Goal: Task Accomplishment & Management: Complete application form

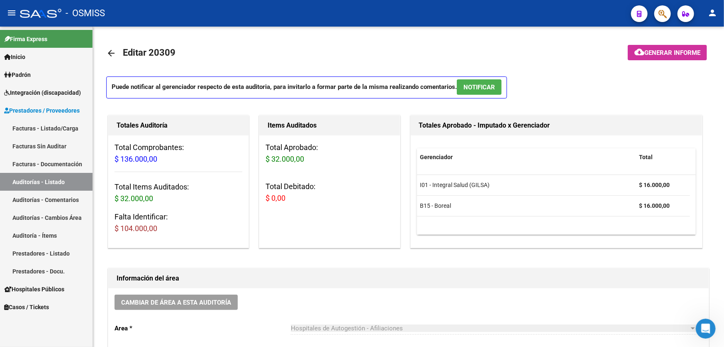
scroll to position [491, 0]
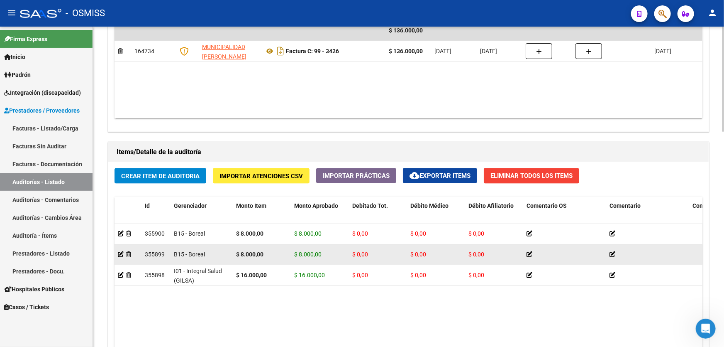
drag, startPoint x: 286, startPoint y: 241, endPoint x: 335, endPoint y: 245, distance: 49.2
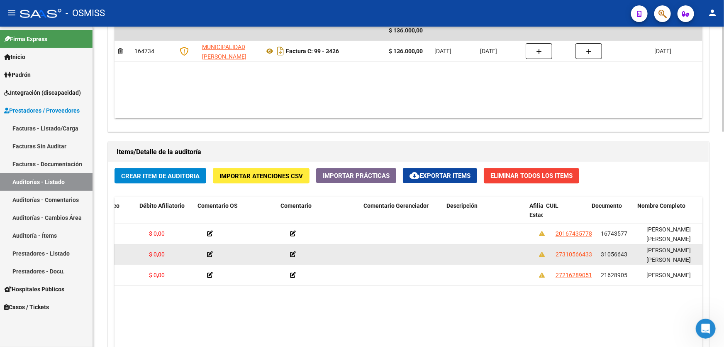
scroll to position [0, 347]
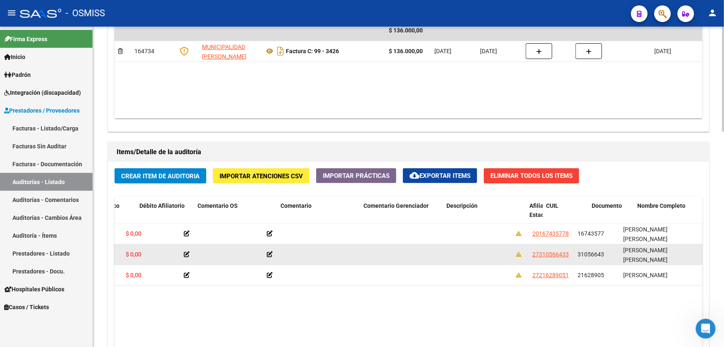
drag, startPoint x: 332, startPoint y: 263, endPoint x: 368, endPoint y: 254, distance: 37.2
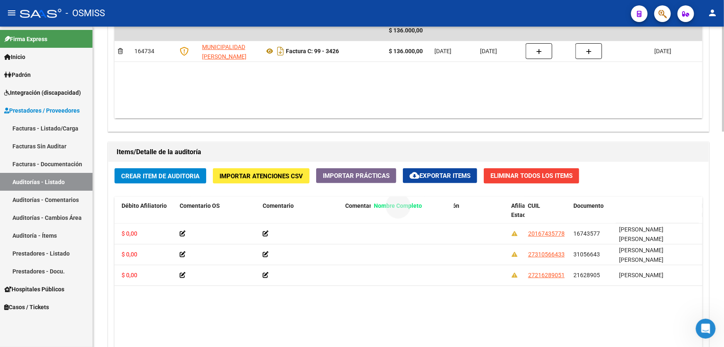
drag, startPoint x: 631, startPoint y: 203, endPoint x: 363, endPoint y: 206, distance: 268.2
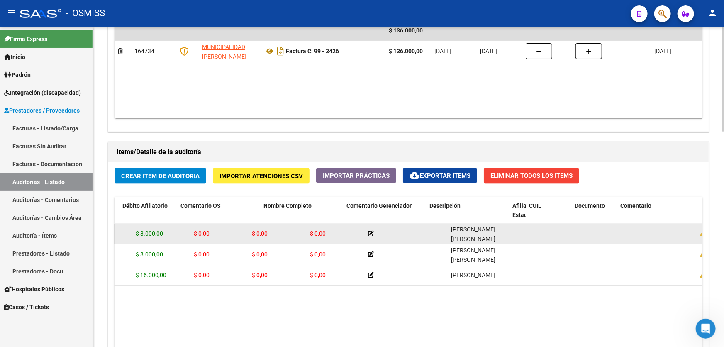
scroll to position [0, 0]
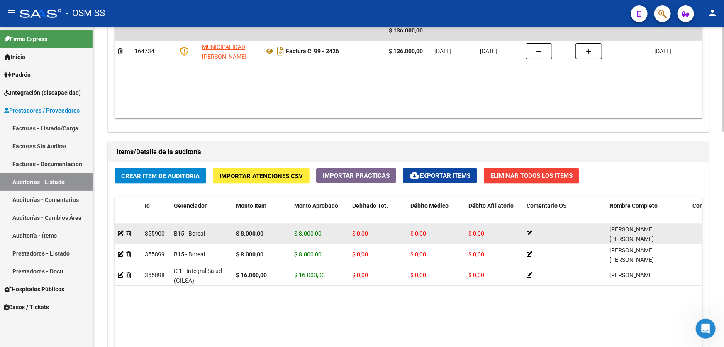
drag, startPoint x: 252, startPoint y: 244, endPoint x: 185, endPoint y: 235, distance: 67.4
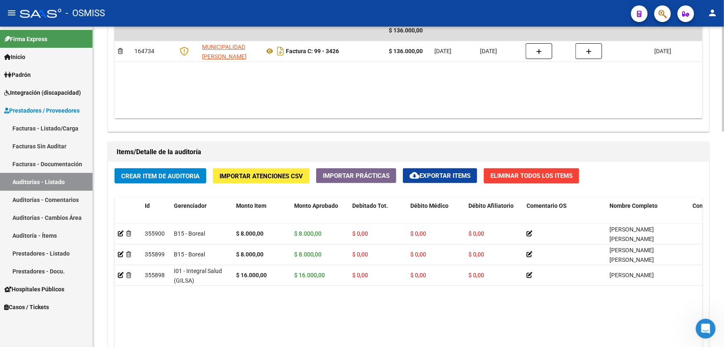
click at [272, 289] on datatable-body "355900 B15 - Boreal $ 8.000,00 $ 8.000,00 $ 0,00 $ 0,00 $ 0,00 [PERSON_NAME] [P…" at bounding box center [409, 320] width 588 height 195
click at [183, 174] on span "Crear Item de Auditoria" at bounding box center [160, 175] width 78 height 7
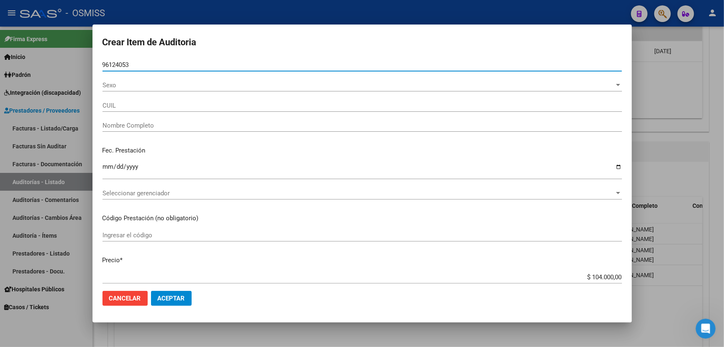
type input "96124053"
click at [151, 291] on button "Aceptar" at bounding box center [171, 298] width 41 height 15
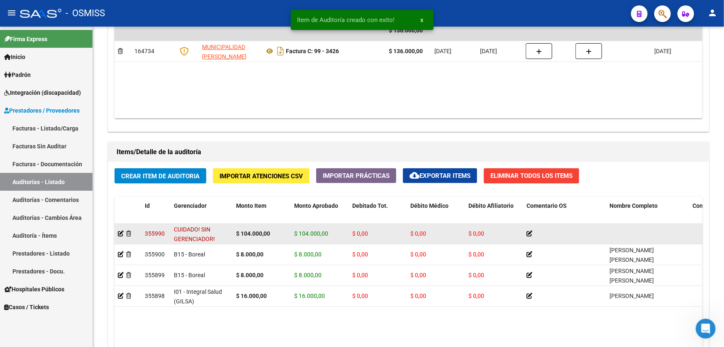
click at [125, 234] on div at bounding box center [128, 234] width 20 height 10
click at [127, 233] on icon at bounding box center [128, 233] width 5 height 6
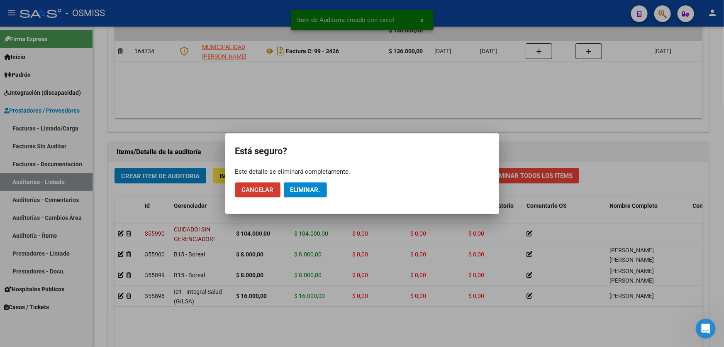
click at [294, 189] on span "Eliminar." at bounding box center [306, 189] width 30 height 7
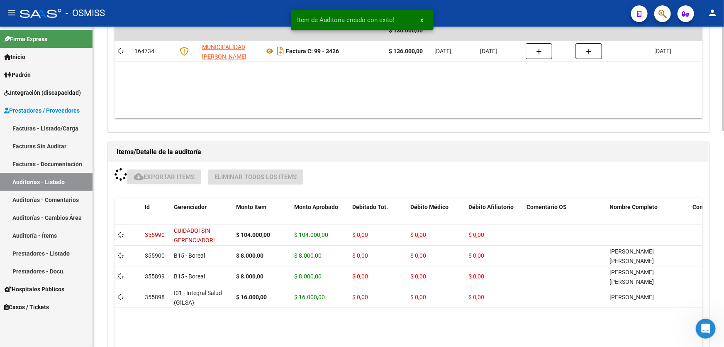
scroll to position [491, 0]
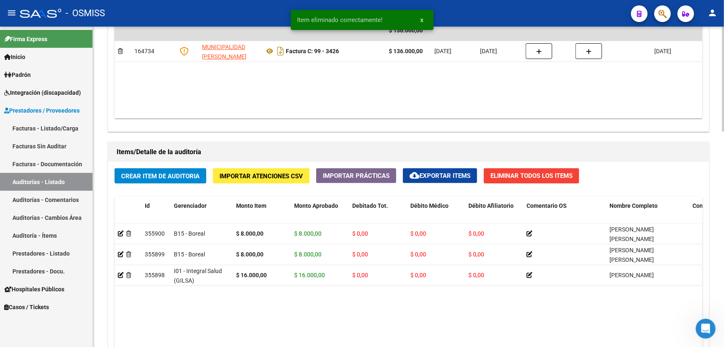
click at [166, 174] on span "Crear Item de Auditoria" at bounding box center [160, 175] width 78 height 7
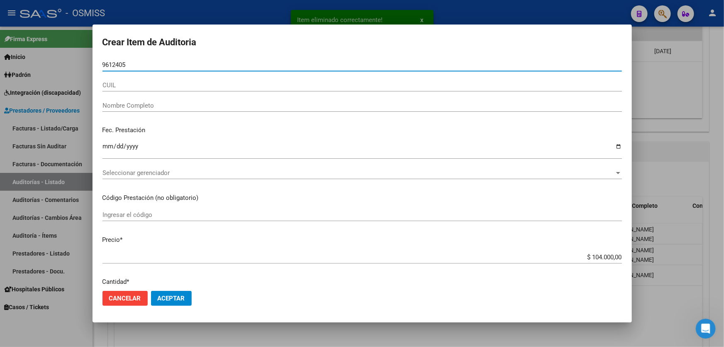
type input "96124053"
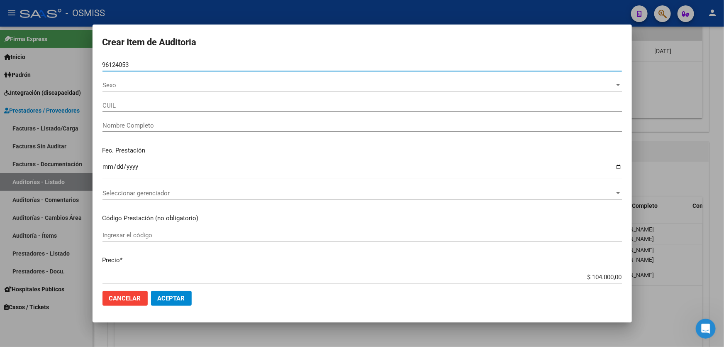
type input "20961240531"
type input "[PERSON_NAME] [PERSON_NAME]"
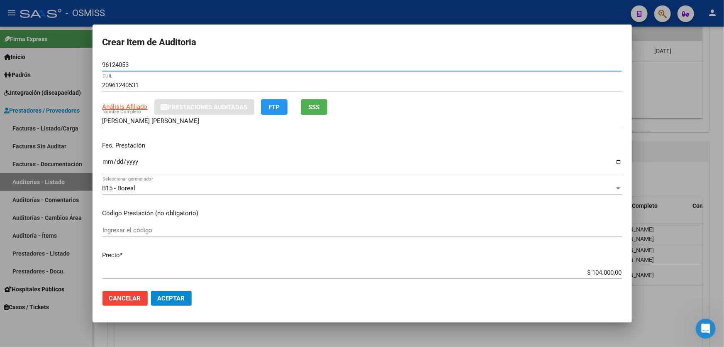
click at [124, 66] on input "96124053" at bounding box center [363, 64] width 520 height 7
type input "96124053"
click at [107, 159] on input "Ingresar la fecha" at bounding box center [363, 164] width 520 height 13
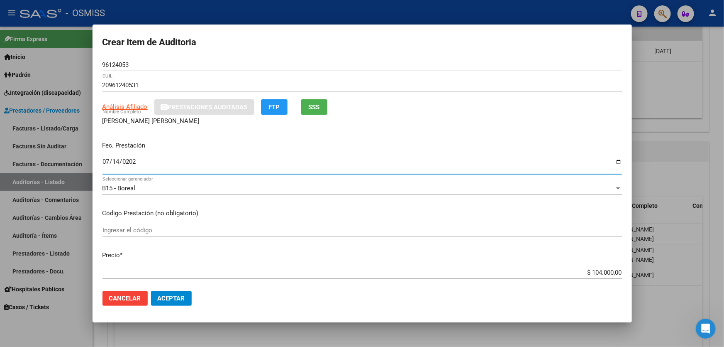
type input "[DATE]"
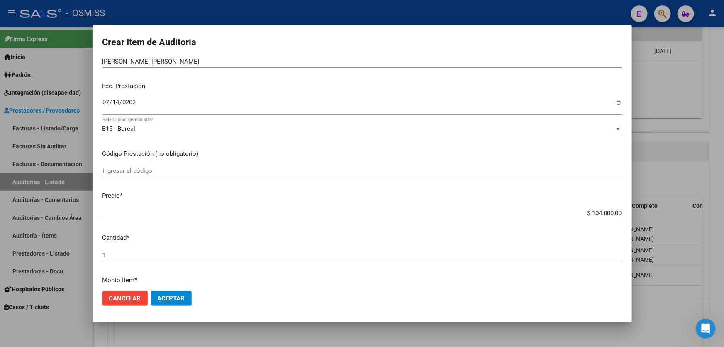
scroll to position [113, 0]
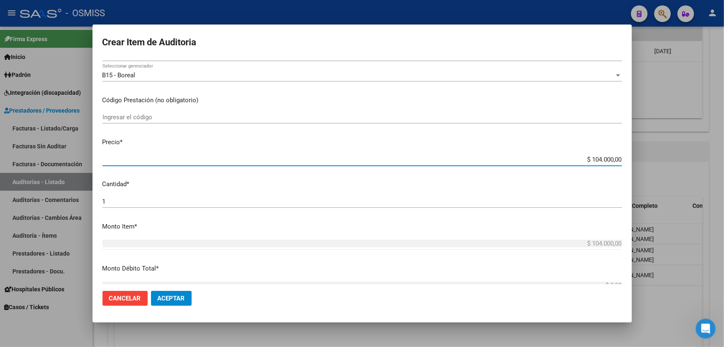
drag, startPoint x: 562, startPoint y: 161, endPoint x: 724, endPoint y: 150, distance: 161.8
click at [724, 139] on div "Crear Item de Auditoria 96124053 Nro Documento 20961240531 CUIL Análisis Afilia…" at bounding box center [362, 173] width 724 height 347
type input "$ 0,08"
type input "$ 0,80"
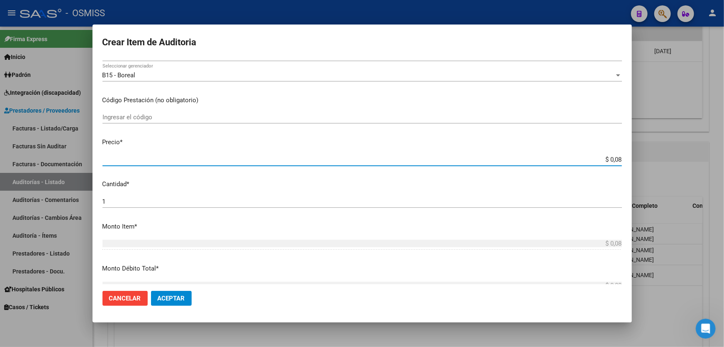
type input "$ 0,80"
type input "$ 8,00"
type input "$ 80,00"
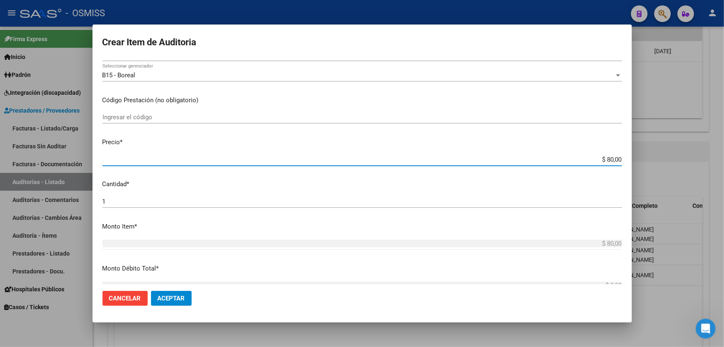
type input "$ 800,00"
type input "$ 8.000,00"
type input "$ 80.000,00"
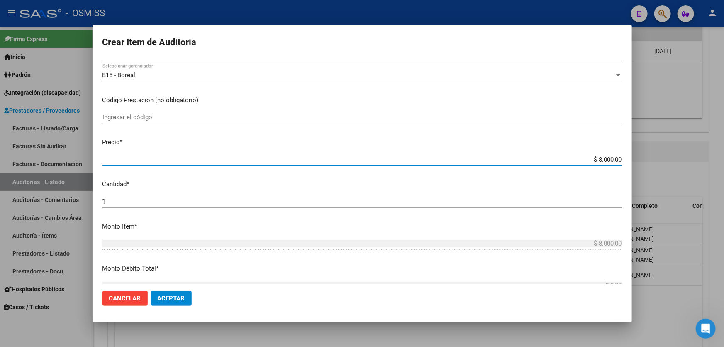
type input "$ 80.000,00"
type input "$ 8.000,00"
click at [185, 291] on button "Aceptar" at bounding box center [171, 298] width 41 height 15
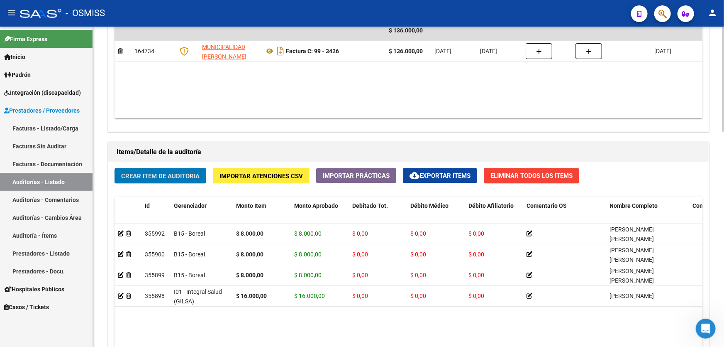
click at [173, 177] on span "Crear Item de Auditoria" at bounding box center [160, 175] width 78 height 7
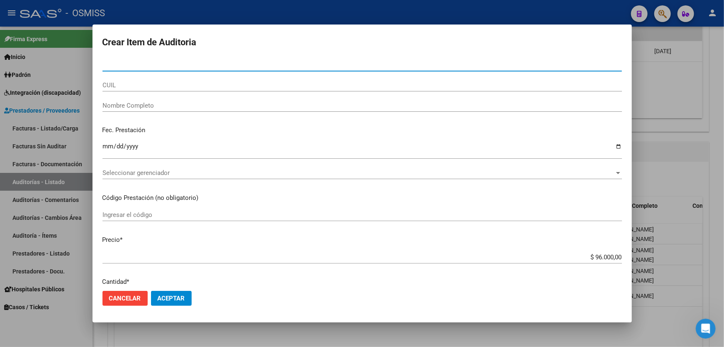
paste input "48331084"
type input "48331084"
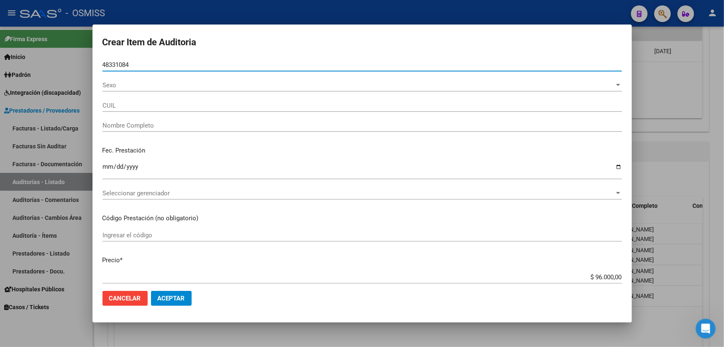
type input "27483310841"
type input "[PERSON_NAME] [PERSON_NAME]"
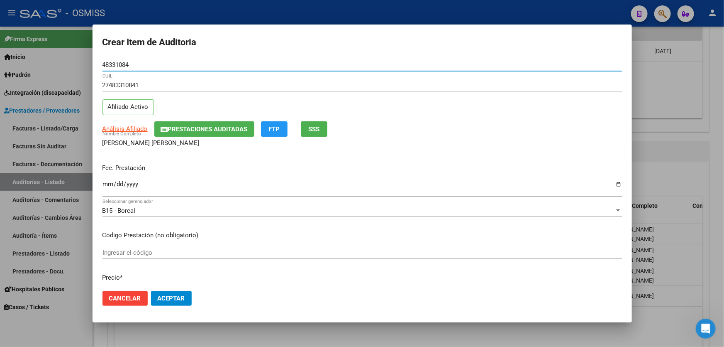
type input "48331084"
click at [109, 191] on input "Ingresar la fecha" at bounding box center [363, 187] width 520 height 13
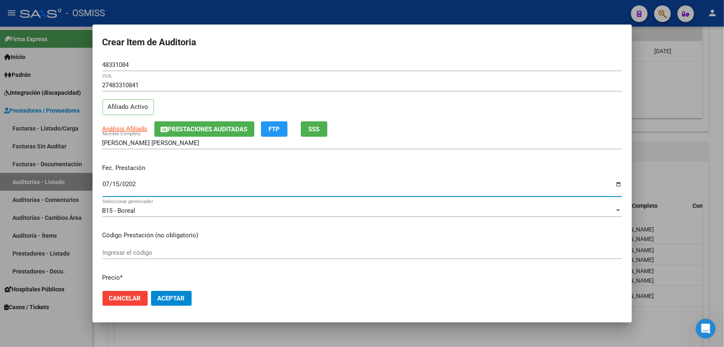
type input "[DATE]"
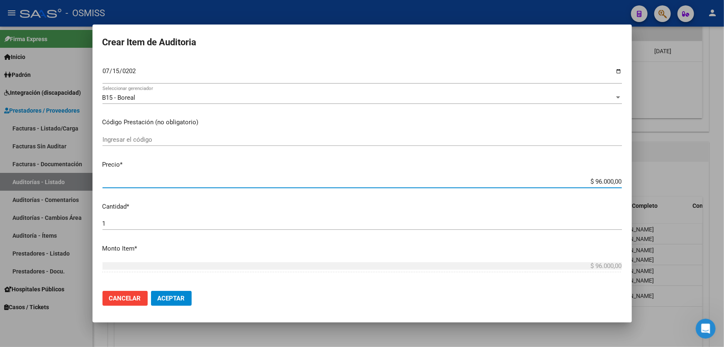
drag, startPoint x: 575, startPoint y: 180, endPoint x: 724, endPoint y: 78, distance: 180.4
click at [724, 105] on div "Crear Item de Auditoria 48331084 Nro Documento 27483310841 CUIL Afiliado Activo…" at bounding box center [362, 173] width 724 height 347
type input "$ 0,08"
type input "$ 0,80"
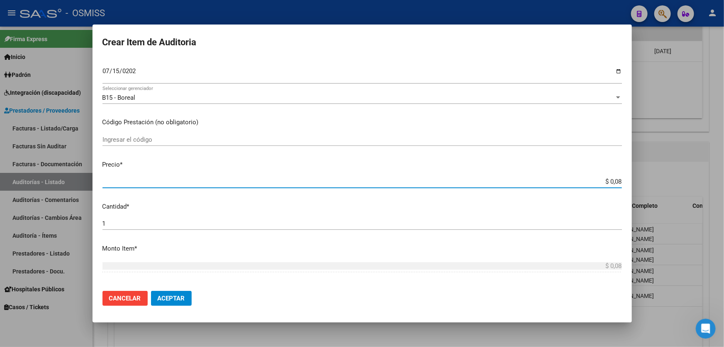
type input "$ 0,80"
type input "$ 8,00"
type input "$ 80,00"
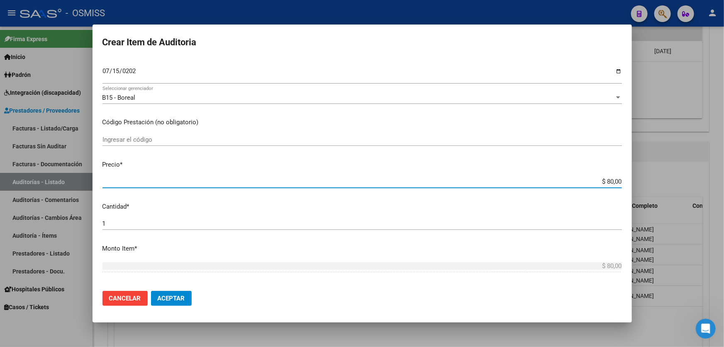
type input "$ 800,00"
type input "$ 8.000,00"
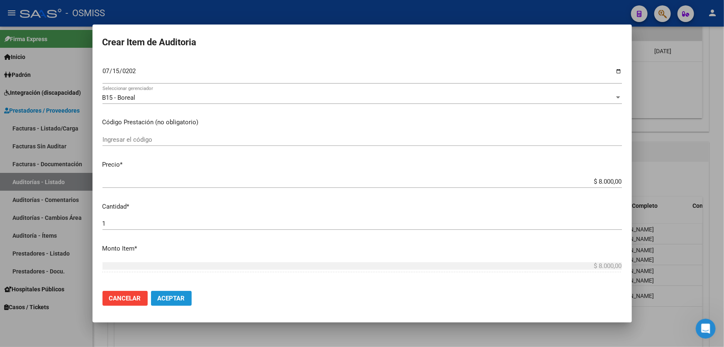
click at [178, 296] on span "Aceptar" at bounding box center [171, 297] width 27 height 7
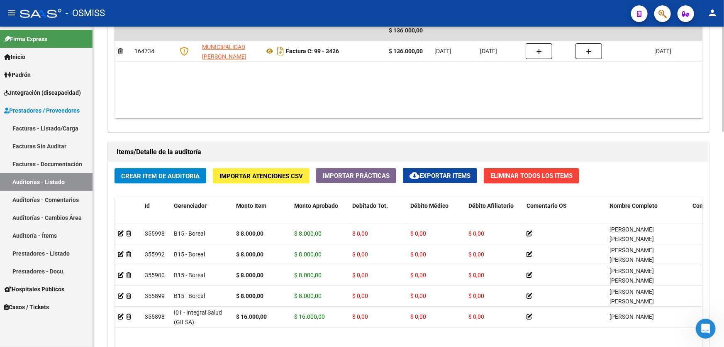
click at [295, 155] on h1 "Items/Detalle de la auditoría" at bounding box center [409, 151] width 584 height 13
click at [535, 60] on datatable-body "$ 136.000,00 164734 MUNICIPALIDAD [PERSON_NAME] Factura C: 99 - 3426 $ 136.000,…" at bounding box center [409, 69] width 588 height 98
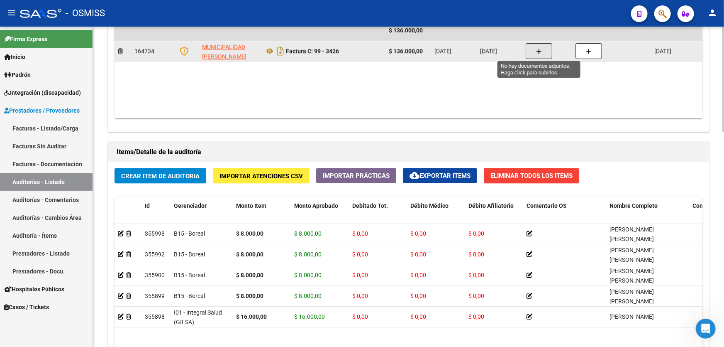
click at [539, 49] on icon "button" at bounding box center [539, 52] width 6 height 6
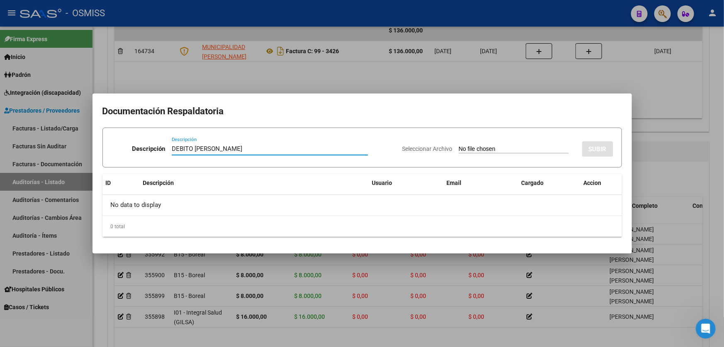
type input "DEBITO [PERSON_NAME]"
click at [500, 148] on input "Seleccionar Archivo" at bounding box center [514, 149] width 110 height 8
type input "C:\fakepath\[PERSON_NAME].pdf"
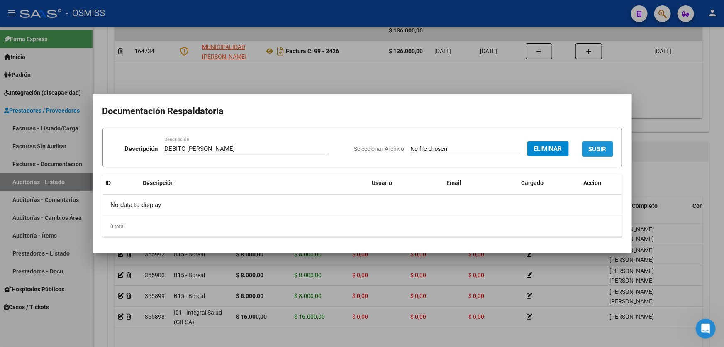
click at [593, 148] on span "SUBIR" at bounding box center [598, 148] width 18 height 7
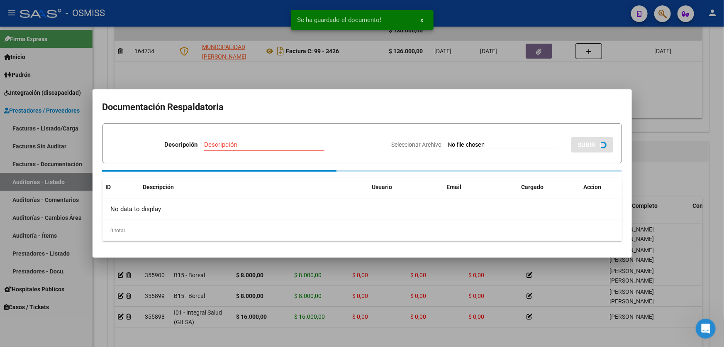
click at [695, 148] on div at bounding box center [362, 173] width 724 height 347
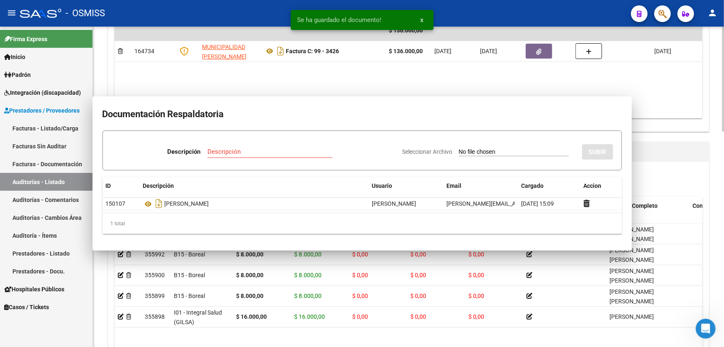
click at [691, 148] on h1 "Items/Detalle de la auditoría" at bounding box center [409, 151] width 584 height 13
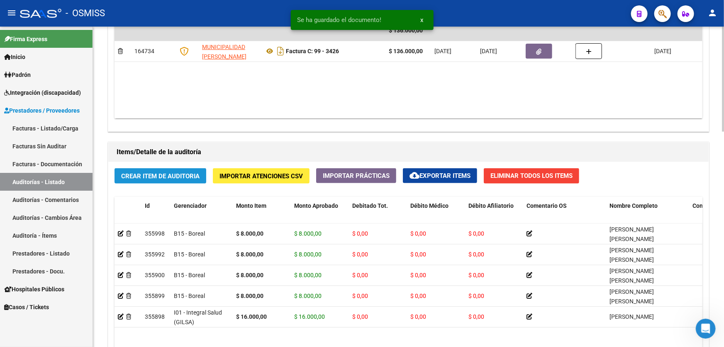
click at [176, 179] on button "Crear Item de Auditoria" at bounding box center [161, 175] width 92 height 15
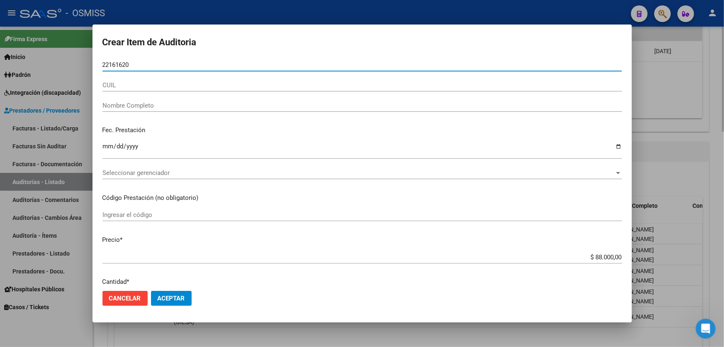
type input "22161620"
click at [151, 291] on button "Aceptar" at bounding box center [171, 298] width 41 height 15
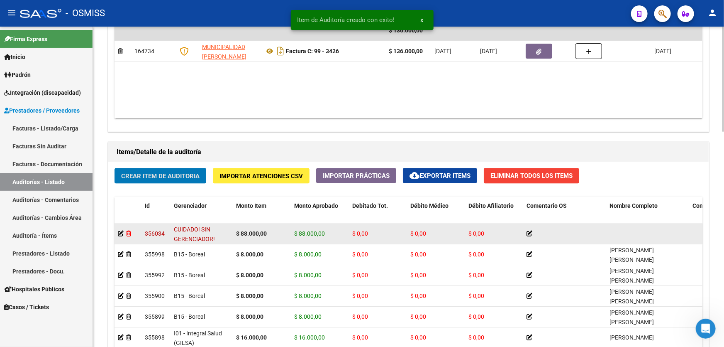
click at [128, 233] on icon at bounding box center [128, 233] width 5 height 6
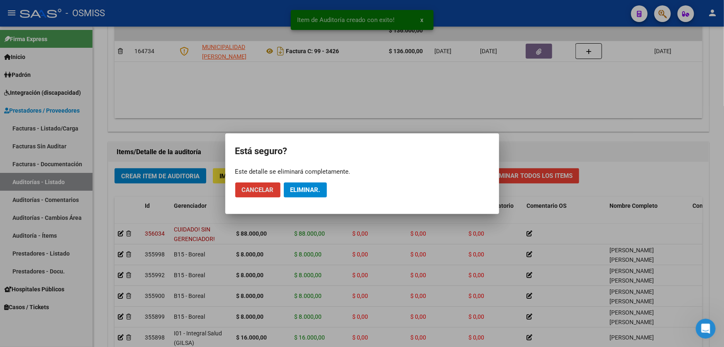
click at [309, 183] on button "Eliminar." at bounding box center [305, 189] width 43 height 15
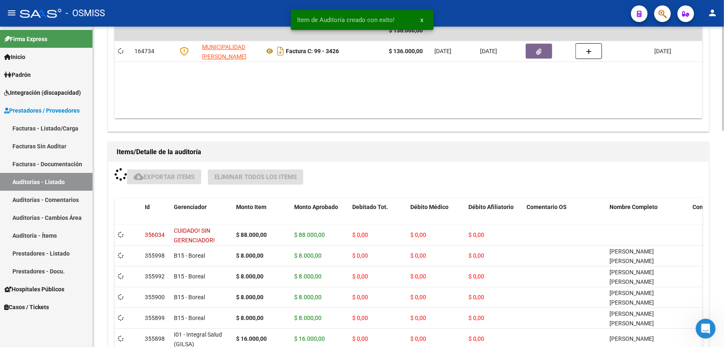
scroll to position [491, 0]
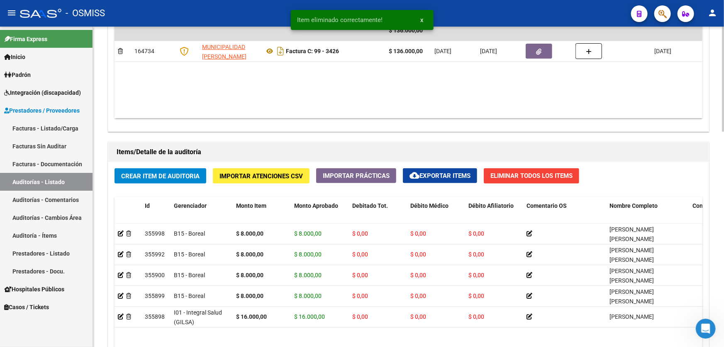
click at [180, 182] on div "Crear Item de Auditoria Importar Atenciones CSV Importar Prácticas cloud_downlo…" at bounding box center [408, 307] width 601 height 291
drag, startPoint x: 179, startPoint y: 177, endPoint x: 169, endPoint y: 178, distance: 10.0
click at [169, 178] on button "Crear Item de Auditoria" at bounding box center [161, 175] width 92 height 15
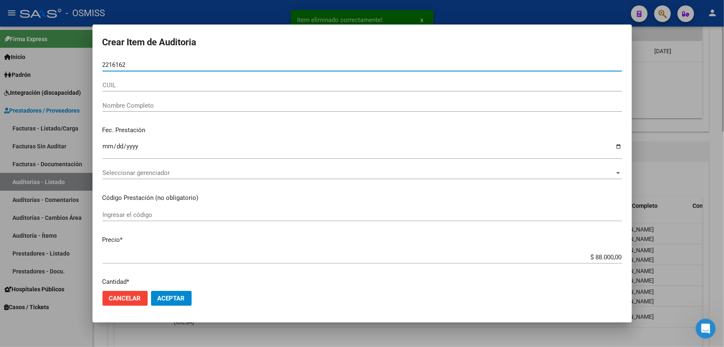
type input "22161620"
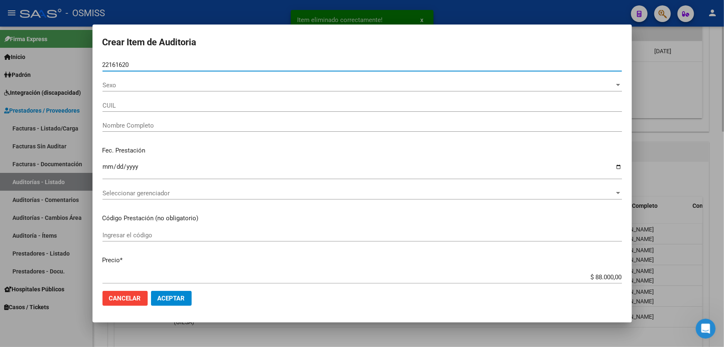
type input "27221616206"
type input "[PERSON_NAME] [PERSON_NAME]"
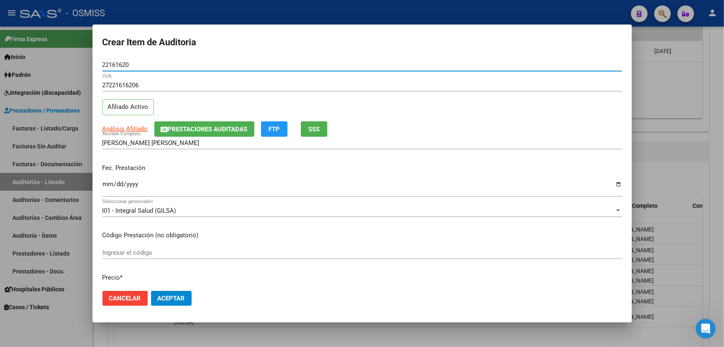
type input "22161620"
click at [107, 185] on input "Ingresar la fecha" at bounding box center [363, 187] width 520 height 13
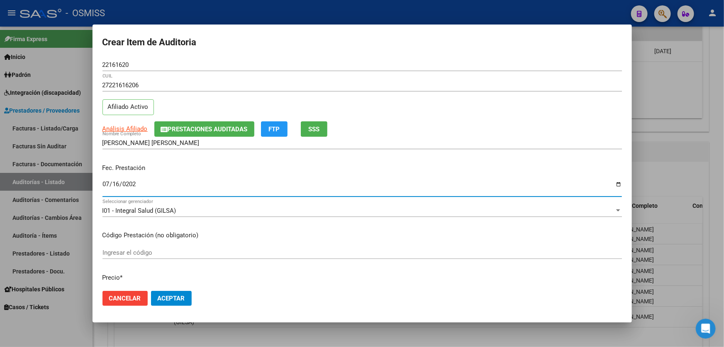
type input "[DATE]"
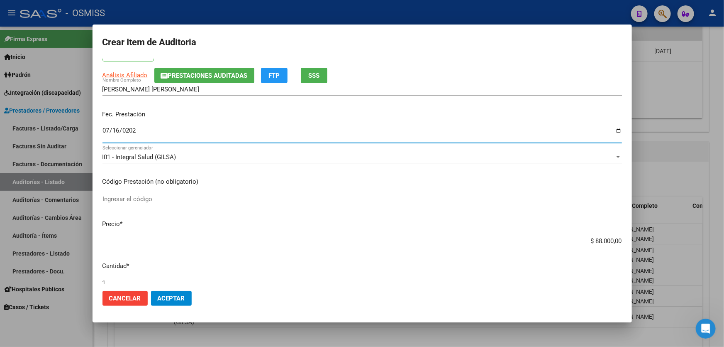
scroll to position [113, 0]
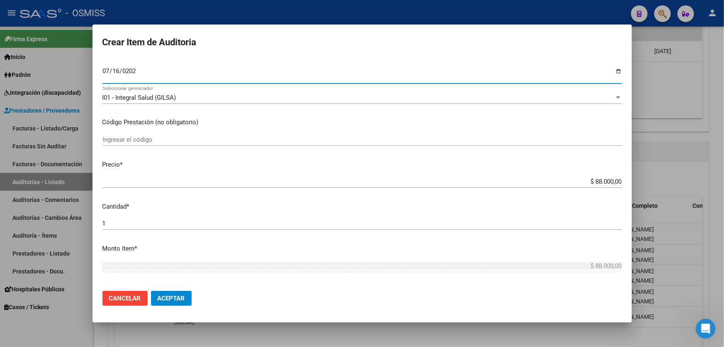
drag, startPoint x: 556, startPoint y: 181, endPoint x: 724, endPoint y: 151, distance: 170.3
click at [724, 155] on div "Crear Item de Auditoria 22161620 Nro Documento 27221616206 CUIL Afiliado Activo…" at bounding box center [362, 173] width 724 height 347
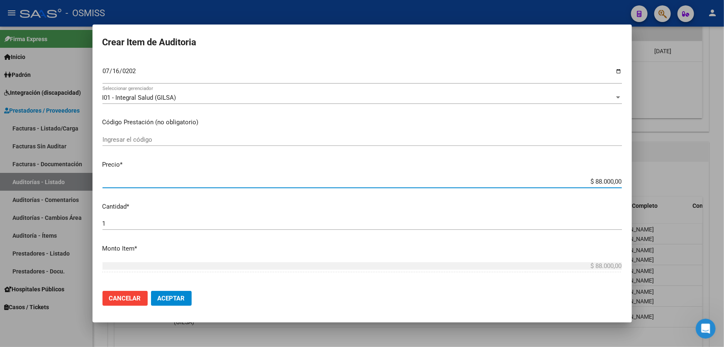
type input "$ 0,08"
type input "$ 0,80"
type input "$ 8,00"
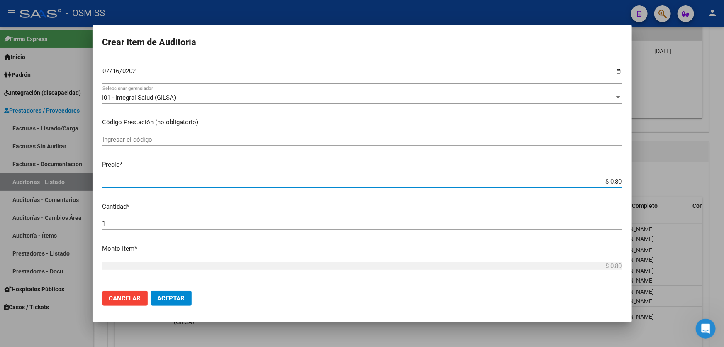
type input "$ 8,00"
type input "$ 80,00"
type input "$ 800,00"
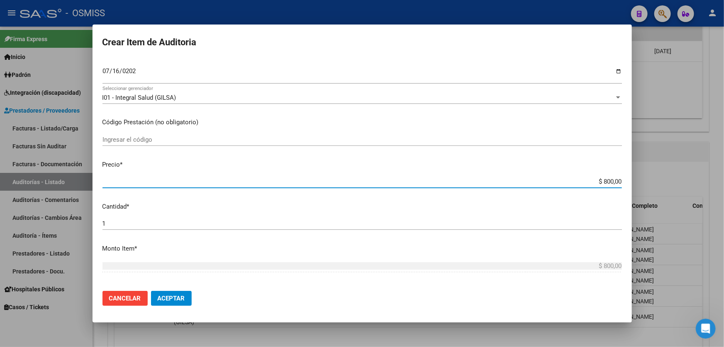
type input "$ 8.000,00"
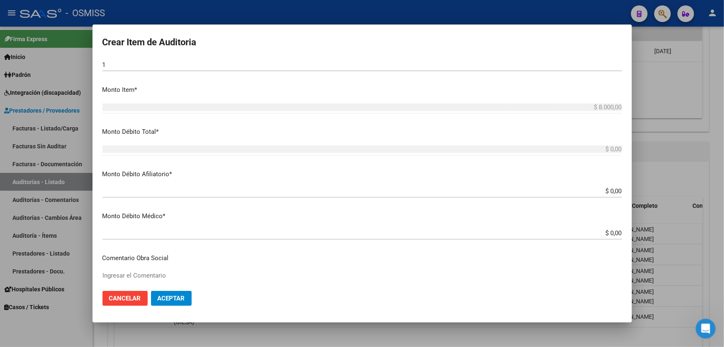
scroll to position [340, 0]
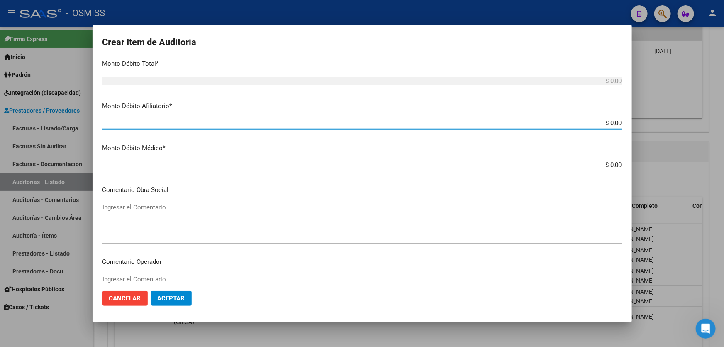
drag, startPoint x: 586, startPoint y: 120, endPoint x: 724, endPoint y: 90, distance: 141.2
click at [724, 91] on div "Crear Item de Auditoria 22161620 Nro Documento 27221616206 CUIL Afiliado Activo…" at bounding box center [362, 173] width 724 height 347
type input "$ 0,08"
type input "$ 0,80"
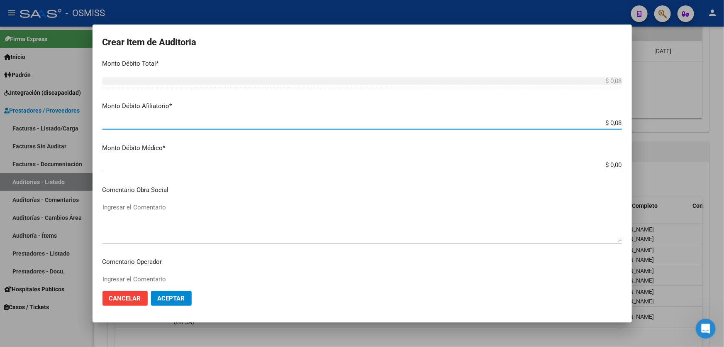
type input "$ 0,80"
type input "$ 8,00"
type input "$ 80,00"
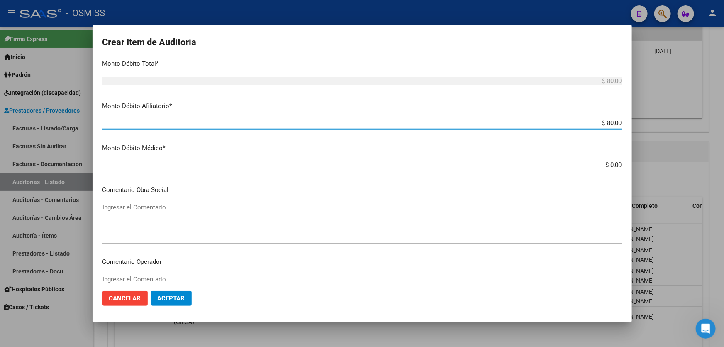
type input "$ 800,00"
type input "$ 8.000,00"
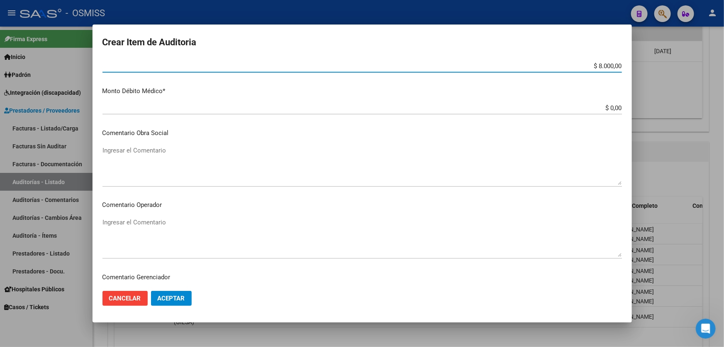
scroll to position [415, 0]
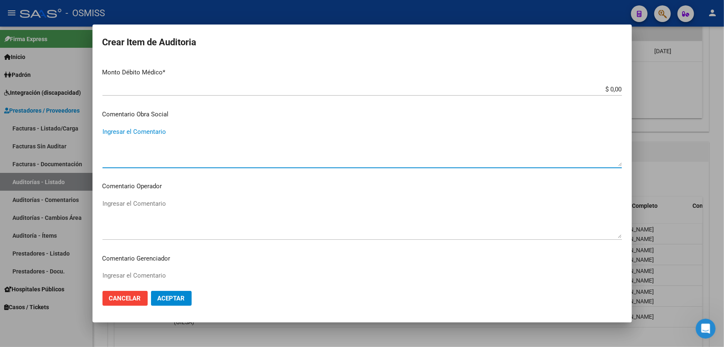
click at [160, 128] on textarea "Ingresar el Comentario" at bounding box center [363, 146] width 520 height 39
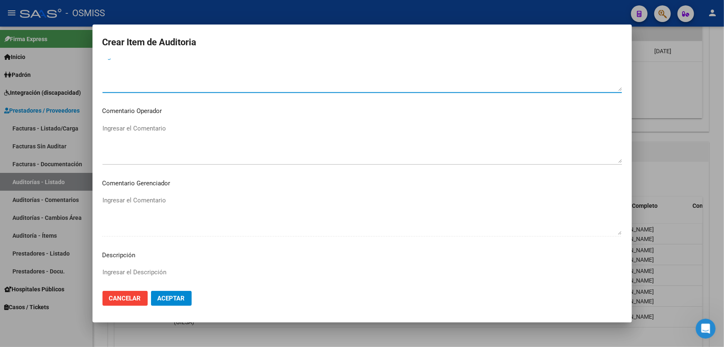
click at [147, 127] on textarea "Ingresar el Comentario" at bounding box center [363, 143] width 520 height 39
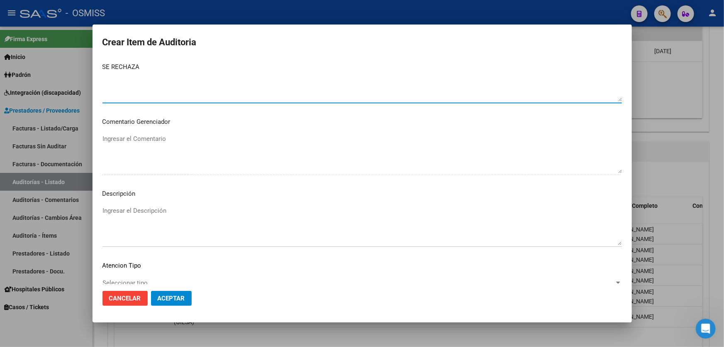
scroll to position [606, 0]
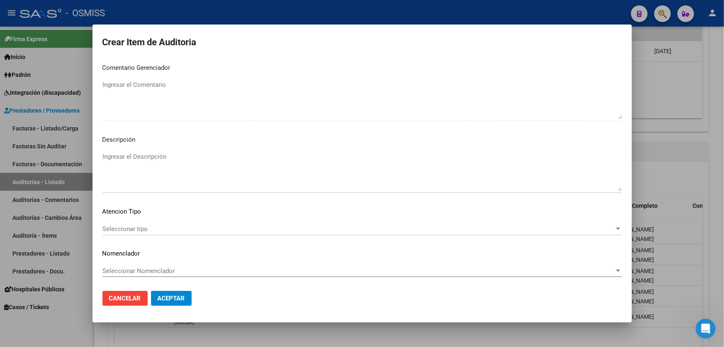
type textarea "SE RECHAZA"
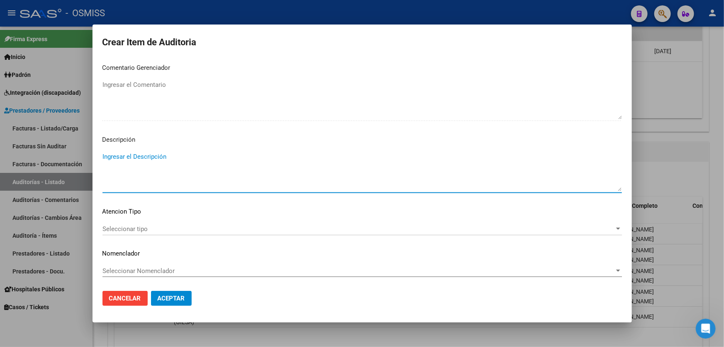
click at [160, 160] on textarea "Ingresar el Descripción" at bounding box center [363, 171] width 520 height 39
paste textarea "ALTA / BAJA por OPCIÓN SSS al …. . Al momento de la prestación, corresponde la …"
drag, startPoint x: 123, startPoint y: 154, endPoint x: 68, endPoint y: 155, distance: 54.4
click at [68, 155] on div "Crear Item de Auditoria 22161620 Nro Documento 27221616206 CUIL Afiliado Activo…" at bounding box center [362, 173] width 724 height 347
drag, startPoint x: 181, startPoint y: 157, endPoint x: 173, endPoint y: 158, distance: 8.8
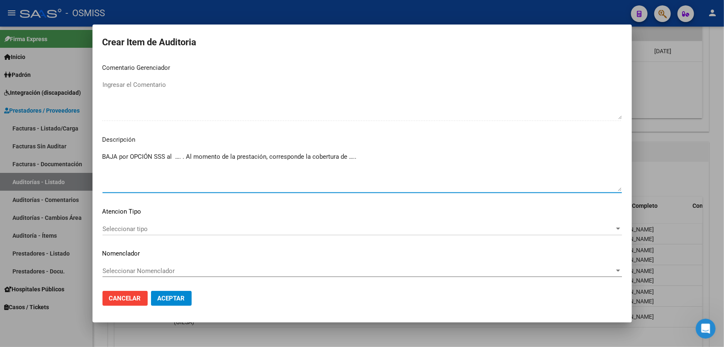
click at [173, 158] on textarea "BAJA por OPCIÓN SSS al …. . Al momento de la prestación, corresponde la cobertu…" at bounding box center [363, 171] width 520 height 39
drag, startPoint x: 381, startPoint y: 159, endPoint x: 373, endPoint y: 159, distance: 7.5
click at [373, 159] on textarea "BAJA por OPCIÓN SSS al [DATE]. Al momento de la prestación, corresponde la cobe…" at bounding box center [363, 171] width 520 height 39
paste textarea "INSTITUTO NACIONAL DE SERVICIOS SOCIALES PARA JUBILADOS Y PENSIONADOS Fecha Alt…"
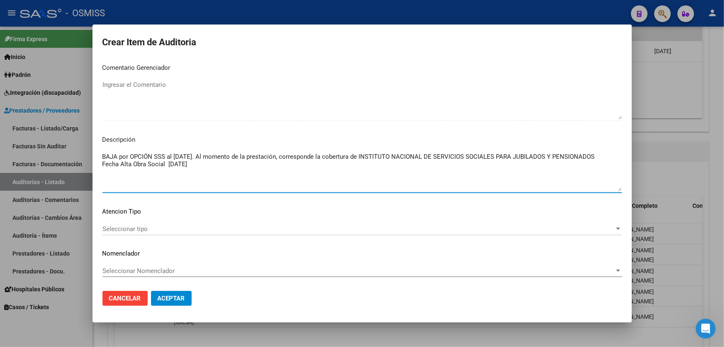
click at [371, 155] on textarea "BAJA por OPCIÓN SSS al [DATE]. Al momento de la prestación, corresponde la cobe…" at bounding box center [363, 171] width 520 height 39
drag, startPoint x: 211, startPoint y: 165, endPoint x: 177, endPoint y: 163, distance: 34.5
click at [177, 163] on textarea "BAJA por OPCIÓN SSS al [DATE]. Al momento de la prestación, corresponde la cobe…" at bounding box center [363, 171] width 520 height 39
type textarea "BAJA por OPCIÓN SSS al [DATE]. Al momento de la prestación, corresponde la cobe…"
click at [177, 300] on span "Aceptar" at bounding box center [171, 297] width 27 height 7
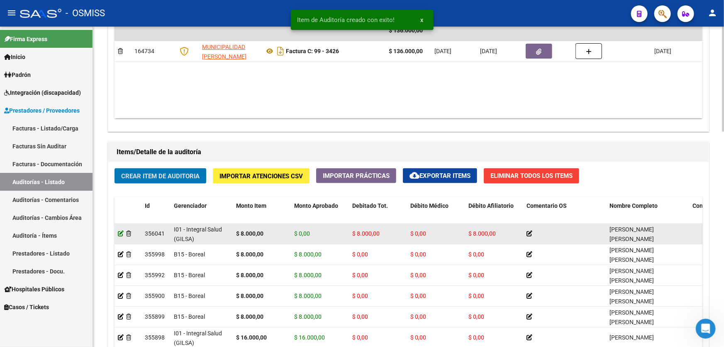
click at [119, 232] on icon at bounding box center [121, 233] width 6 height 6
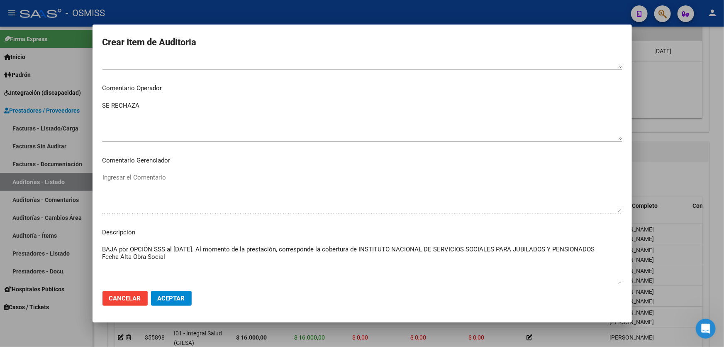
scroll to position [590, 0]
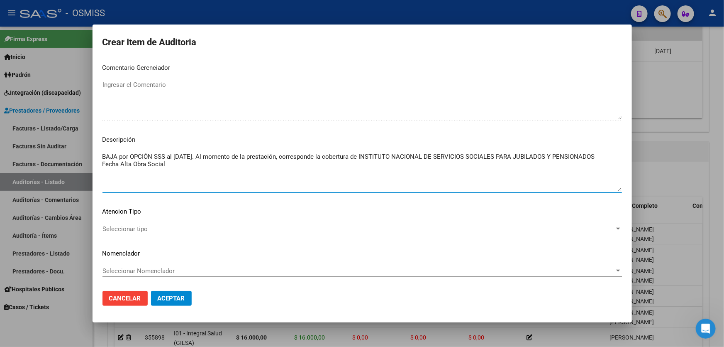
drag, startPoint x: 153, startPoint y: 155, endPoint x: 121, endPoint y: 159, distance: 31.7
click at [121, 159] on textarea "BAJA por OPCIÓN SSS al [DATE]. Al momento de la prestación, corresponde la cobe…" at bounding box center [363, 171] width 520 height 39
drag, startPoint x: 168, startPoint y: 155, endPoint x: 119, endPoint y: 151, distance: 49.5
click at [119, 152] on textarea "BAJA por OPCIÓN SSS al [DATE]. Al momento de la prestación, corresponde la cobe…" at bounding box center [363, 171] width 520 height 39
type textarea "BAJA GRUPO FAMILIAR al [DATE]. Al momento de la prestación, corresponde la cobe…"
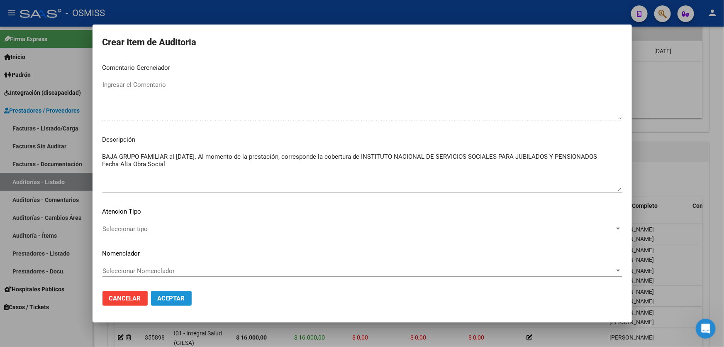
click at [177, 295] on span "Aceptar" at bounding box center [171, 297] width 27 height 7
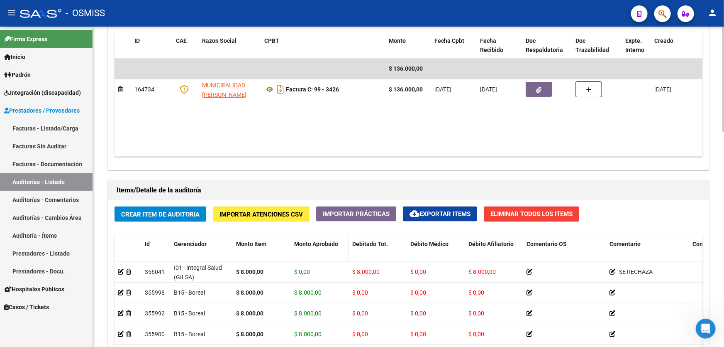
scroll to position [528, 0]
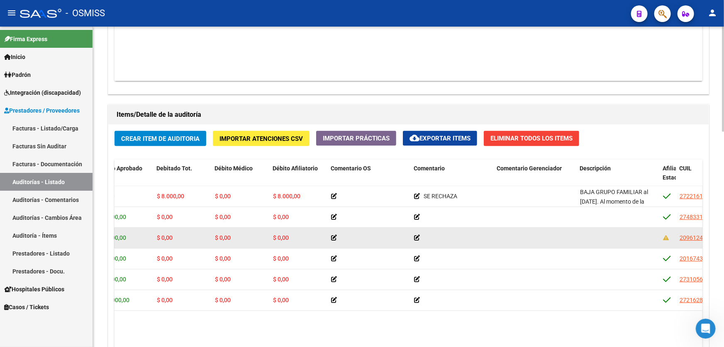
drag, startPoint x: 343, startPoint y: 230, endPoint x: 353, endPoint y: 228, distance: 10.2
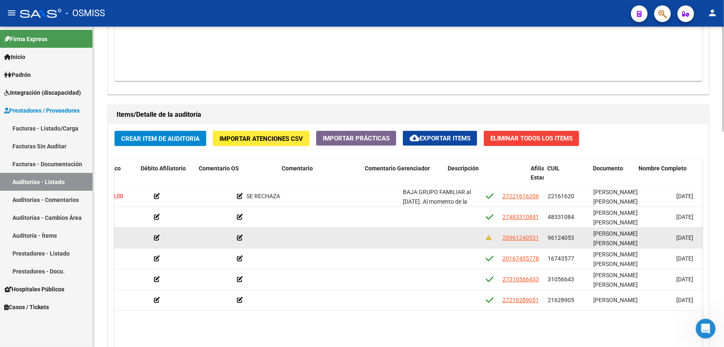
drag, startPoint x: 353, startPoint y: 232, endPoint x: 395, endPoint y: 230, distance: 42.0
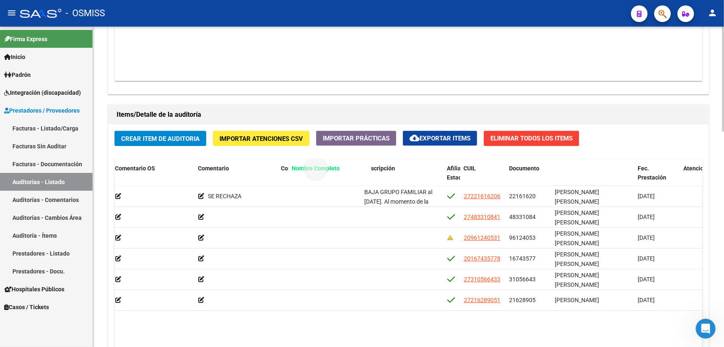
drag, startPoint x: 574, startPoint y: 164, endPoint x: 291, endPoint y: 173, distance: 283.6
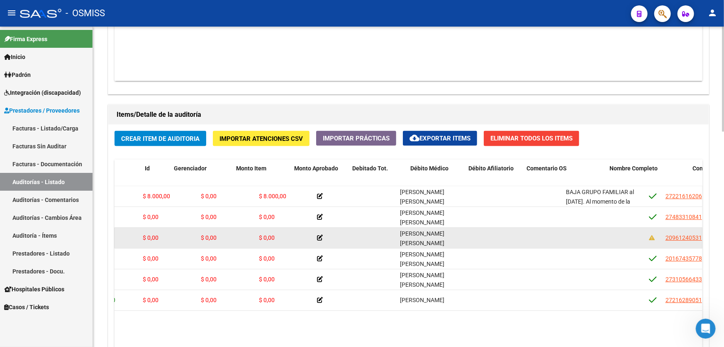
scroll to position [0, 0]
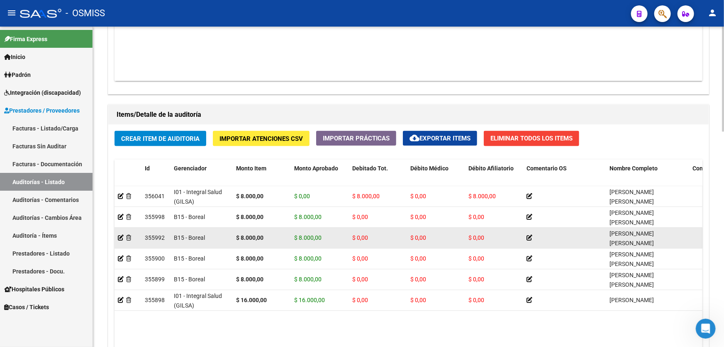
drag, startPoint x: 329, startPoint y: 253, endPoint x: 132, endPoint y: 239, distance: 197.2
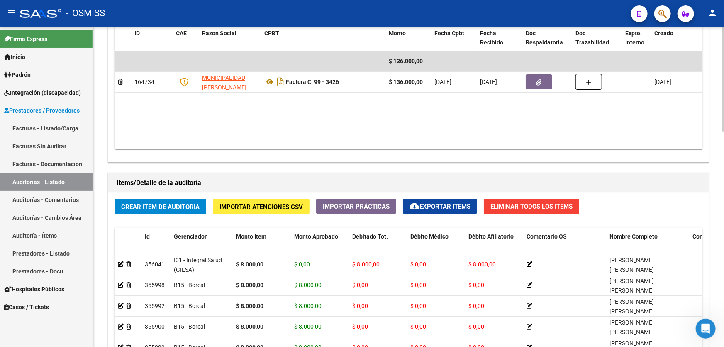
scroll to position [452, 0]
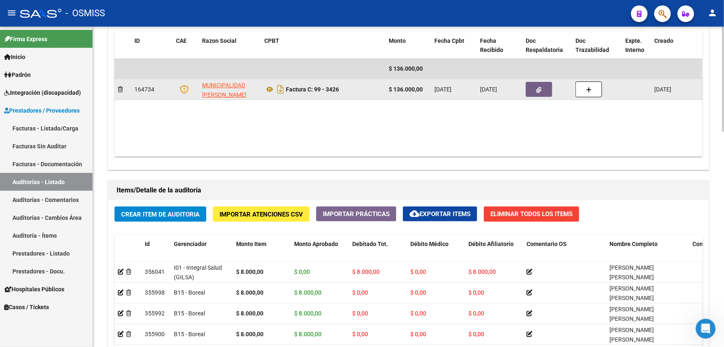
click at [538, 83] on button "button" at bounding box center [539, 89] width 27 height 15
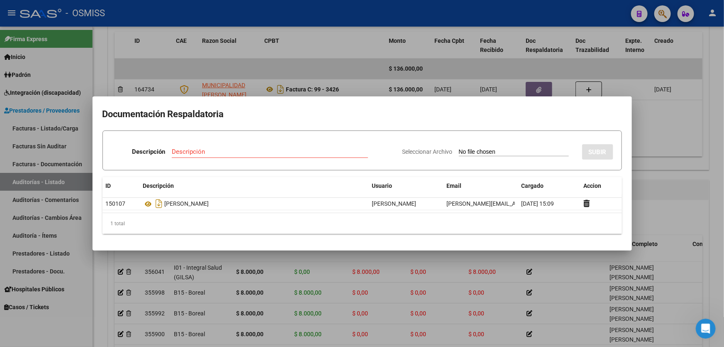
click at [643, 204] on div at bounding box center [362, 173] width 724 height 347
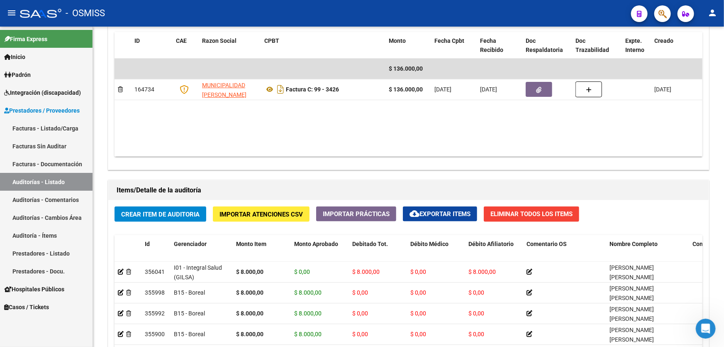
click at [176, 219] on button "Crear Item de Auditoria" at bounding box center [161, 213] width 92 height 15
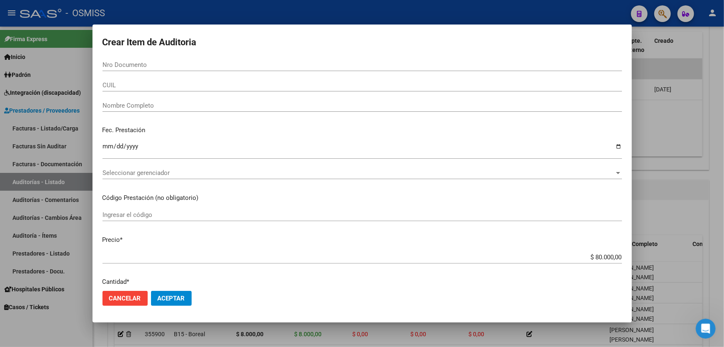
click at [247, 134] on p "Fec. Prestación" at bounding box center [363, 130] width 520 height 10
click at [116, 63] on input "Nro Documento" at bounding box center [363, 64] width 520 height 7
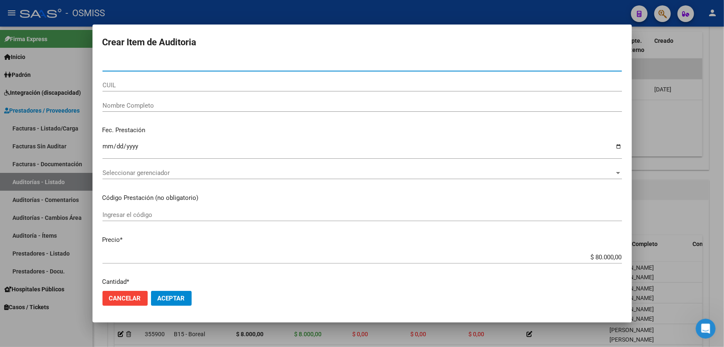
paste input "37851878"
type input "37851878"
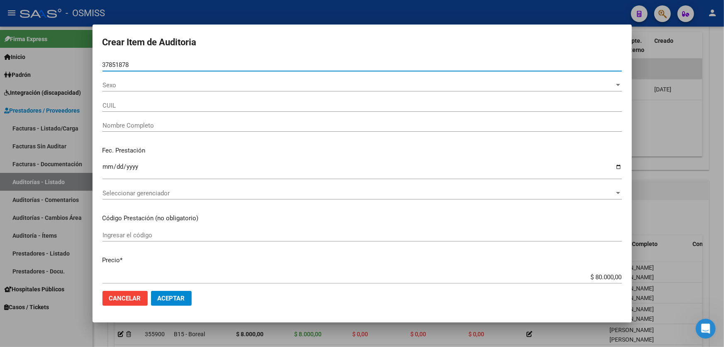
type input "23378518784"
type input "[PERSON_NAME]"
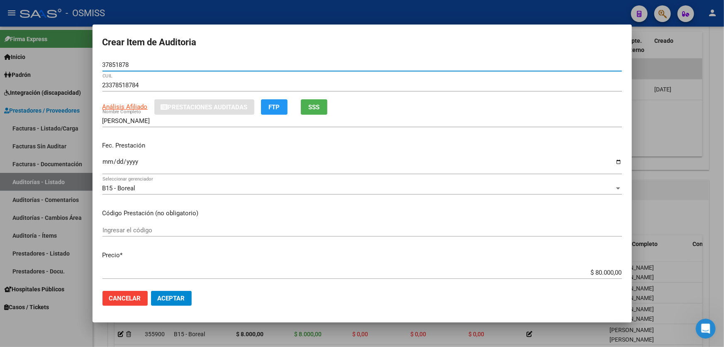
type input "37851878"
click at [107, 171] on input "Ingresar la fecha" at bounding box center [363, 164] width 520 height 13
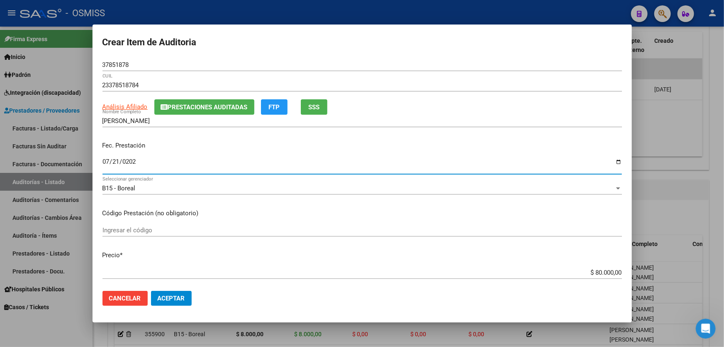
type input "[DATE]"
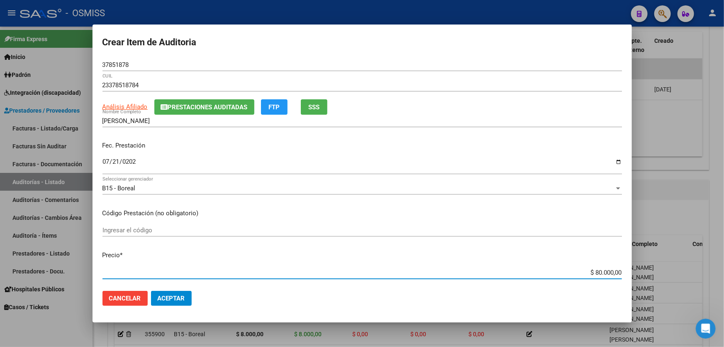
drag, startPoint x: 564, startPoint y: 271, endPoint x: 724, endPoint y: 223, distance: 167.4
click at [724, 243] on div "Crear Item de Auditoria 37851878 Nro Documento 23378518784 CUIL Análisis Afilia…" at bounding box center [362, 173] width 724 height 347
type input "$ 0,08"
type input "$ 0,80"
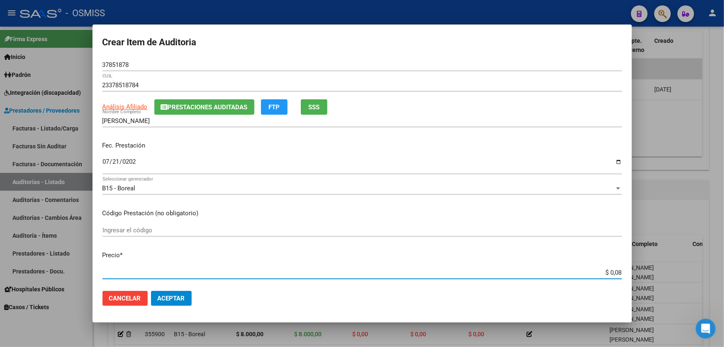
type input "$ 0,80"
type input "$ 8,00"
type input "$ 80,00"
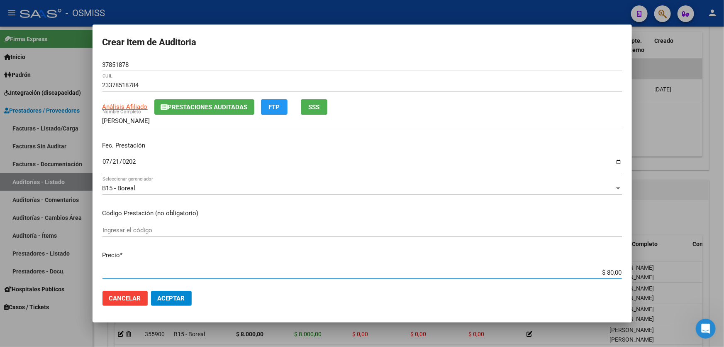
type input "$ 800,00"
type input "$ 8.000,00"
click at [189, 298] on button "Aceptar" at bounding box center [171, 298] width 41 height 15
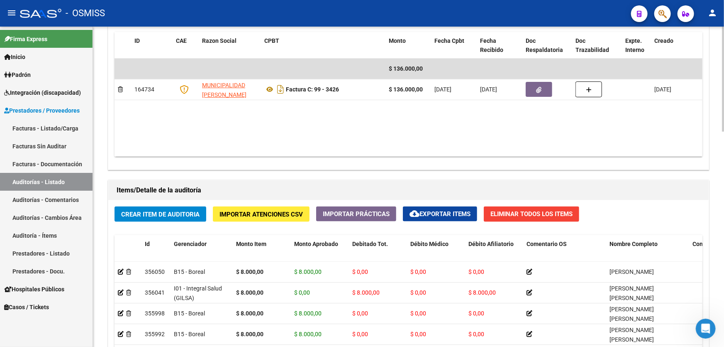
click at [276, 137] on datatable-body "$ 136.000,00 164734 MUNICIPALIDAD [PERSON_NAME] Factura C: 99 - 3426 $ 136.000,…" at bounding box center [409, 108] width 588 height 98
click at [161, 215] on span "Crear Item de Auditoria" at bounding box center [160, 213] width 78 height 7
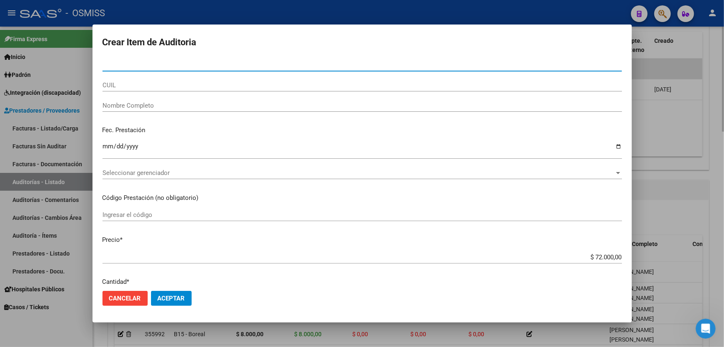
type input "55839958"
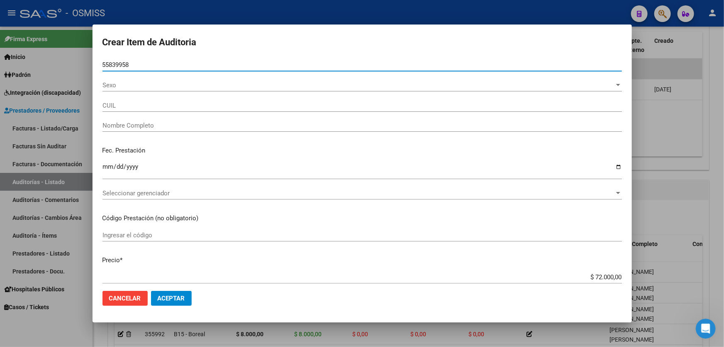
type input "23558399589"
type input "[PERSON_NAME]"
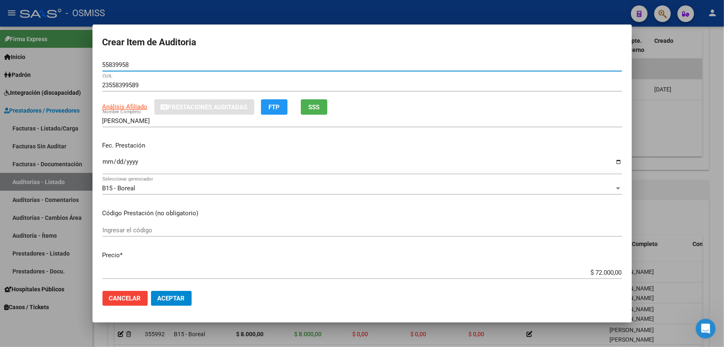
type input "55839958"
click at [100, 166] on mat-dialog-content "55839958 Nro Documento 23558399589 CUIL Análisis Afiliado Prestaciones Auditada…" at bounding box center [363, 171] width 540 height 225
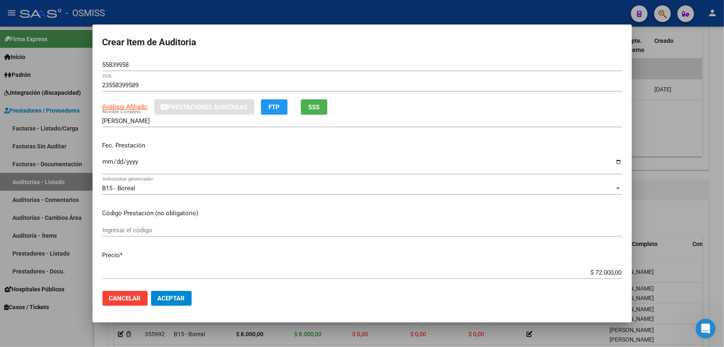
drag, startPoint x: 106, startPoint y: 162, endPoint x: 95, endPoint y: 162, distance: 11.2
click at [107, 162] on input "Ingresar la fecha" at bounding box center [363, 164] width 520 height 13
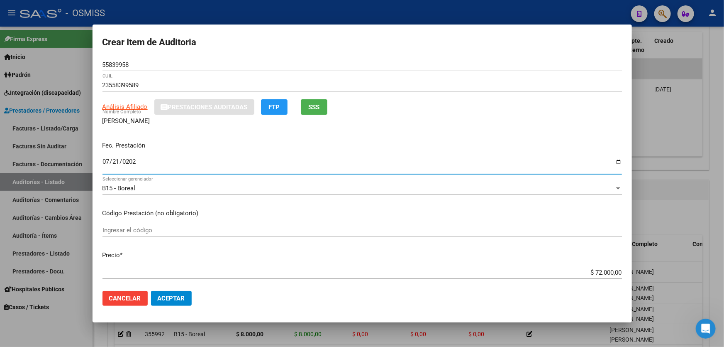
type input "[DATE]"
drag, startPoint x: 560, startPoint y: 269, endPoint x: 724, endPoint y: 282, distance: 164.1
click at [724, 261] on div "Crear Item de Auditoria 55839958 Nro Documento 23558399589 CUIL Análisis Afilia…" at bounding box center [362, 173] width 724 height 347
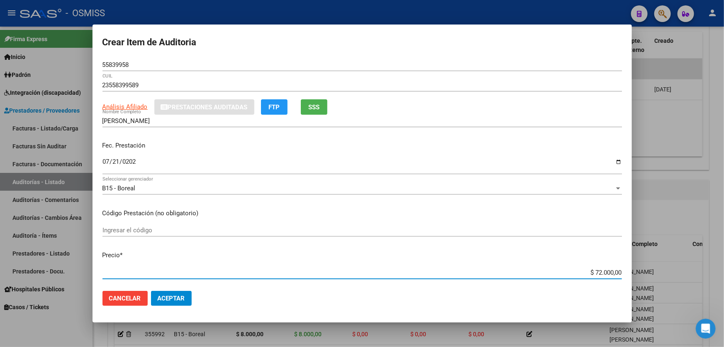
type input "$ 0,08"
type input "$ 0,80"
type input "$ 8,00"
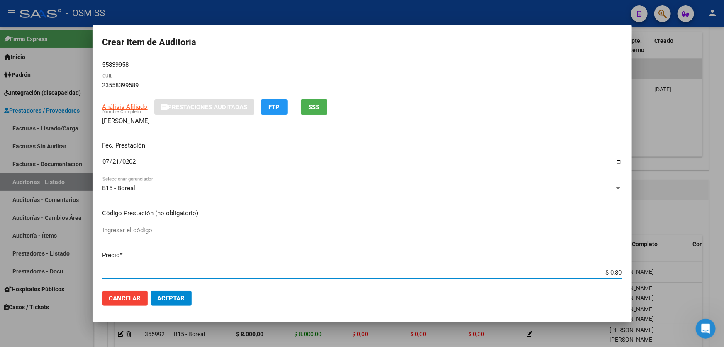
type input "$ 8,00"
type input "$ 80,00"
type input "$ 800,00"
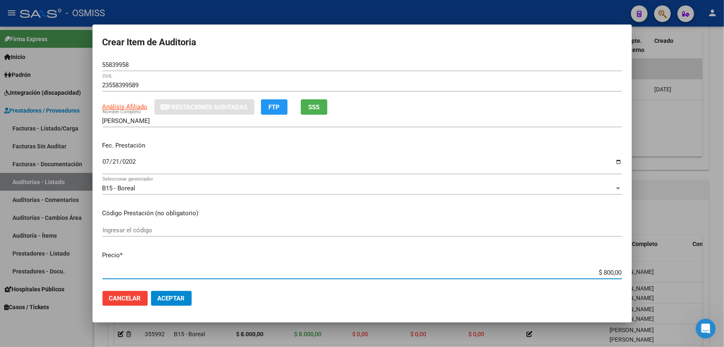
type input "$ 8.000,00"
click at [186, 302] on button "Aceptar" at bounding box center [171, 298] width 41 height 15
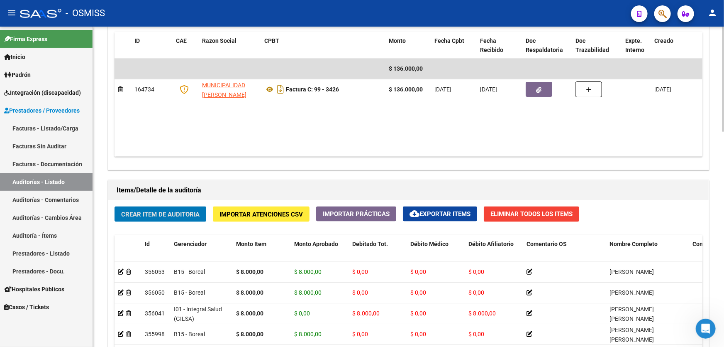
click at [147, 210] on span "Crear Item de Auditoria" at bounding box center [160, 213] width 78 height 7
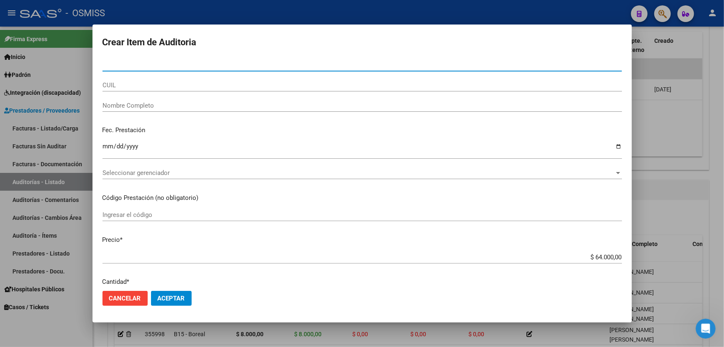
paste input "57352754"
type input "57352754"
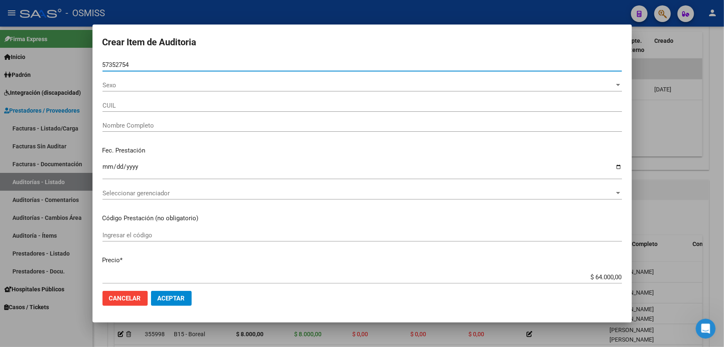
type input "27573527548"
type input "[PERSON_NAME]"
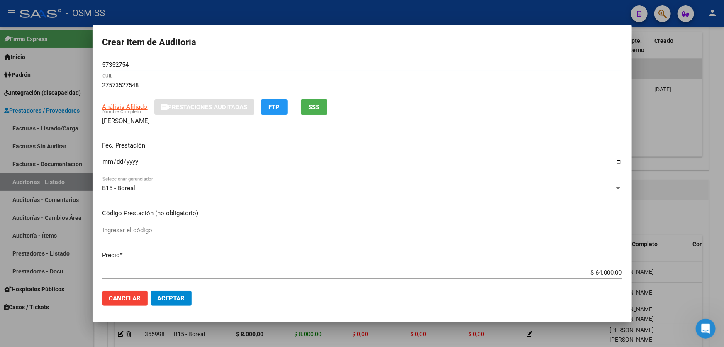
type input "57352754"
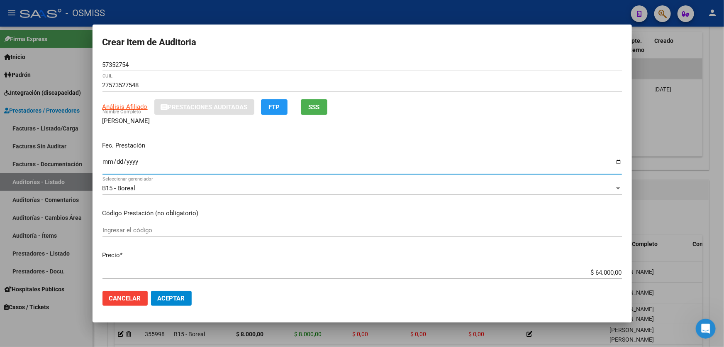
click at [107, 169] on input "Ingresar la fecha" at bounding box center [363, 164] width 520 height 13
type input "[DATE]"
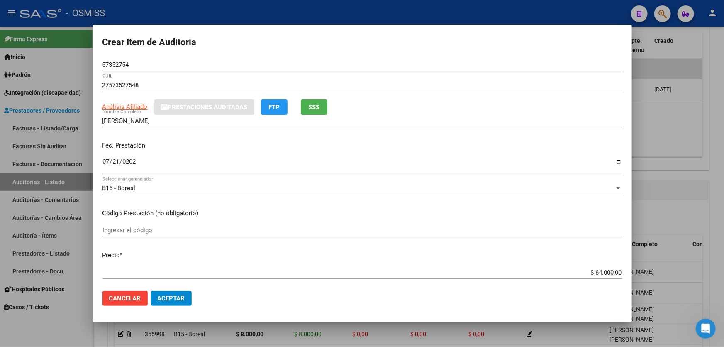
drag, startPoint x: 555, startPoint y: 276, endPoint x: 724, endPoint y: 236, distance: 173.5
click at [724, 240] on div "Crear Item de Auditoria 57352754 Nro Documento 27573527548 CUIL Análisis Afilia…" at bounding box center [362, 173] width 724 height 347
click at [534, 257] on p "Precio *" at bounding box center [363, 255] width 520 height 10
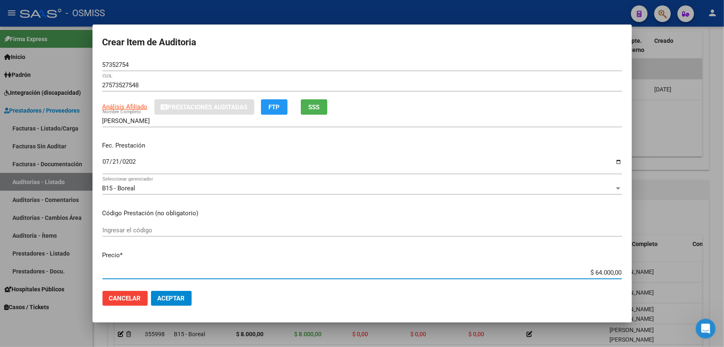
drag, startPoint x: 545, startPoint y: 275, endPoint x: 622, endPoint y: 266, distance: 77.0
click at [622, 266] on mat-dialog-content "57352754 Nro Documento 27573527548 CUIL Análisis Afiliado Prestaciones Auditada…" at bounding box center [363, 171] width 540 height 225
type input "$ 0,08"
type input "$ 0,80"
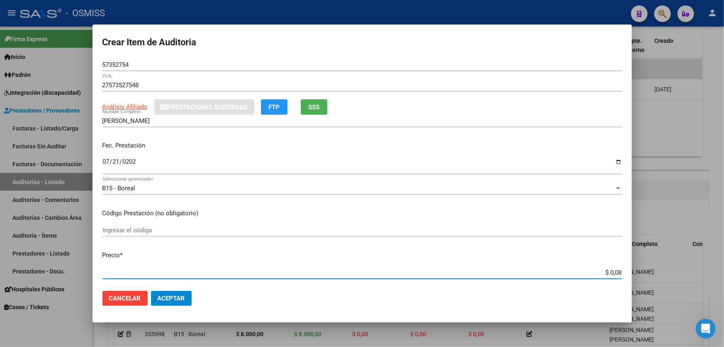
type input "$ 0,80"
type input "$ 8,00"
type input "$ 80,00"
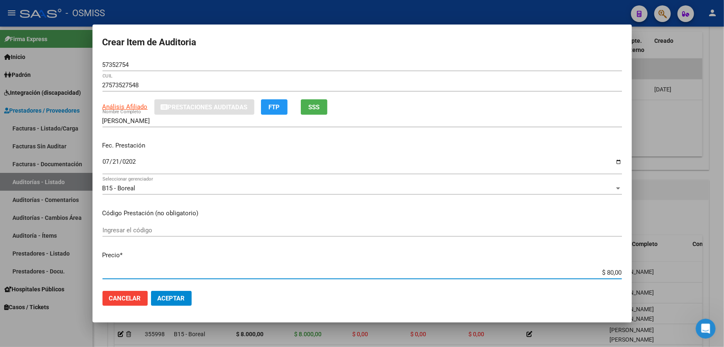
type input "$ 800,00"
type input "$ 8.000,00"
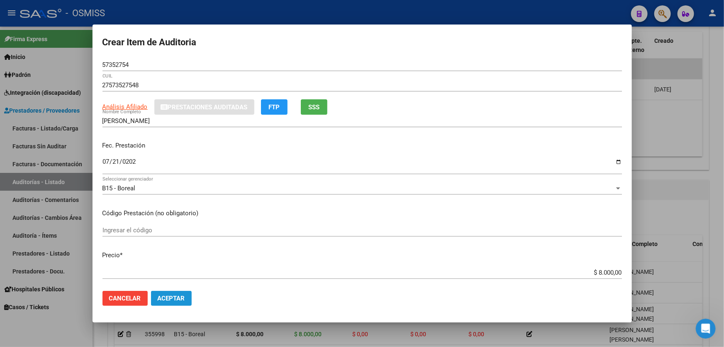
click at [172, 297] on span "Aceptar" at bounding box center [171, 297] width 27 height 7
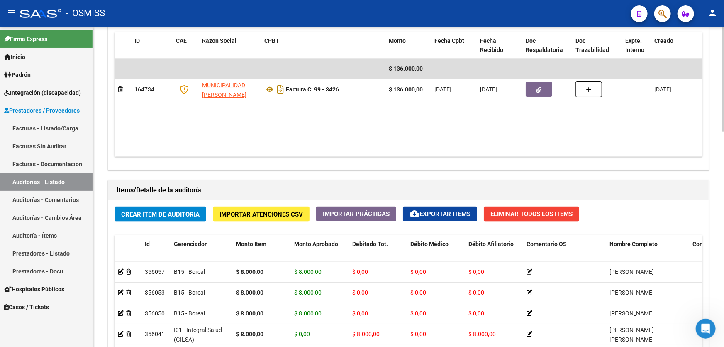
click at [252, 108] on datatable-body "$ 136.000,00 164734 MUNICIPALIDAD [PERSON_NAME] Factura C: 99 - 3426 $ 136.000,…" at bounding box center [409, 108] width 588 height 98
drag, startPoint x: 190, startPoint y: 129, endPoint x: 218, endPoint y: 120, distance: 29.8
click at [190, 129] on datatable-body "$ 136.000,00 164734 MUNICIPALIDAD [PERSON_NAME] Factura C: 99 - 3426 $ 136.000,…" at bounding box center [409, 108] width 588 height 98
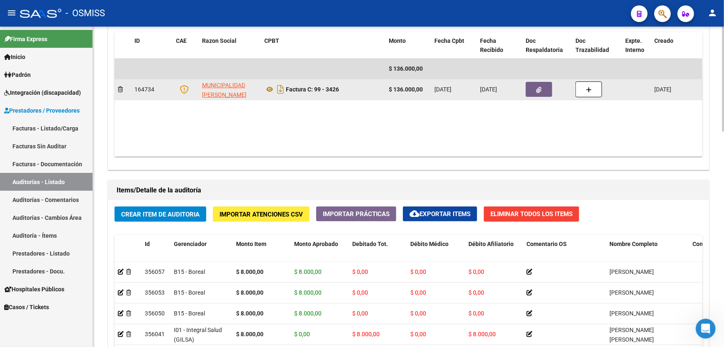
click at [532, 93] on button "button" at bounding box center [539, 89] width 27 height 15
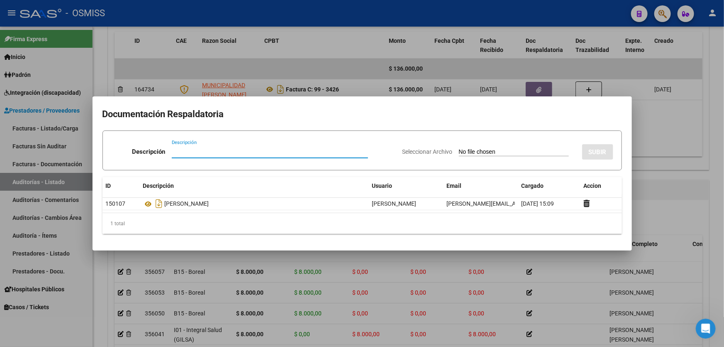
click at [224, 154] on input "Descripción" at bounding box center [270, 151] width 196 height 7
type input "[PERSON_NAME]"
click at [487, 150] on input "Seleccionar Archivo" at bounding box center [514, 152] width 110 height 8
type input "C:\fakepath\[PERSON_NAME].pdf"
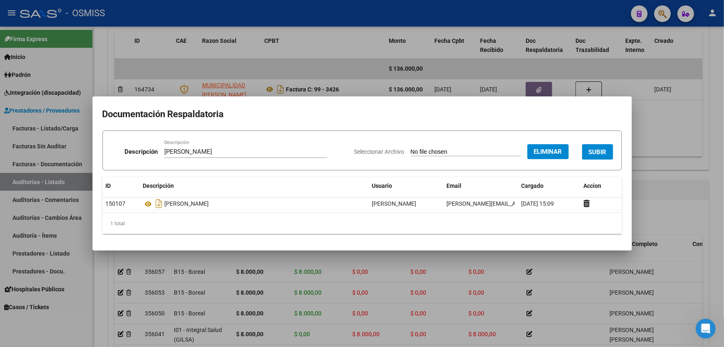
click at [592, 154] on span "SUBIR" at bounding box center [598, 151] width 18 height 7
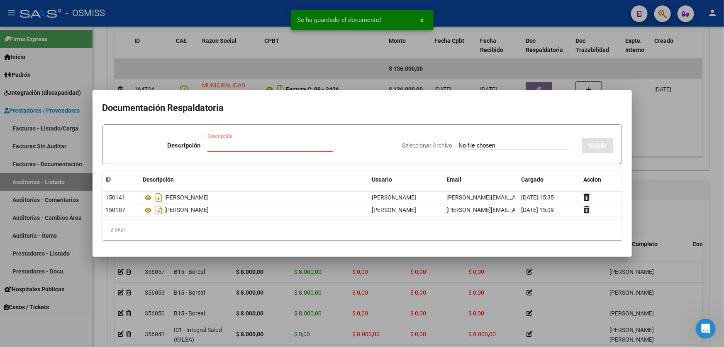
click at [274, 147] on input "Descripción" at bounding box center [270, 145] width 125 height 7
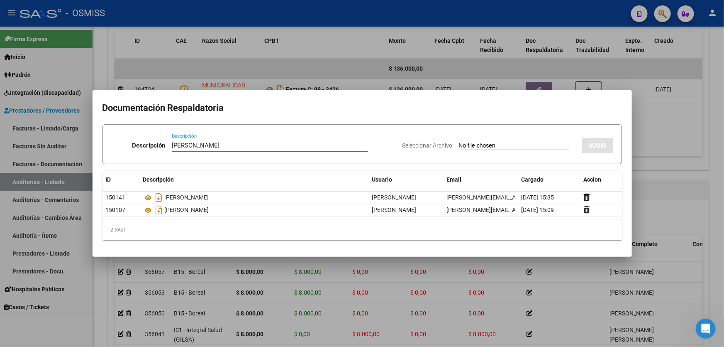
type input "[PERSON_NAME]"
click at [481, 134] on div "Seleccionar Archivo SUBIR" at bounding box center [508, 143] width 211 height 25
click at [481, 144] on input "Seleccionar Archivo" at bounding box center [514, 146] width 110 height 8
type input "C:\fakepath\[PERSON_NAME].pdf"
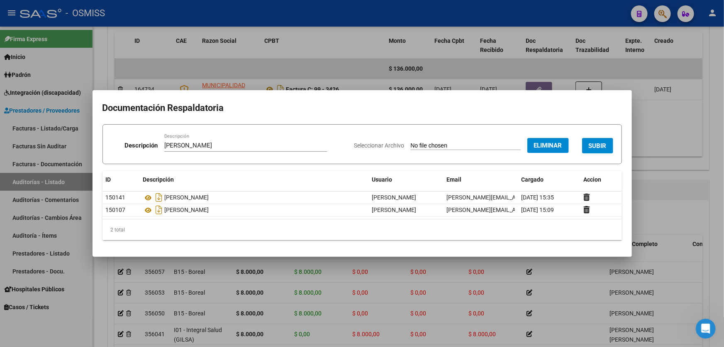
click at [596, 143] on span "SUBIR" at bounding box center [598, 145] width 18 height 7
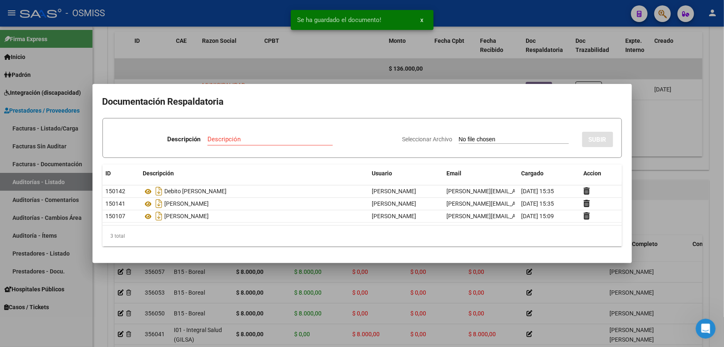
click at [673, 185] on div at bounding box center [362, 173] width 724 height 347
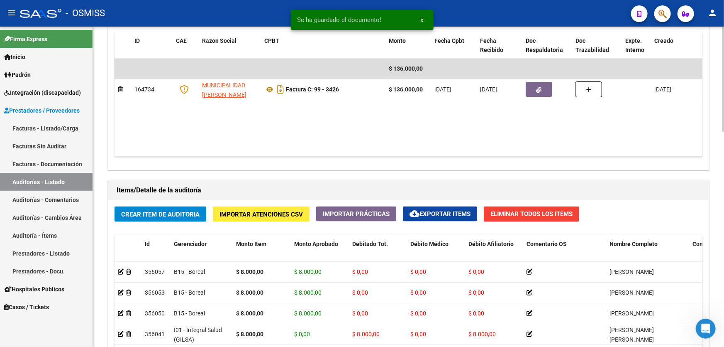
click at [166, 218] on button "Crear Item de Auditoria" at bounding box center [161, 213] width 92 height 15
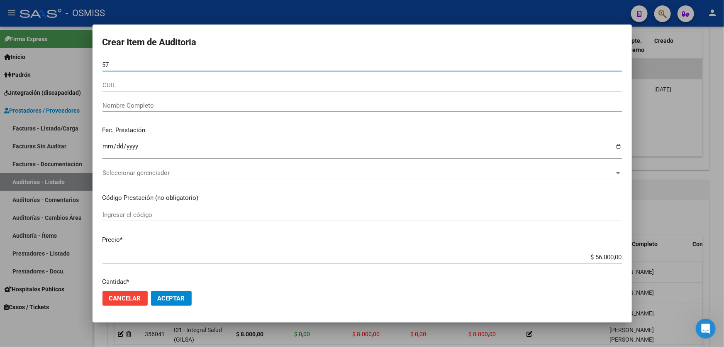
type input "5"
type input "70455951"
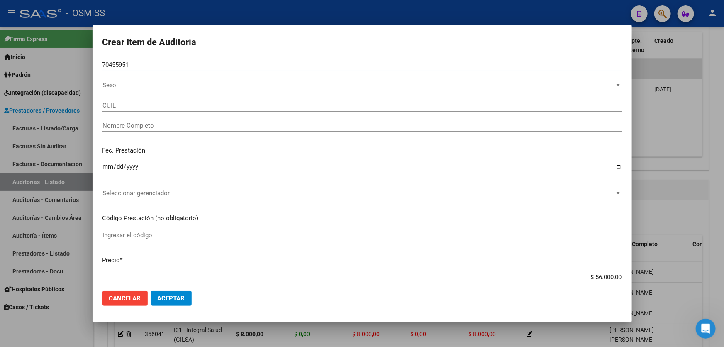
type input "20704559519"
type input "[PERSON_NAME], [PERSON_NAME]"
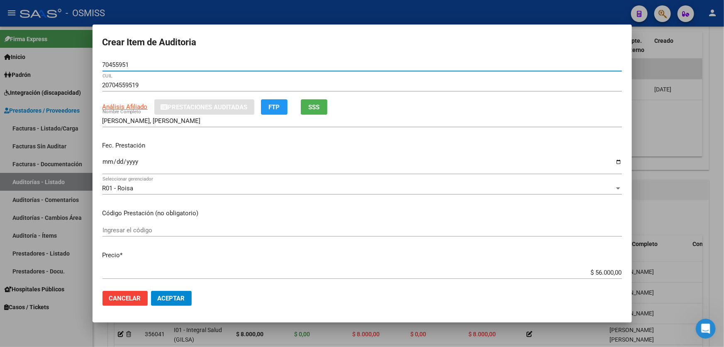
type input "70455951"
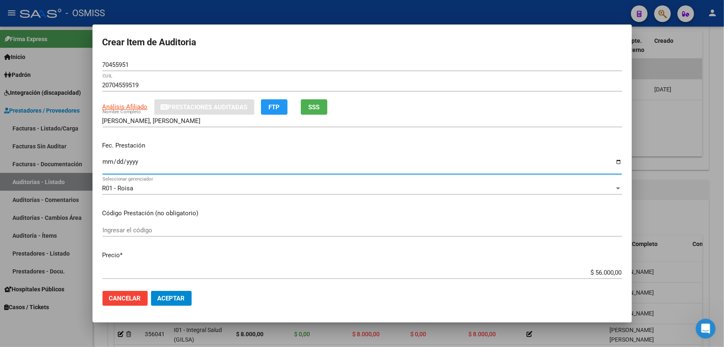
click at [110, 159] on input "Ingresar la fecha" at bounding box center [363, 164] width 520 height 13
type input "[DATE]"
drag, startPoint x: 564, startPoint y: 274, endPoint x: 724, endPoint y: 265, distance: 160.0
click at [724, 264] on div "Crear Item de Auditoria 70455951 Nro Documento 20704559519 CUIL Análisis Afilia…" at bounding box center [362, 173] width 724 height 347
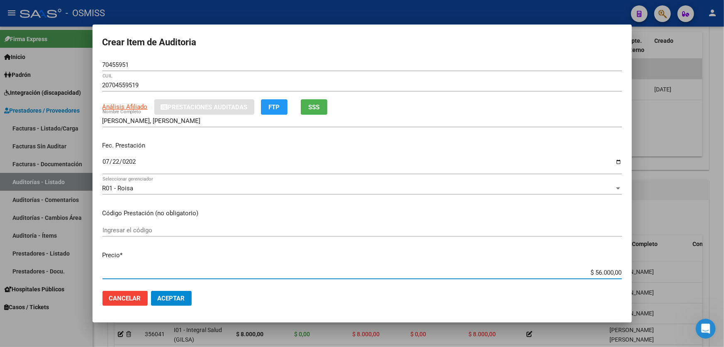
type input "$ 0,08"
type input "$ 0,80"
type input "$ 8,00"
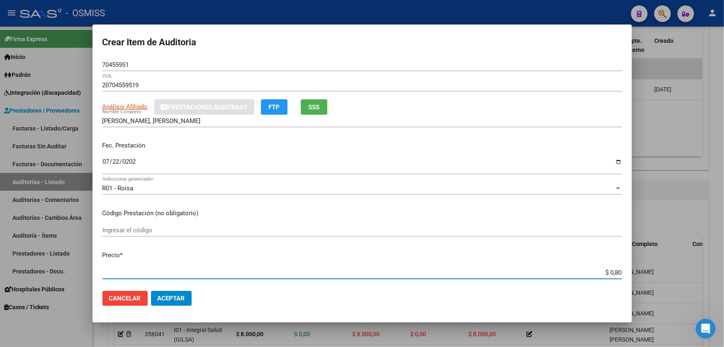
type input "$ 8,00"
type input "$ 80,00"
type input "$ 800,00"
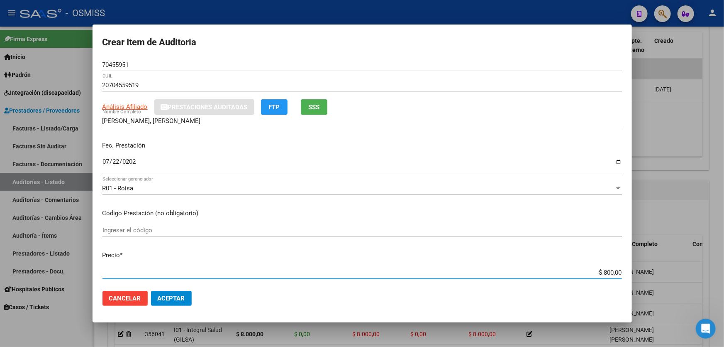
type input "$ 8.000,00"
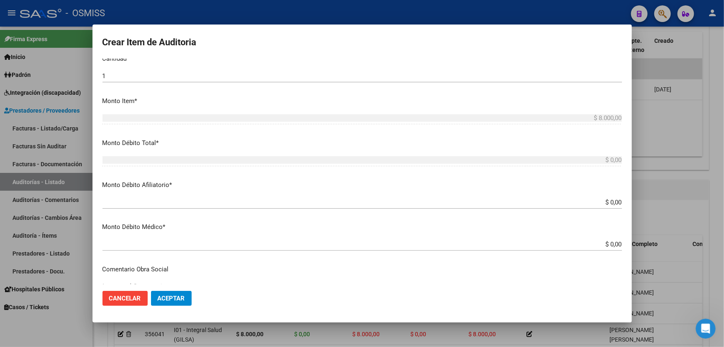
scroll to position [302, 0]
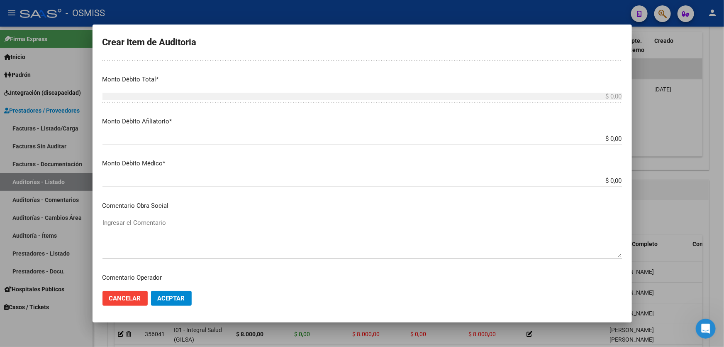
drag, startPoint x: 561, startPoint y: 139, endPoint x: 724, endPoint y: 87, distance: 170.9
click at [724, 87] on div "Crear Item de Auditoria 70455951 Nro Documento 20704559519 CUIL Análisis Afilia…" at bounding box center [362, 173] width 724 height 347
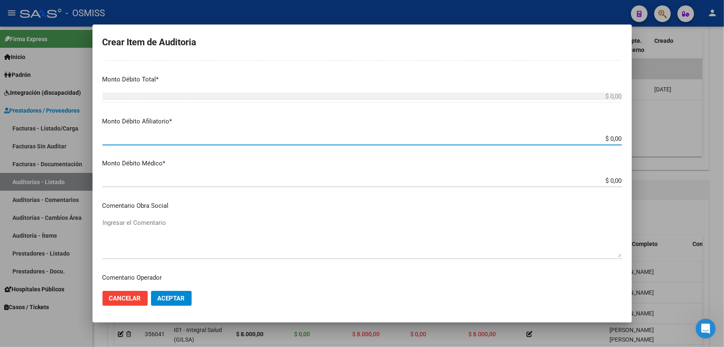
type input "$ 0,08"
type input "$ 0,80"
type input "$ 8,00"
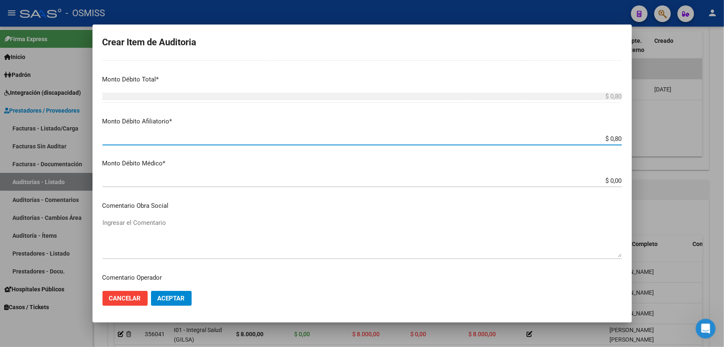
type input "$ 8,00"
type input "$ 80,00"
type input "$ 800,00"
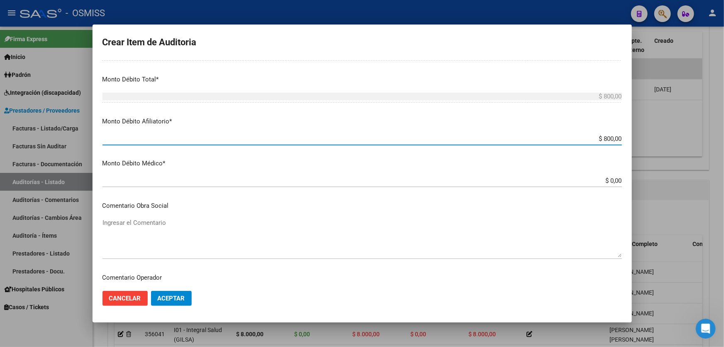
type input "$ 8.000,00"
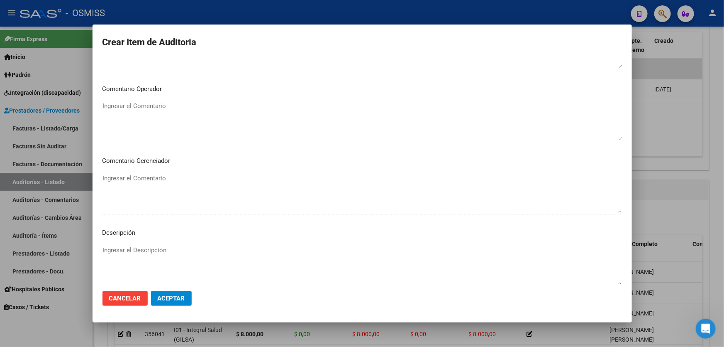
click at [128, 112] on textarea "Ingresar el Comentario" at bounding box center [363, 120] width 520 height 39
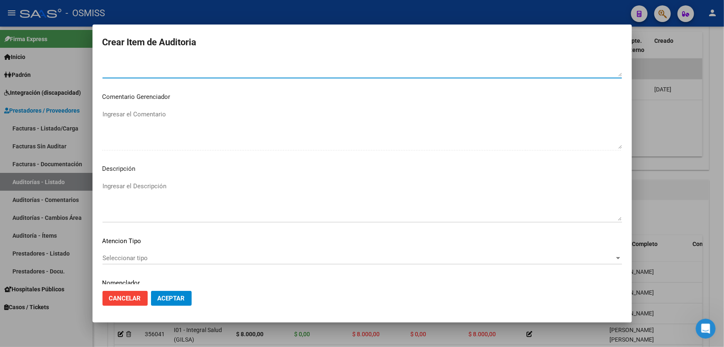
scroll to position [584, 0]
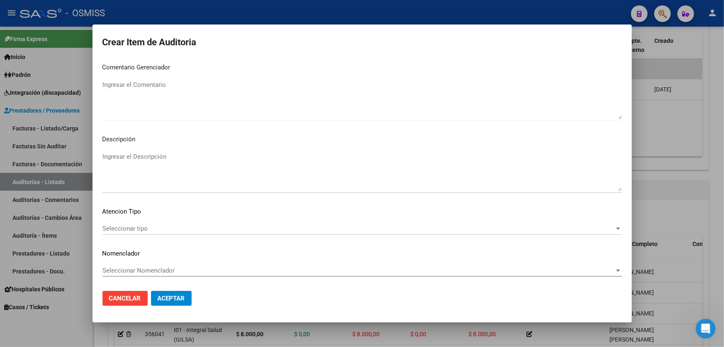
type textarea "SE RECHAZA"
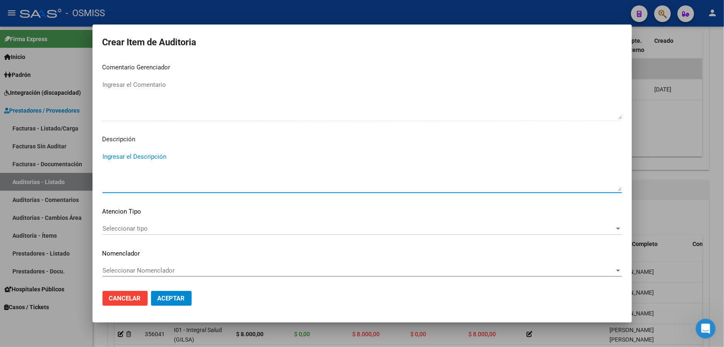
click at [113, 153] on textarea "Ingresar el Descripción" at bounding box center [363, 171] width 520 height 39
paste textarea "BAJA al .......... por falta de pago obligatorio de Monotributo. Ley 26.565 art…"
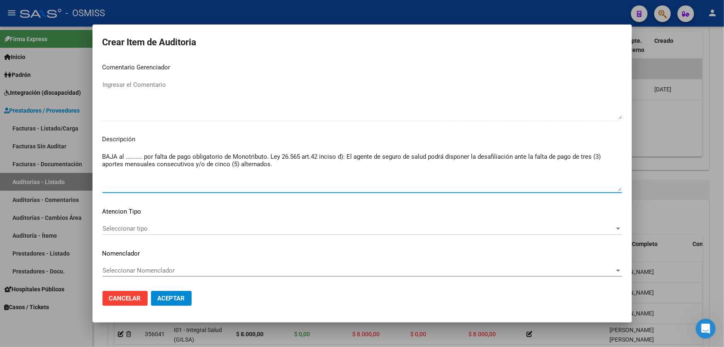
drag, startPoint x: 142, startPoint y: 155, endPoint x: 125, endPoint y: 156, distance: 16.6
click at [125, 156] on textarea "BAJA al .......... por falta de pago obligatorio de Monotributo. Ley 26.565 art…" at bounding box center [363, 171] width 520 height 39
drag, startPoint x: 103, startPoint y: 154, endPoint x: 299, endPoint y: 173, distance: 196.8
click at [299, 173] on textarea "BAJA al [DATE] por falta de pago obligatorio de Monotributo. Ley 26.565 art.42 …" at bounding box center [363, 171] width 520 height 39
type textarea "BAJA al [DATE] por falta de pago obligatorio de Monotributo. Ley 26.565 art.42 …"
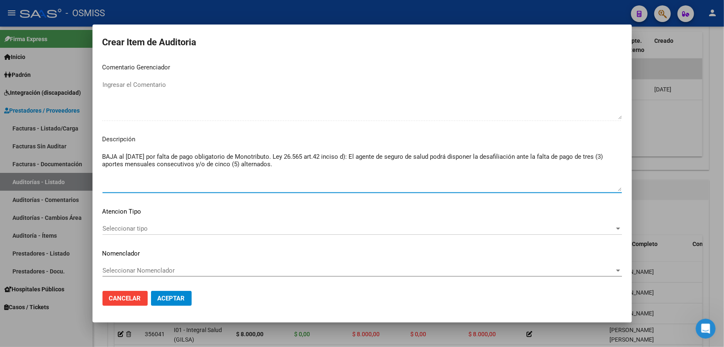
click at [171, 299] on span "Aceptar" at bounding box center [171, 297] width 27 height 7
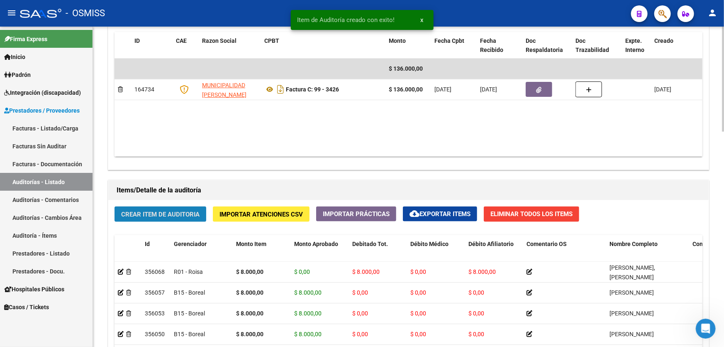
click at [166, 211] on span "Crear Item de Auditoria" at bounding box center [160, 213] width 78 height 7
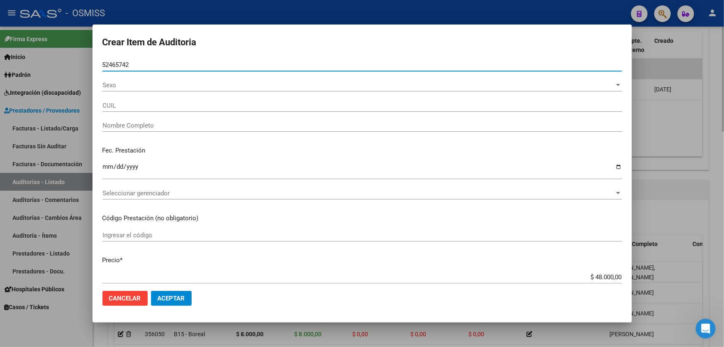
type input "52465742"
click at [151, 291] on button "Aceptar" at bounding box center [171, 298] width 41 height 15
type input "20524657423"
type input "[PERSON_NAME], [PERSON_NAME]"
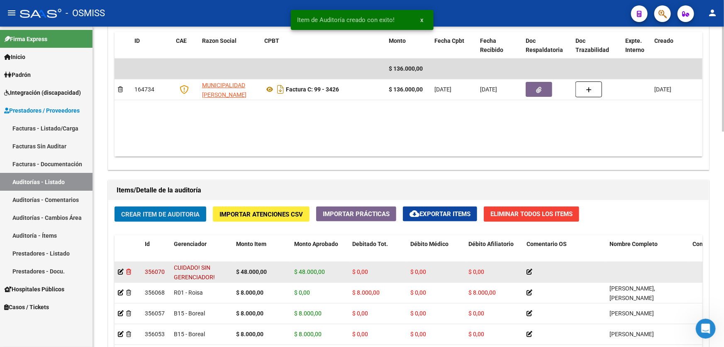
click at [131, 271] on icon at bounding box center [128, 272] width 5 height 6
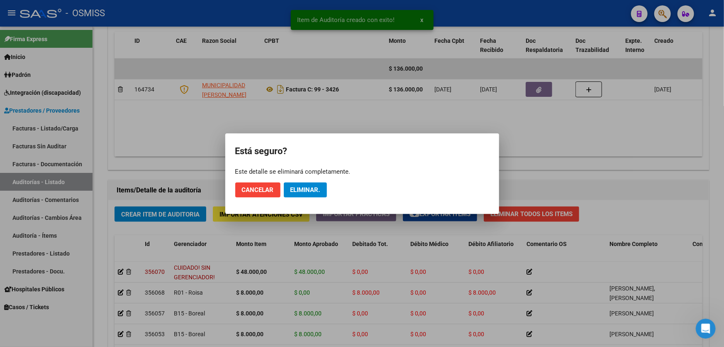
click at [311, 173] on div "Este detalle se eliminará completamente." at bounding box center [362, 171] width 254 height 8
click at [308, 192] on span "Eliminar." at bounding box center [306, 189] width 30 height 7
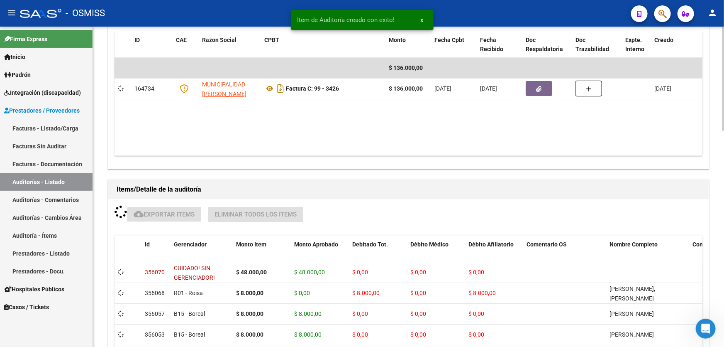
scroll to position [452, 0]
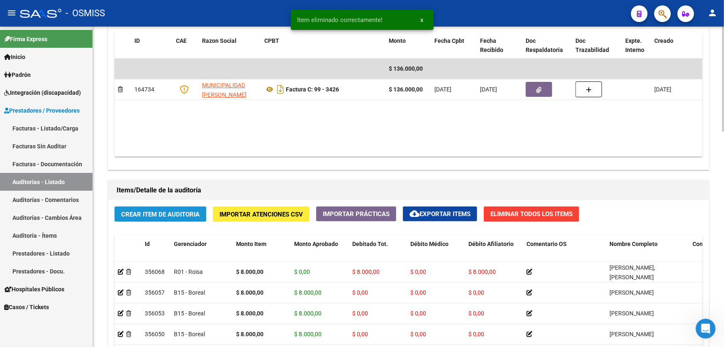
click at [140, 218] on button "Crear Item de Auditoria" at bounding box center [161, 213] width 92 height 15
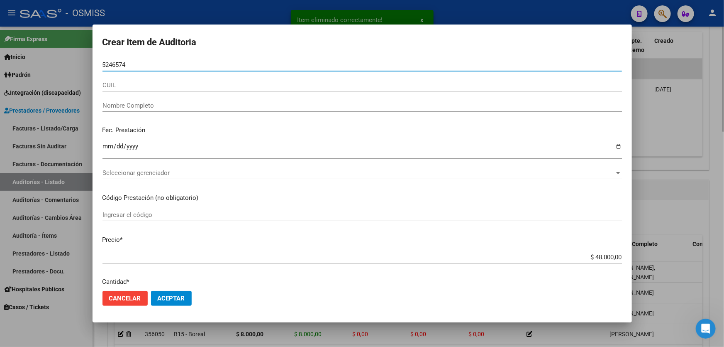
type input "52465742"
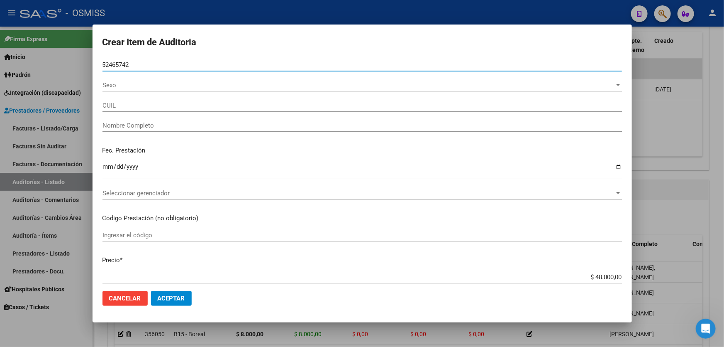
type input "20524657423"
type input "[PERSON_NAME], [PERSON_NAME]"
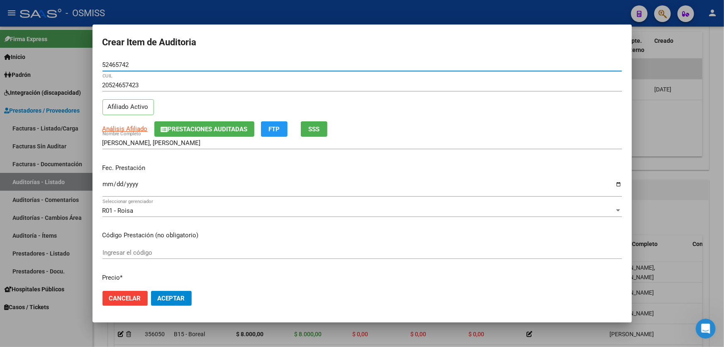
type input "52465742"
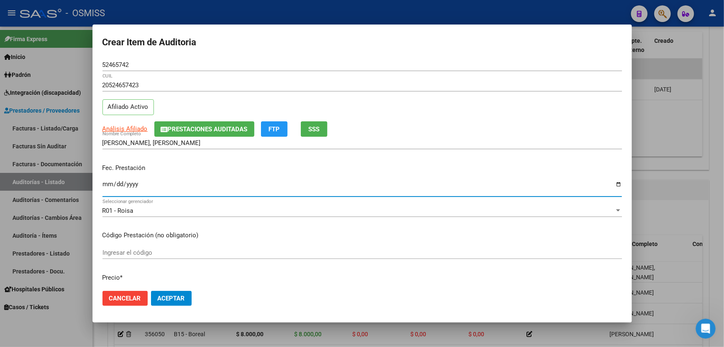
click at [106, 185] on input "Ingresar la fecha" at bounding box center [363, 187] width 520 height 13
type input "[DATE]"
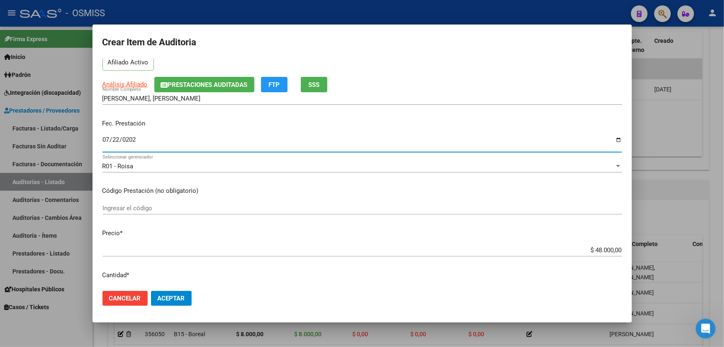
scroll to position [151, 0]
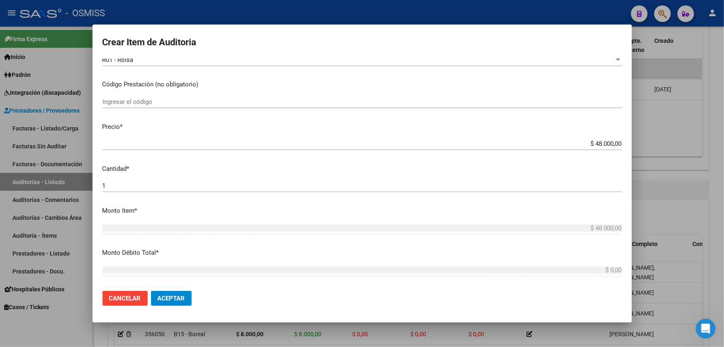
drag, startPoint x: 564, startPoint y: 145, endPoint x: 724, endPoint y: 105, distance: 164.4
click at [724, 111] on div "Crear Item de Auditoria 52465742 Nro Documento 20524657423 CUIL Afiliado Activo…" at bounding box center [362, 173] width 724 height 347
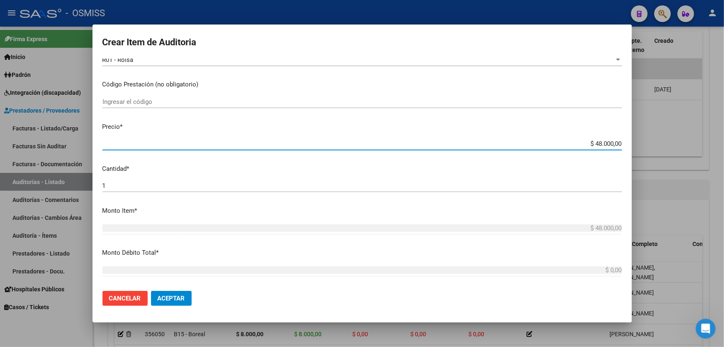
type input "$ 0,08"
type input "$ 0,80"
type input "$ 8,00"
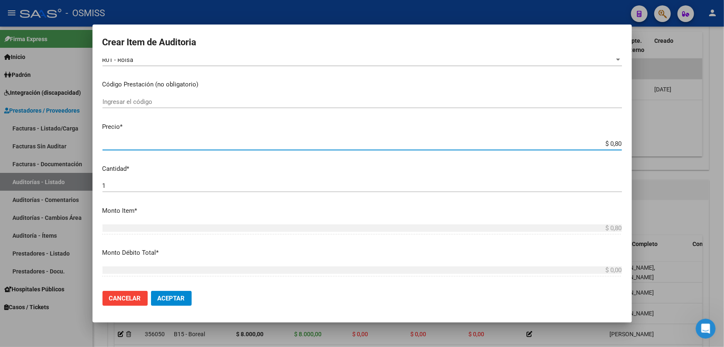
type input "$ 8,00"
type input "$ 80,00"
type input "$ 800,00"
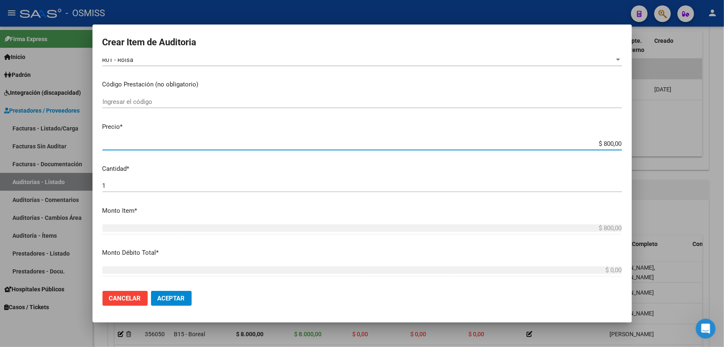
type input "$ 8.000,00"
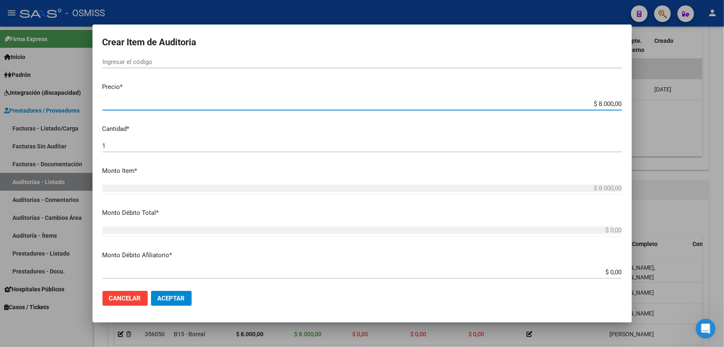
scroll to position [264, 0]
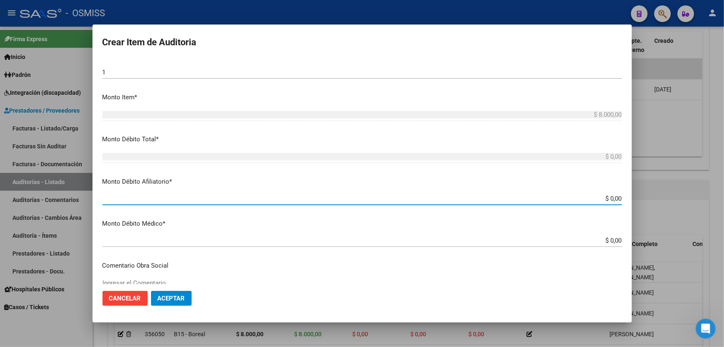
drag, startPoint x: 577, startPoint y: 198, endPoint x: 724, endPoint y: 155, distance: 152.6
click at [724, 166] on div "Crear Item de Auditoria 52465742 Nro Documento 20524657423 CUIL Afiliado Activo…" at bounding box center [362, 173] width 724 height 347
type input "$ 0,08"
type input "$ 0,80"
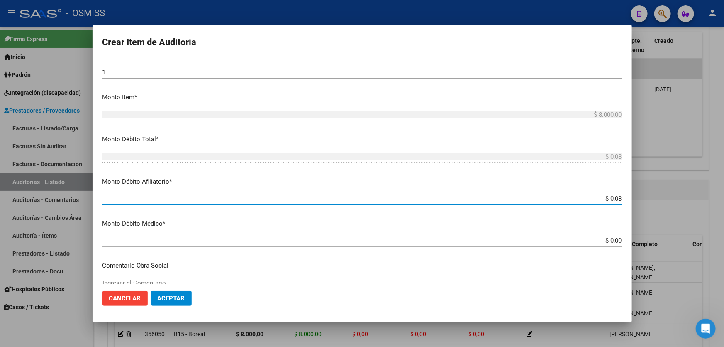
type input "$ 0,80"
type input "$ 8,00"
type input "$ 80,00"
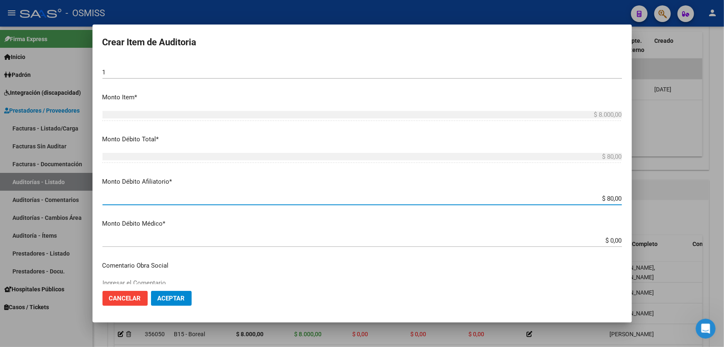
type input "$ 800,00"
type input "$ 8.000,00"
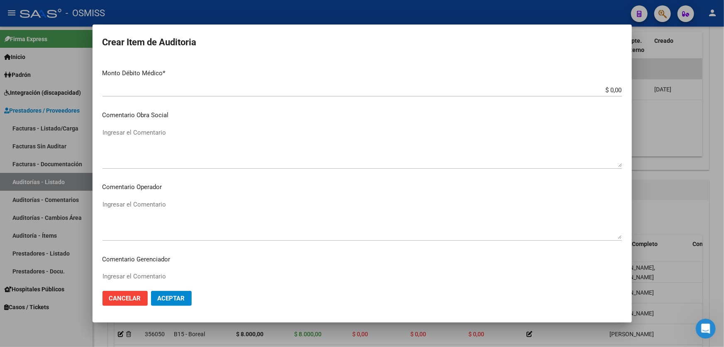
scroll to position [415, 0]
click at [176, 129] on textarea "Ingresar el Comentario" at bounding box center [363, 146] width 520 height 39
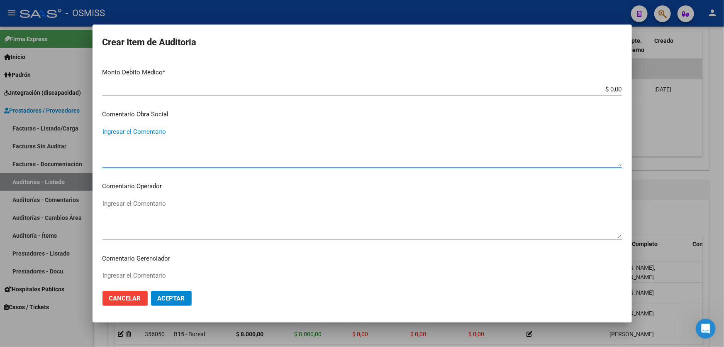
click at [172, 208] on textarea "Ingresar el Comentario" at bounding box center [363, 218] width 520 height 39
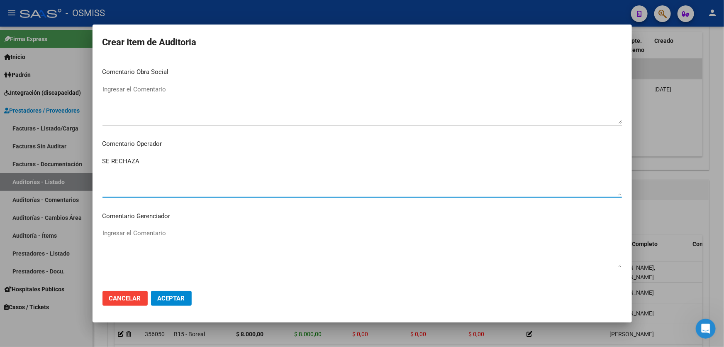
scroll to position [566, 0]
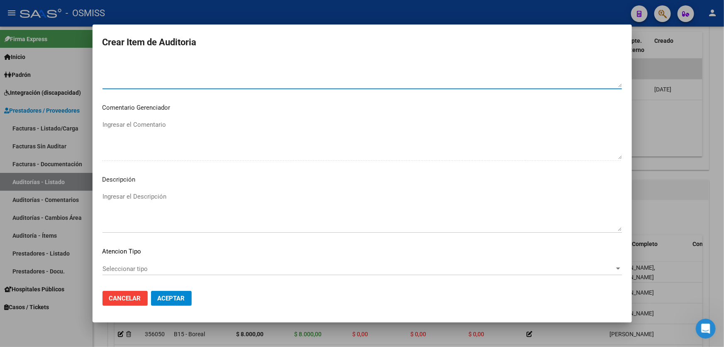
click at [151, 193] on textarea "Ingresar el Descripción" at bounding box center [363, 211] width 520 height 39
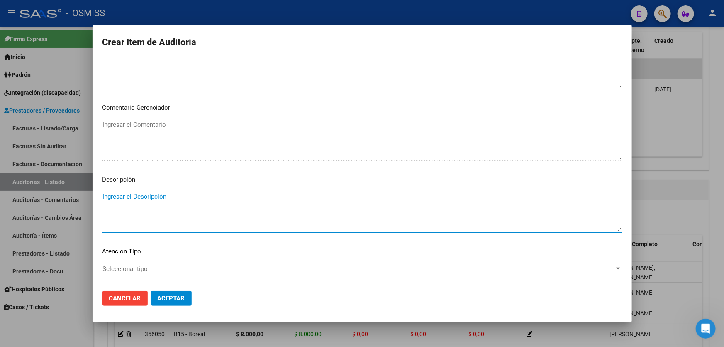
paste textarea "BAJA al [DATE] por falta de pago obligatorio de Monotributo. Ley 26.565 art.42 …"
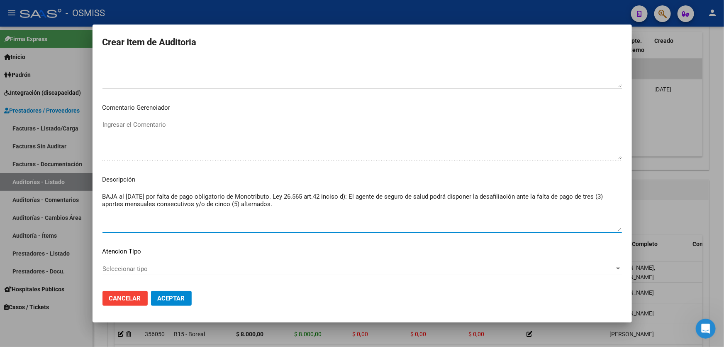
click at [169, 299] on span "Aceptar" at bounding box center [171, 297] width 27 height 7
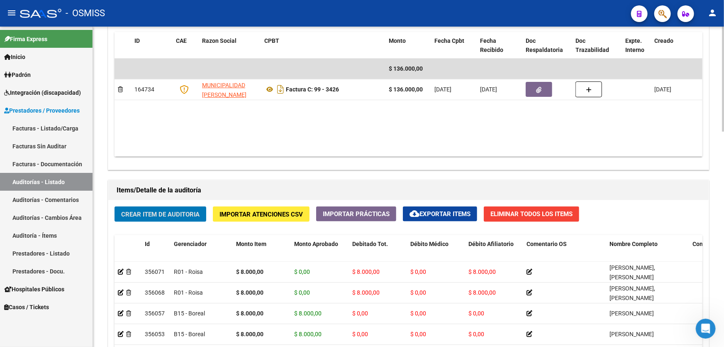
drag, startPoint x: 242, startPoint y: 130, endPoint x: 230, endPoint y: 145, distance: 19.2
click at [242, 130] on datatable-body "$ 136.000,00 164734 MUNICIPALIDAD [PERSON_NAME] Factura C: 99 - 3426 $ 136.000,…" at bounding box center [409, 108] width 588 height 98
click at [170, 210] on span "Crear Item de Auditoria" at bounding box center [160, 213] width 78 height 7
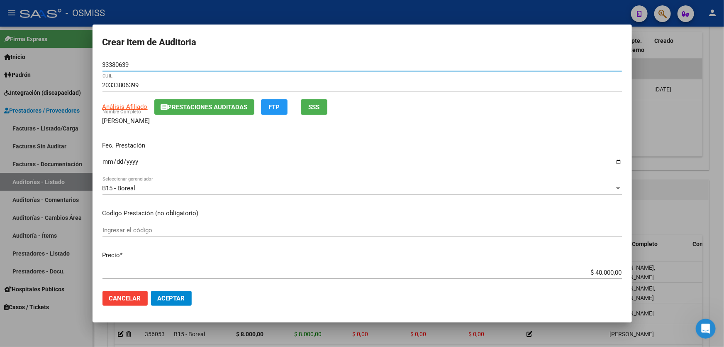
click at [107, 167] on input "Ingresar la fecha" at bounding box center [363, 164] width 520 height 13
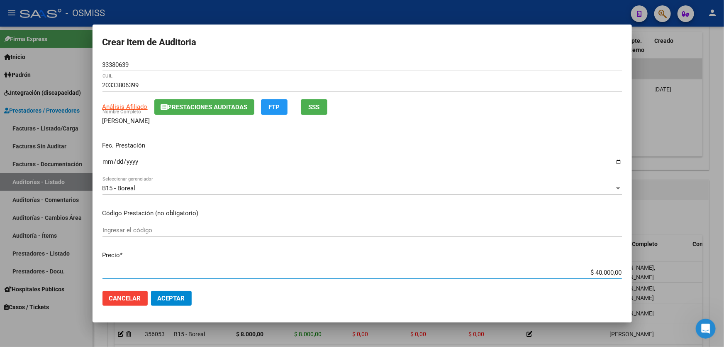
drag, startPoint x: 566, startPoint y: 270, endPoint x: 724, endPoint y: 243, distance: 160.5
click at [724, 255] on div "Crear Item de Auditoria 33380639 Nro Documento 20333806399 CUIL Análisis Afilia…" at bounding box center [362, 173] width 724 height 347
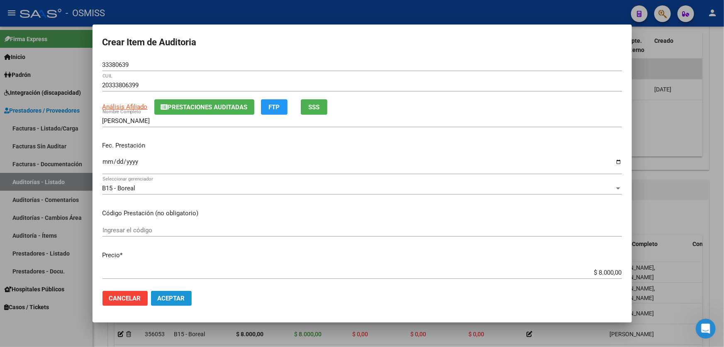
click at [186, 293] on button "Aceptar" at bounding box center [171, 298] width 41 height 15
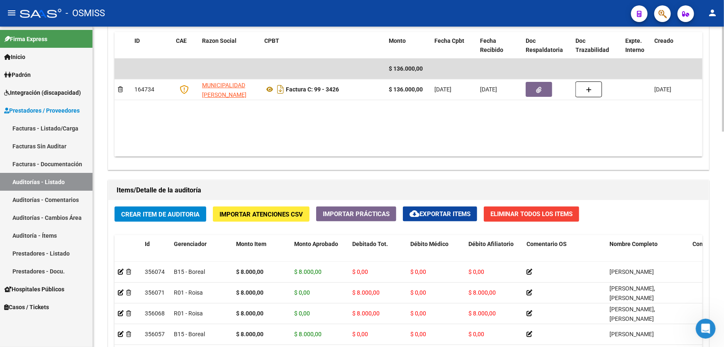
click at [291, 144] on datatable-body "$ 136.000,00 164734 MUNICIPALIDAD [PERSON_NAME] Factura C: 99 - 3426 $ 136.000,…" at bounding box center [409, 108] width 588 height 98
click at [149, 210] on span "Crear Item de Auditoria" at bounding box center [160, 213] width 78 height 7
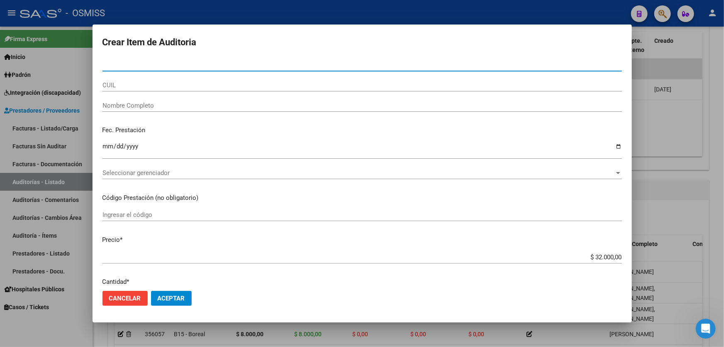
drag, startPoint x: 663, startPoint y: 182, endPoint x: 529, endPoint y: 221, distance: 139.2
click at [664, 182] on div at bounding box center [362, 173] width 724 height 347
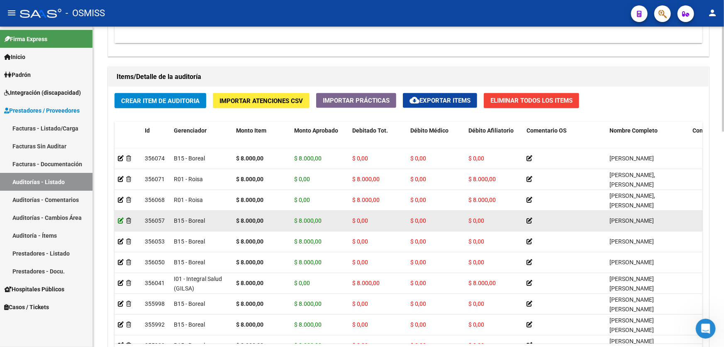
click at [119, 218] on icon at bounding box center [121, 220] width 6 height 6
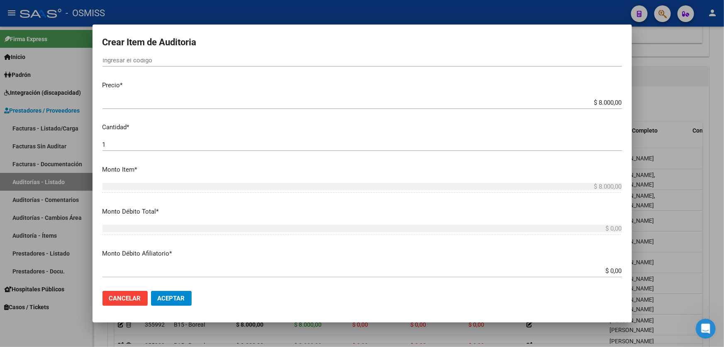
scroll to position [151, 0]
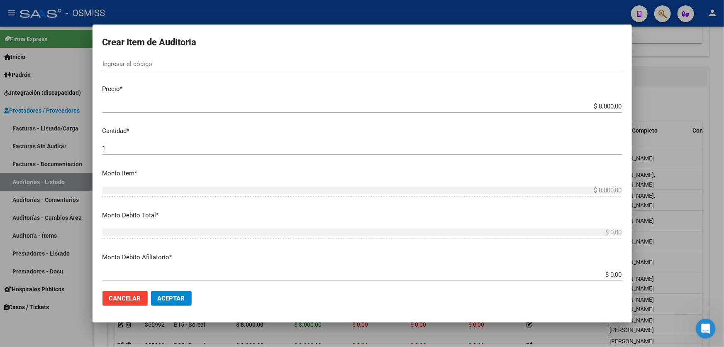
drag, startPoint x: 117, startPoint y: 149, endPoint x: 58, endPoint y: 141, distance: 60.3
click at [61, 144] on div "Crear Item de Auditoria 57352754 Nro Documento 27573527548 [PERSON_NAME] Nombre…" at bounding box center [362, 173] width 724 height 347
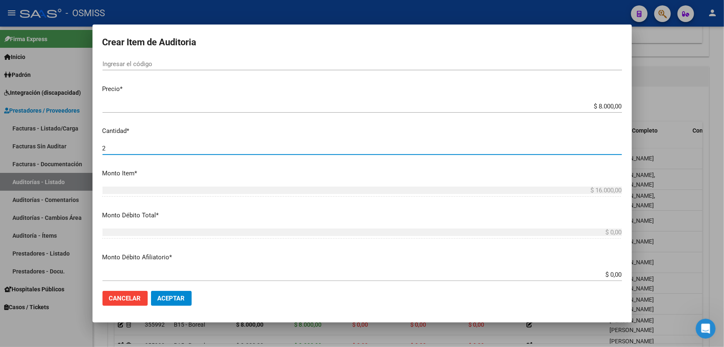
click at [180, 296] on span "Aceptar" at bounding box center [171, 297] width 27 height 7
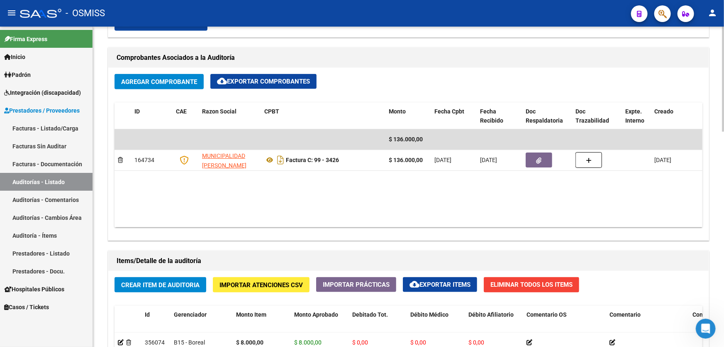
scroll to position [528, 0]
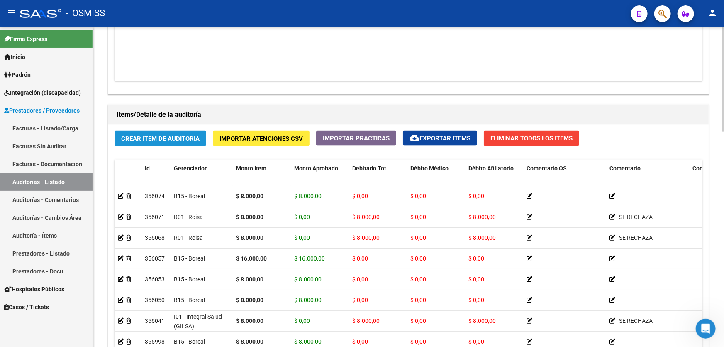
click at [149, 141] on button "Crear Item de Auditoria" at bounding box center [161, 138] width 92 height 15
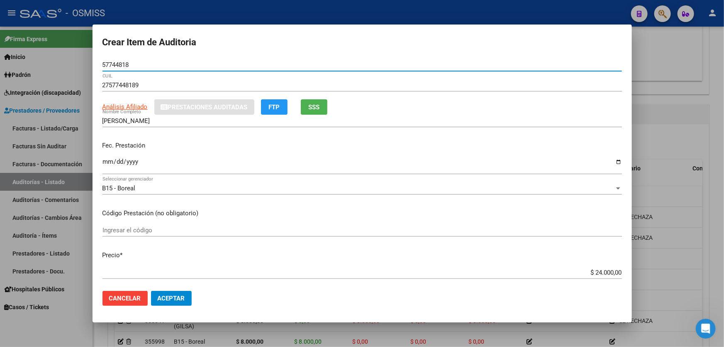
click at [108, 169] on input "Ingresar la fecha" at bounding box center [363, 164] width 520 height 13
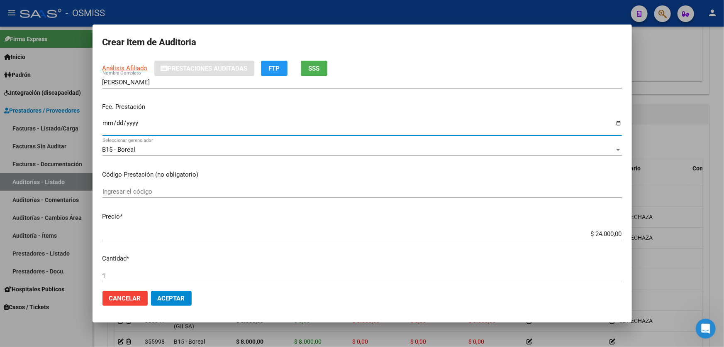
scroll to position [75, 0]
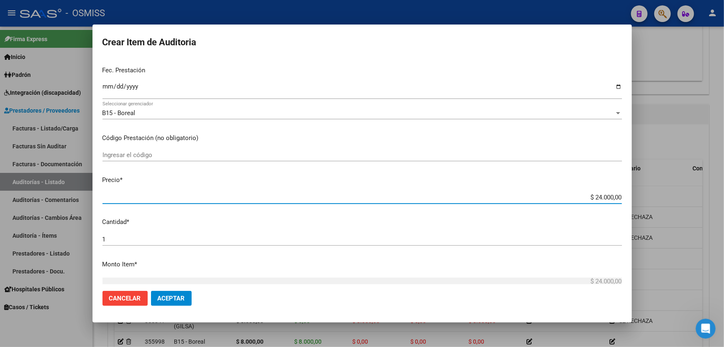
drag, startPoint x: 567, startPoint y: 199, endPoint x: 724, endPoint y: 198, distance: 156.9
click at [682, 189] on div "Crear Item de Auditoria 57744818 Nro Documento 27577448189 CUIL Análisis Afilia…" at bounding box center [362, 173] width 724 height 347
click at [183, 297] on span "Aceptar" at bounding box center [171, 297] width 27 height 7
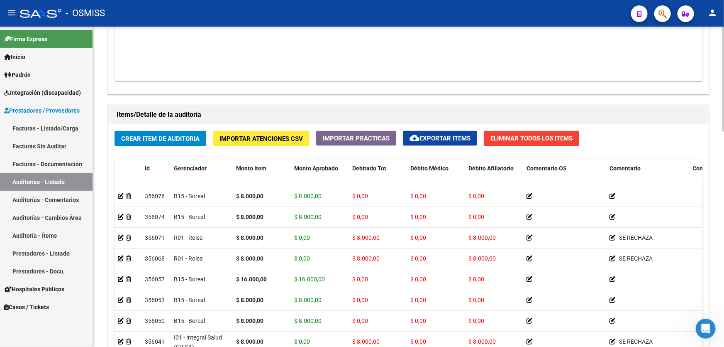
click at [228, 108] on h1 "Items/Detalle de la auditoría" at bounding box center [409, 114] width 584 height 13
click at [167, 144] on button "Crear Item de Auditoria" at bounding box center [161, 138] width 92 height 15
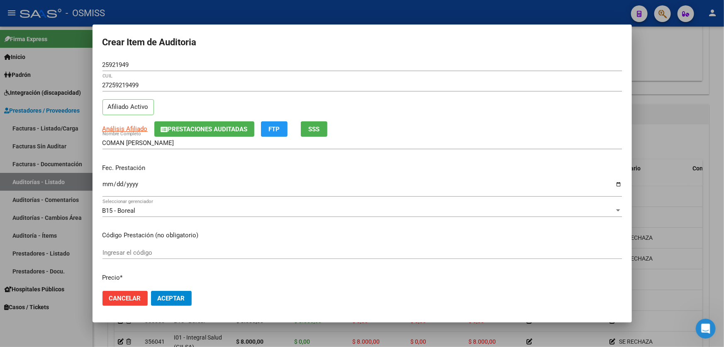
drag, startPoint x: 104, startPoint y: 178, endPoint x: 109, endPoint y: 181, distance: 5.2
click at [106, 178] on div "Ingresar la fecha" at bounding box center [363, 187] width 520 height 18
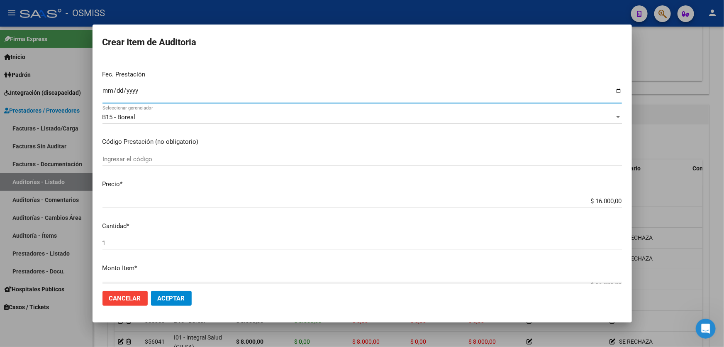
scroll to position [151, 0]
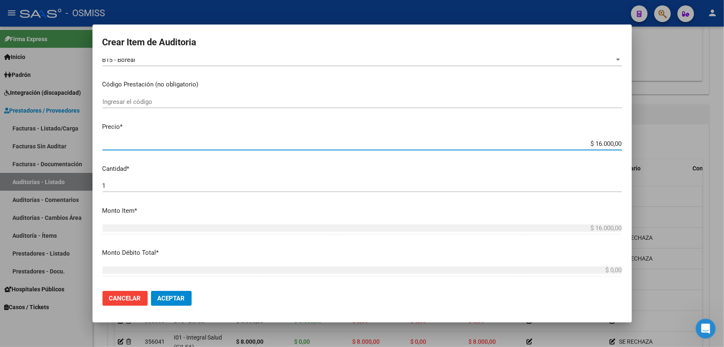
drag, startPoint x: 564, startPoint y: 146, endPoint x: 724, endPoint y: 101, distance: 166.3
click at [724, 107] on div "Crear Item de Auditoria 25921949 Nro Documento 27259219499 CUIL Afiliado Activo…" at bounding box center [362, 173] width 724 height 347
click at [174, 305] on button "Aceptar" at bounding box center [171, 298] width 41 height 15
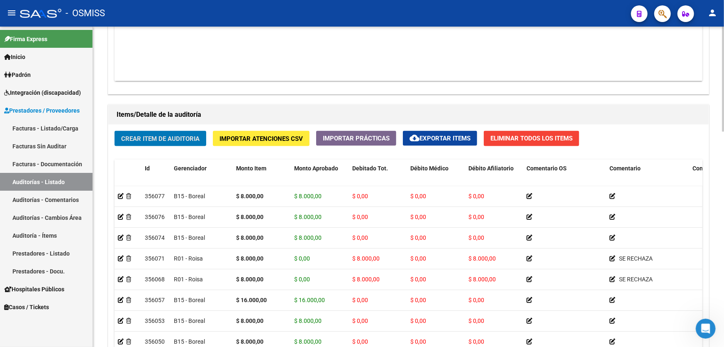
drag, startPoint x: 158, startPoint y: 126, endPoint x: 157, endPoint y: 134, distance: 8.3
click at [158, 126] on div "Crear Item de Auditoria Importar Atenciones CSV Importar Prácticas cloud_downlo…" at bounding box center [408, 270] width 601 height 291
click at [157, 135] on span "Crear Item de Auditoria" at bounding box center [160, 138] width 78 height 7
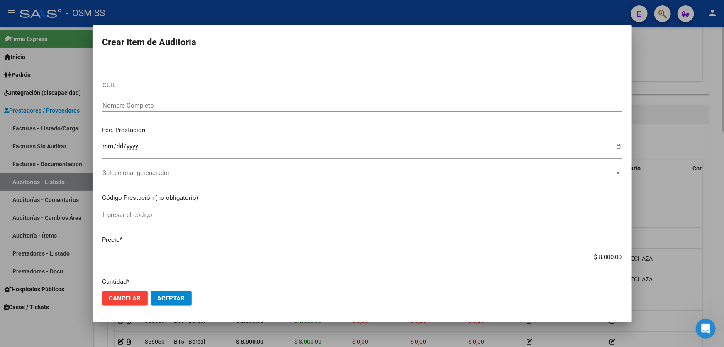
paste input "59115073"
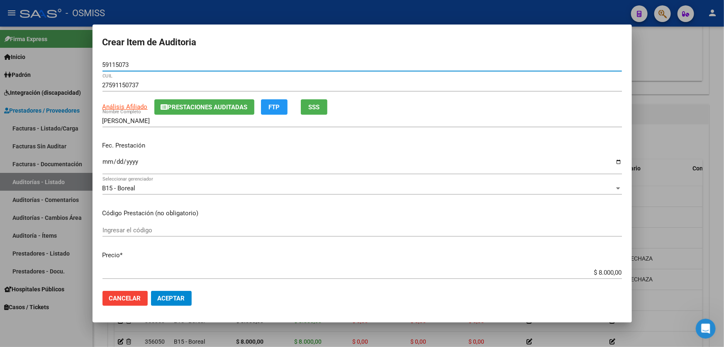
click at [104, 162] on input "Ingresar la fecha" at bounding box center [363, 164] width 520 height 13
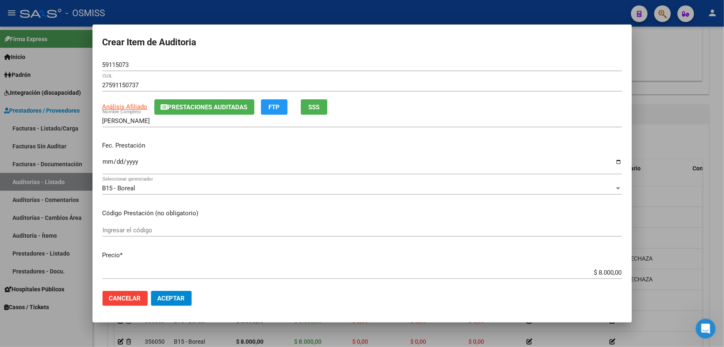
click at [173, 279] on div "$ 8.000,00 Ingresar el precio" at bounding box center [363, 276] width 520 height 20
click at [173, 296] on span "Aceptar" at bounding box center [171, 297] width 27 height 7
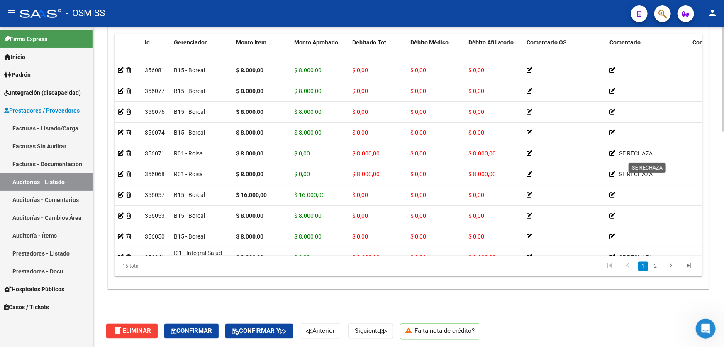
scroll to position [428, 0]
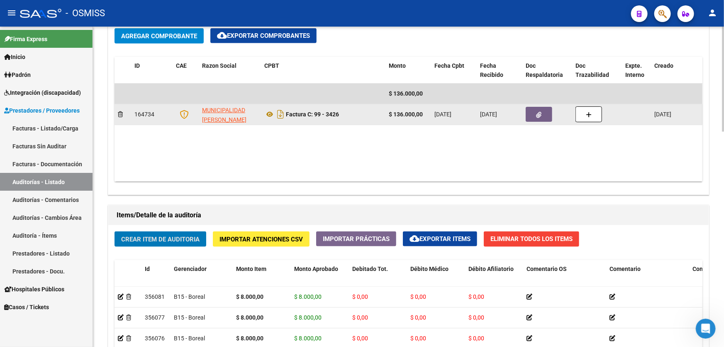
click at [540, 118] on button "button" at bounding box center [539, 114] width 27 height 15
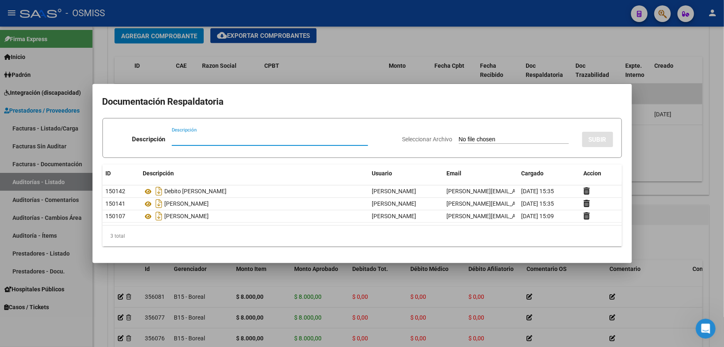
click at [689, 173] on div at bounding box center [362, 173] width 724 height 347
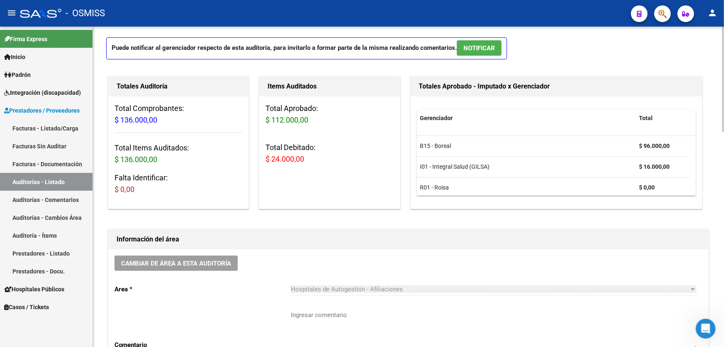
scroll to position [0, 0]
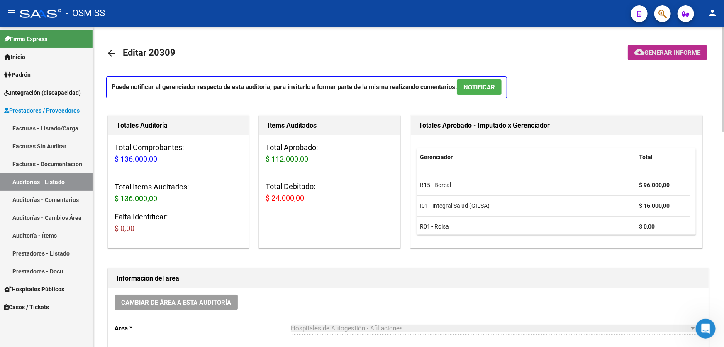
click at [634, 45] on button "cloud_download Generar informe" at bounding box center [667, 52] width 79 height 15
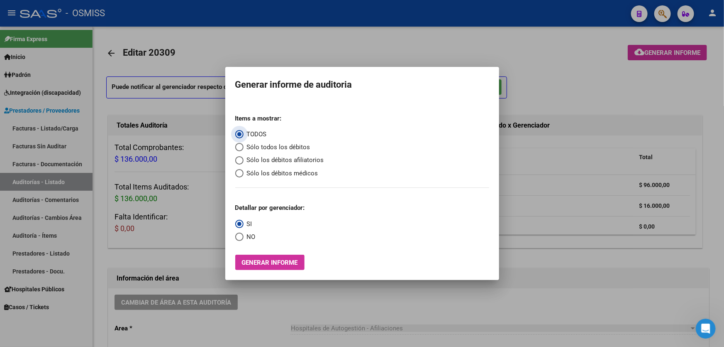
click at [249, 157] on span "Sólo los débitos afiliatorios" at bounding box center [284, 160] width 81 height 10
click at [244, 157] on input "Sólo los débitos afiliatorios" at bounding box center [239, 160] width 8 height 8
click at [247, 231] on mat-radio-group "Detallar por gerenciador: SI NO" at bounding box center [270, 219] width 70 height 44
click at [250, 239] on span "NO" at bounding box center [250, 237] width 12 height 10
click at [244, 239] on input "NO" at bounding box center [239, 236] width 8 height 8
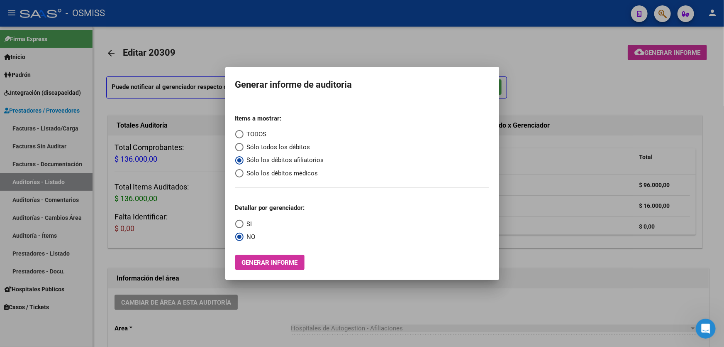
click at [260, 261] on span "Generar informe" at bounding box center [270, 262] width 56 height 7
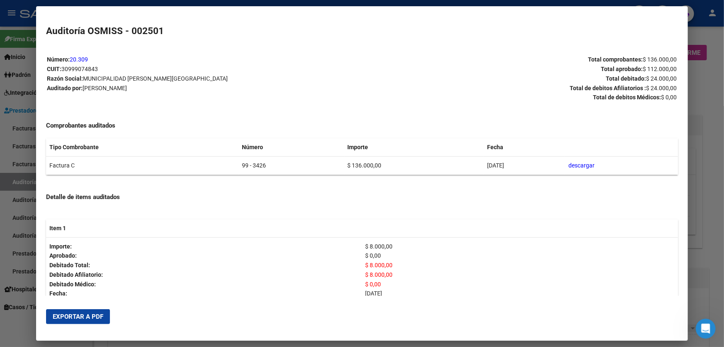
click at [99, 324] on mat-dialog-actions "Exportar a PDF" at bounding box center [362, 316] width 632 height 28
click at [103, 322] on button "Exportar a PDF" at bounding box center [78, 316] width 64 height 15
click at [724, 242] on div at bounding box center [362, 173] width 724 height 347
click at [723, 242] on div at bounding box center [362, 173] width 724 height 347
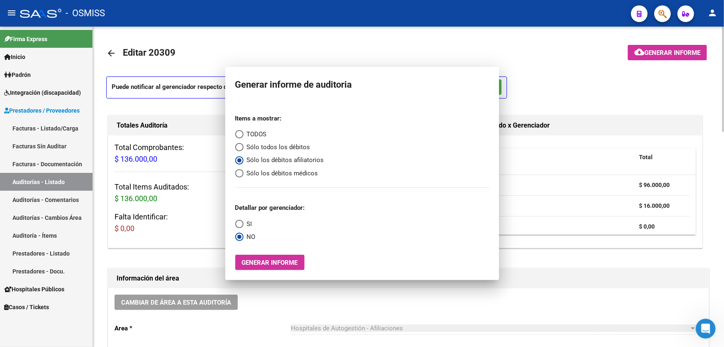
click at [722, 242] on div at bounding box center [723, 187] width 2 height 320
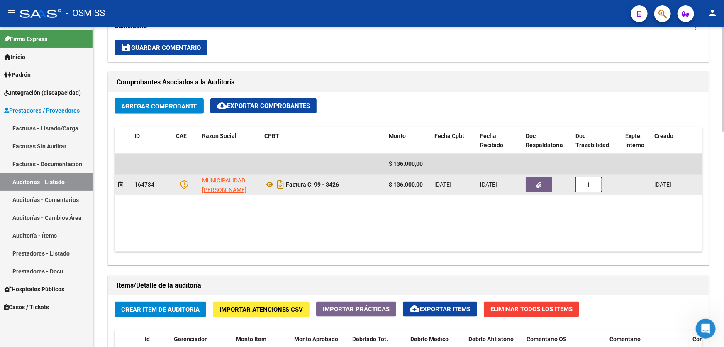
scroll to position [244, 0]
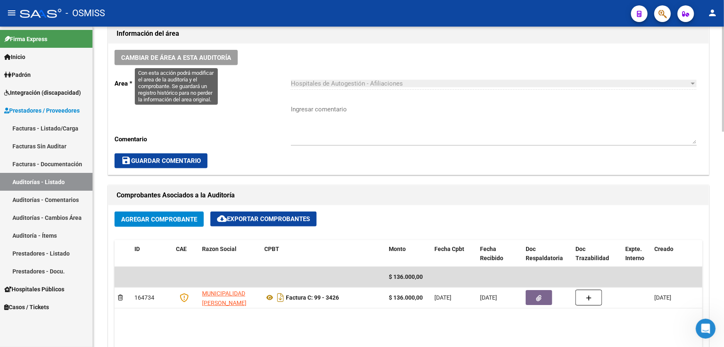
click at [171, 58] on span "Cambiar de área a esta auditoría" at bounding box center [176, 57] width 110 height 7
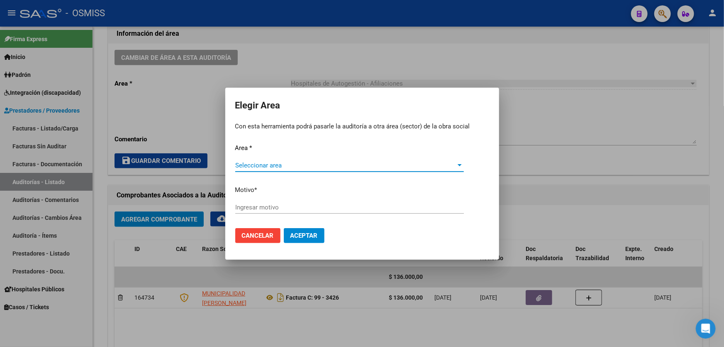
click at [347, 166] on span "Seleccionar area" at bounding box center [345, 164] width 221 height 7
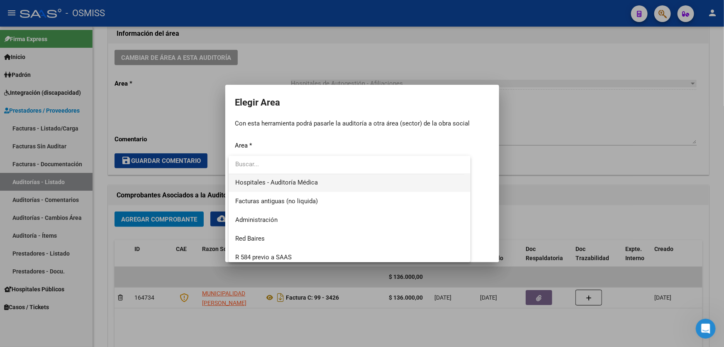
click at [316, 186] on span "Hospitales - Auditoría Médica" at bounding box center [349, 182] width 229 height 19
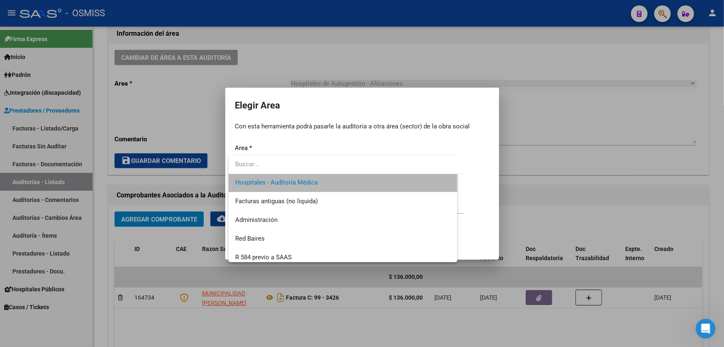
scroll to position [149, 0]
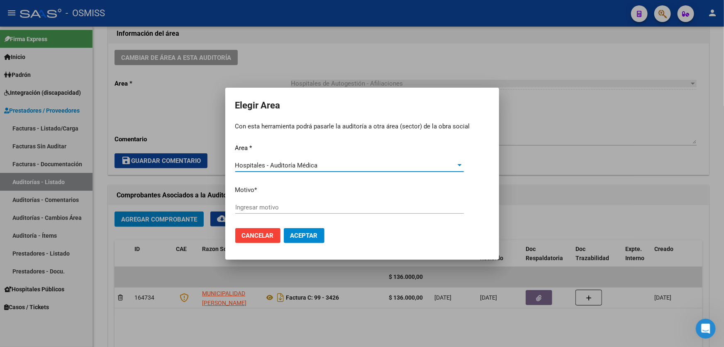
click at [311, 210] on input "Ingresar motivo" at bounding box center [349, 206] width 229 height 7
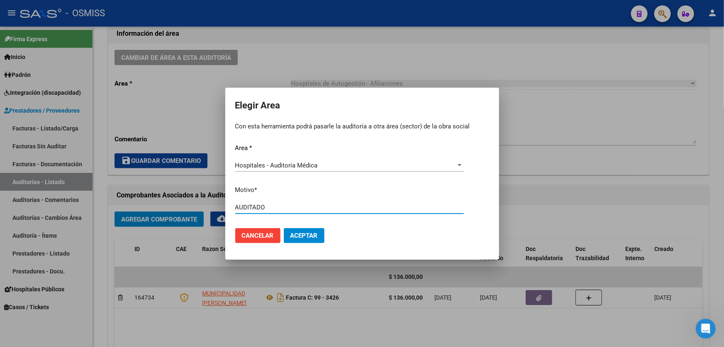
click at [303, 232] on span "Aceptar" at bounding box center [304, 235] width 27 height 7
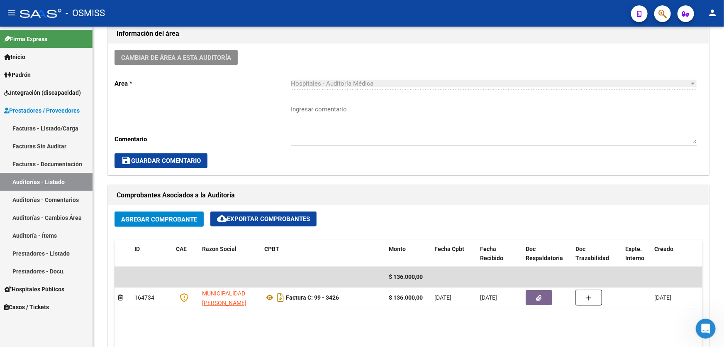
click at [54, 183] on link "Auditorías - Listado" at bounding box center [46, 182] width 93 height 18
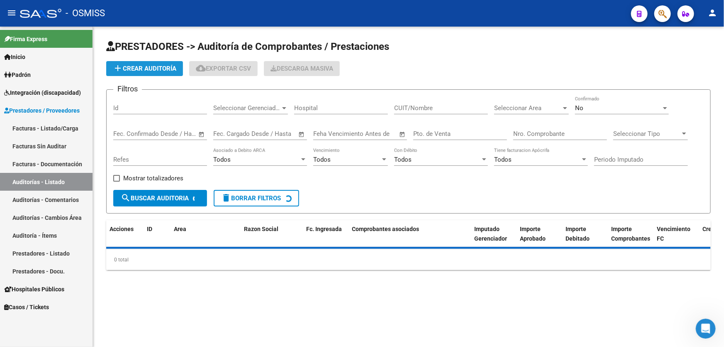
click at [169, 61] on button "add Crear Auditoría" at bounding box center [144, 68] width 77 height 15
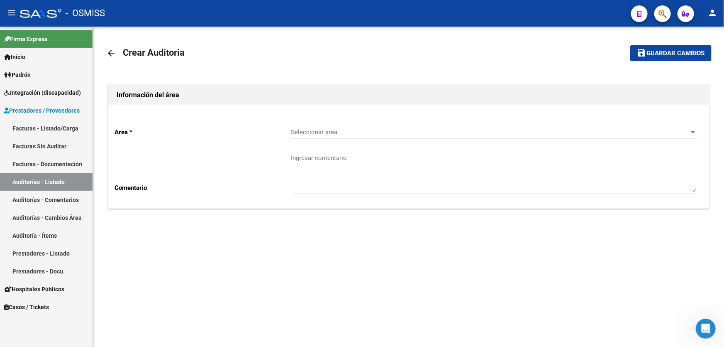
click at [327, 130] on span "Seleccionar area" at bounding box center [490, 131] width 398 height 7
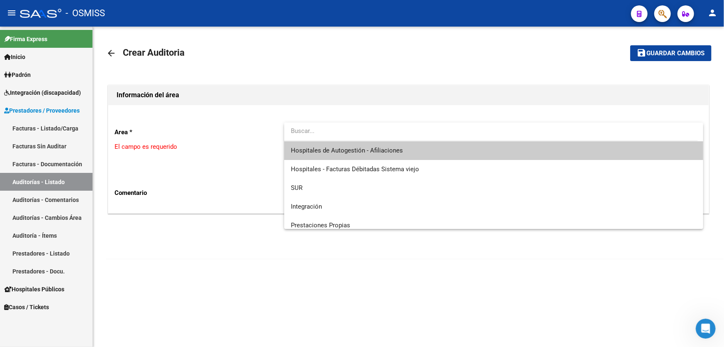
click at [334, 140] on input "dropdown search" at bounding box center [491, 131] width 414 height 19
click at [331, 150] on span "Hospitales de Autogestión - Afiliaciones" at bounding box center [347, 150] width 112 height 7
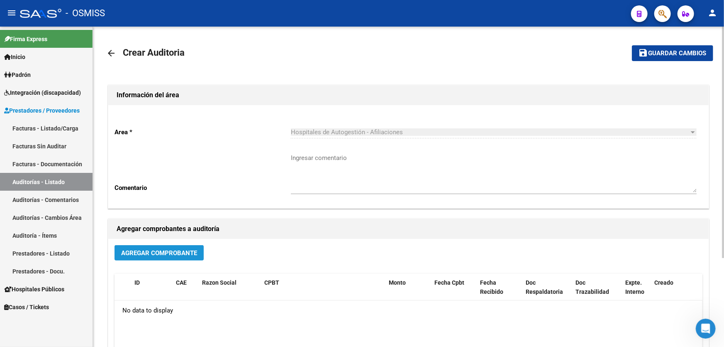
click at [176, 252] on span "Agregar Comprobante" at bounding box center [159, 252] width 76 height 7
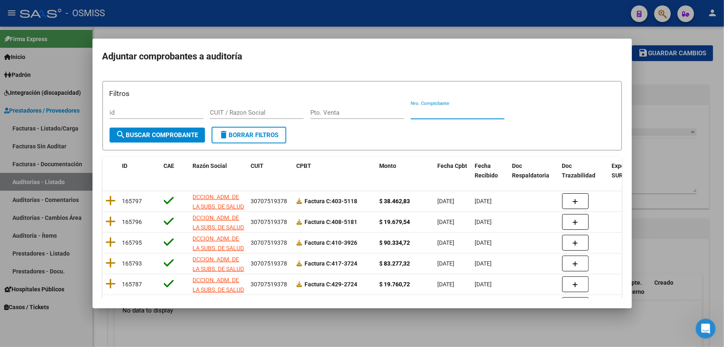
click at [443, 112] on input "Nro. Comprobante" at bounding box center [458, 112] width 94 height 7
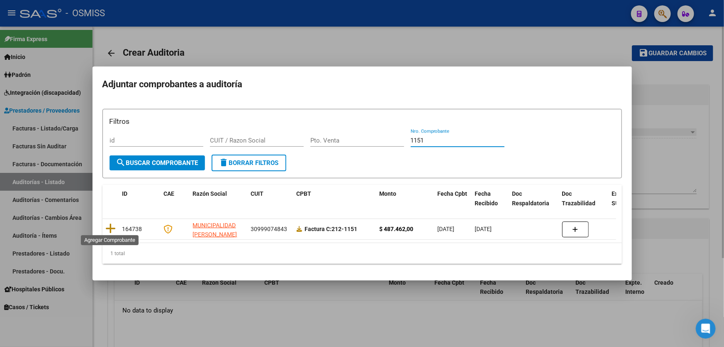
drag, startPoint x: 108, startPoint y: 230, endPoint x: 264, endPoint y: 158, distance: 171.8
click at [109, 230] on icon at bounding box center [111, 228] width 10 height 12
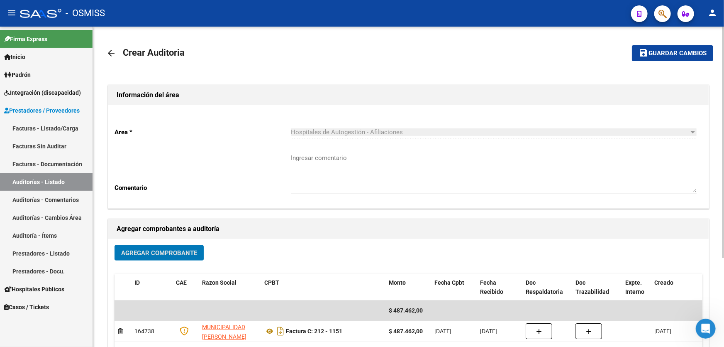
click at [689, 50] on span "Guardar cambios" at bounding box center [678, 53] width 58 height 7
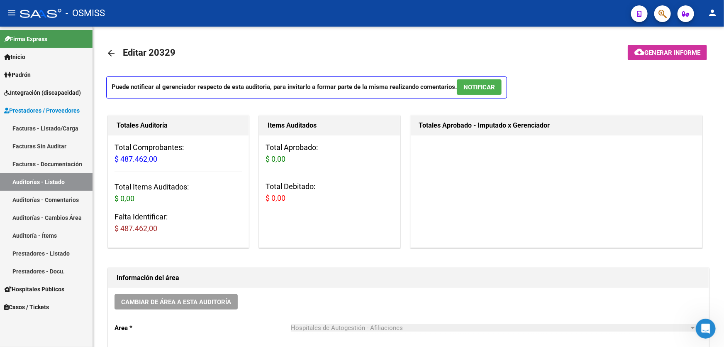
click at [59, 180] on link "Auditorías - Listado" at bounding box center [46, 182] width 93 height 18
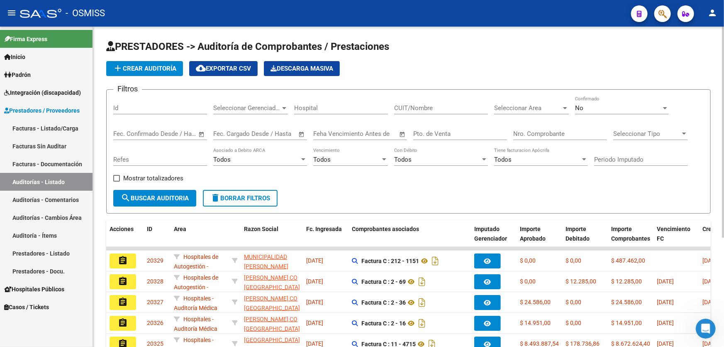
click at [167, 68] on span "add Crear Auditoría" at bounding box center [145, 68] width 64 height 7
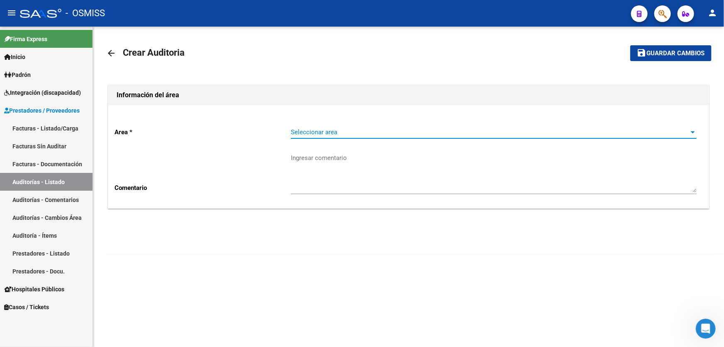
click at [390, 133] on span "Seleccionar area" at bounding box center [490, 131] width 398 height 7
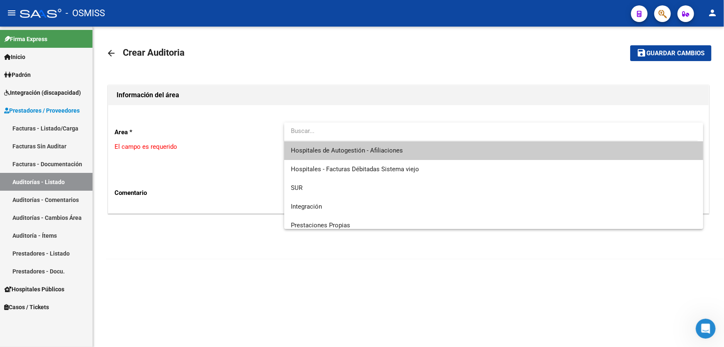
click at [384, 141] on span "Hospitales de Autogestión - Afiliaciones" at bounding box center [494, 150] width 406 height 19
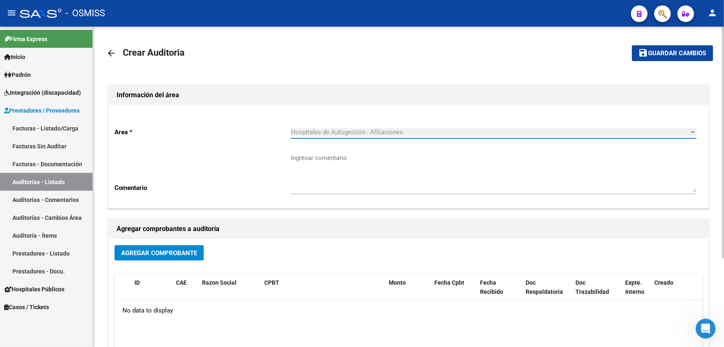
click at [184, 247] on button "Agregar Comprobante" at bounding box center [159, 252] width 89 height 15
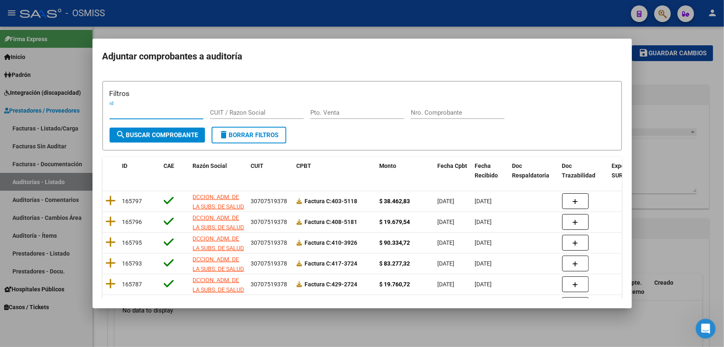
click at [442, 112] on input "Nro. Comprobante" at bounding box center [458, 112] width 94 height 7
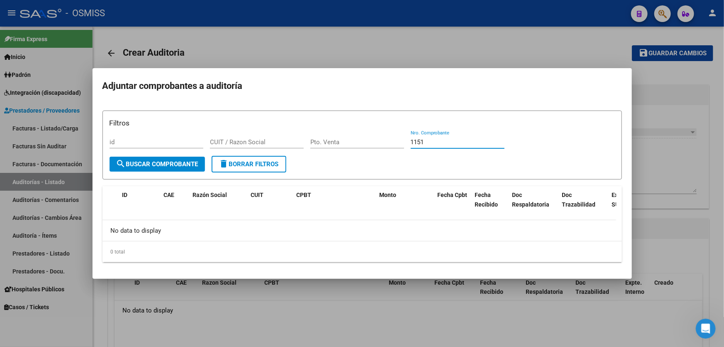
click at [689, 171] on div at bounding box center [362, 173] width 724 height 347
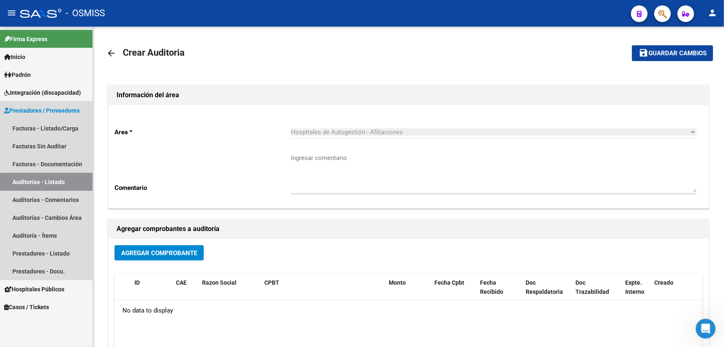
click at [72, 182] on link "Auditorías - Listado" at bounding box center [46, 182] width 93 height 18
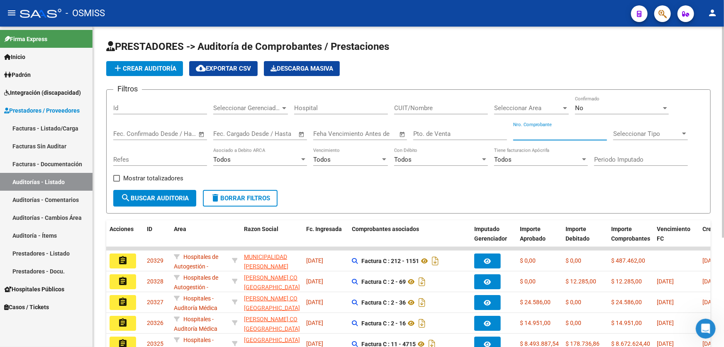
click at [538, 135] on input "Nro. Comprobante" at bounding box center [560, 133] width 94 height 7
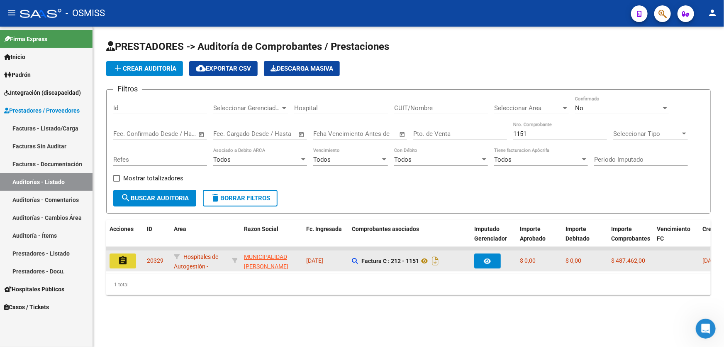
click at [116, 257] on button "assignment" at bounding box center [123, 260] width 27 height 15
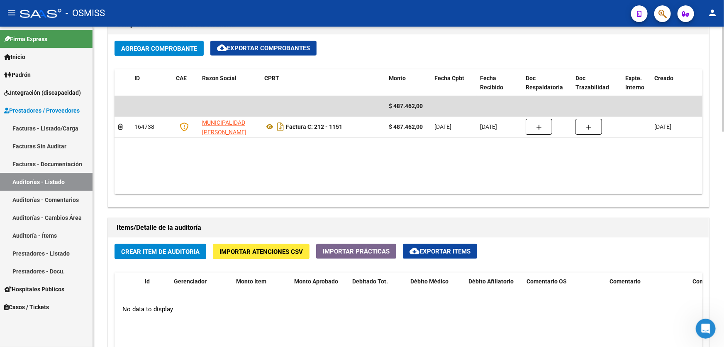
drag, startPoint x: 332, startPoint y: 229, endPoint x: 390, endPoint y: 223, distance: 58.4
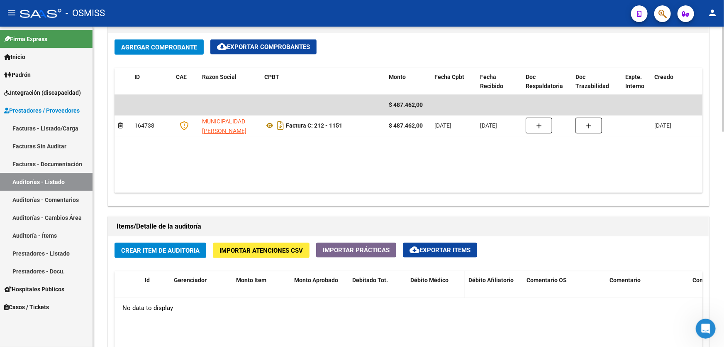
drag, startPoint x: 394, startPoint y: 276, endPoint x: 439, endPoint y: 280, distance: 45.4
drag, startPoint x: 435, startPoint y: 306, endPoint x: 538, endPoint y: 256, distance: 114.7
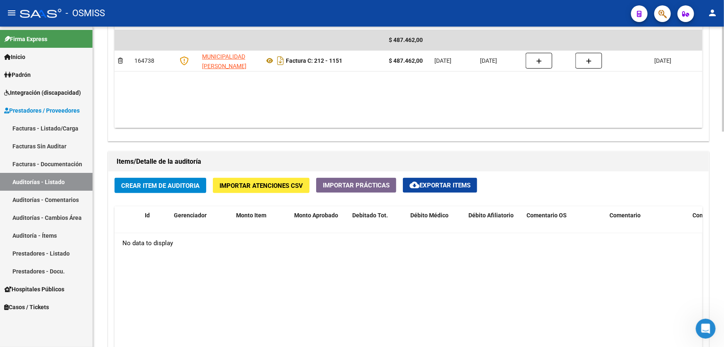
scroll to position [603, 0]
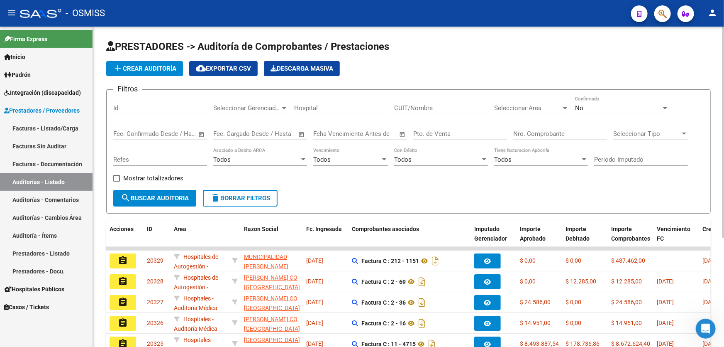
click at [545, 130] on input "Nro. Comprobante" at bounding box center [560, 133] width 94 height 7
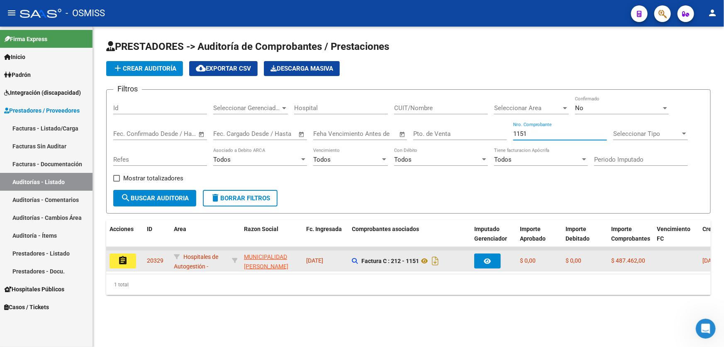
click at [121, 256] on mat-icon "assignment" at bounding box center [123, 260] width 10 height 10
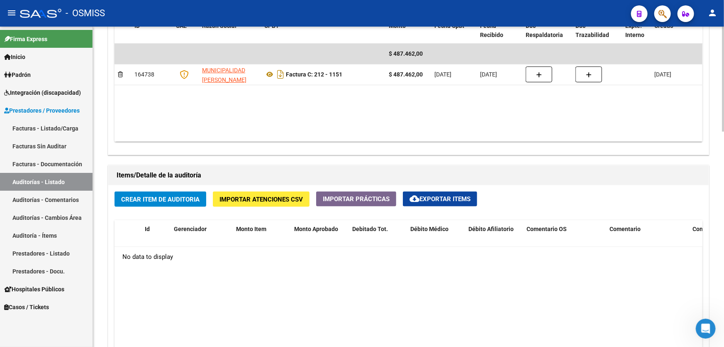
scroll to position [566, 0]
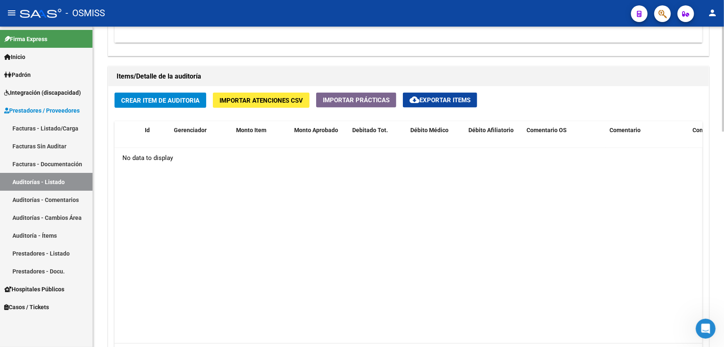
click at [222, 220] on datatable-body "No data to display" at bounding box center [409, 245] width 588 height 195
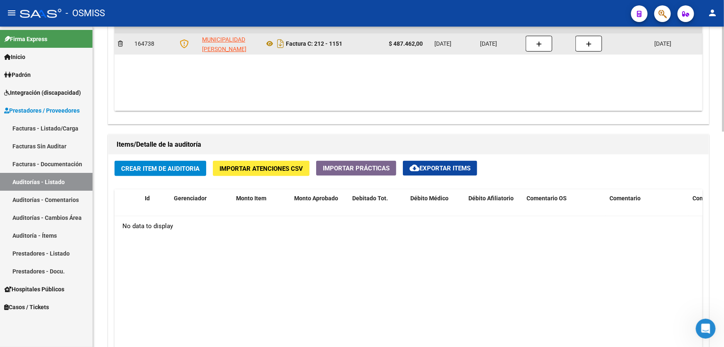
scroll to position [490, 0]
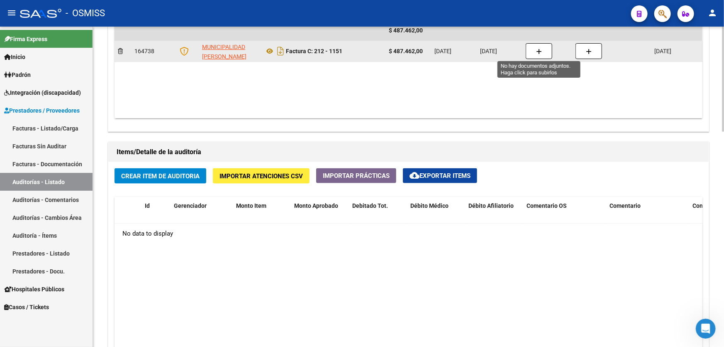
click at [534, 51] on button "button" at bounding box center [539, 51] width 27 height 16
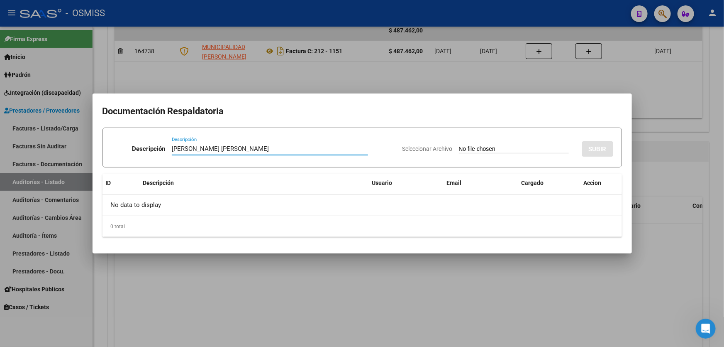
click at [493, 148] on input "Seleccionar Archivo" at bounding box center [514, 149] width 110 height 8
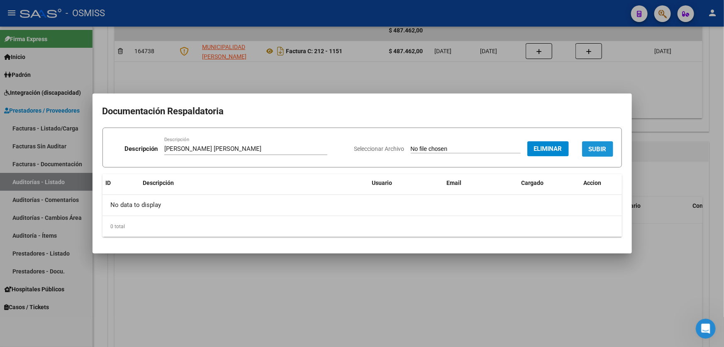
click at [592, 144] on button "SUBIR" at bounding box center [597, 148] width 31 height 15
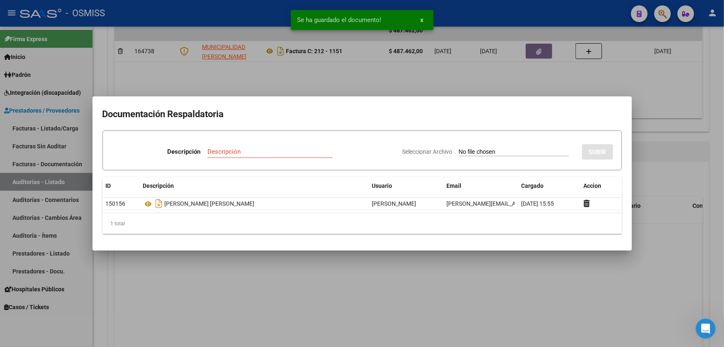
click at [457, 274] on div at bounding box center [362, 173] width 724 height 347
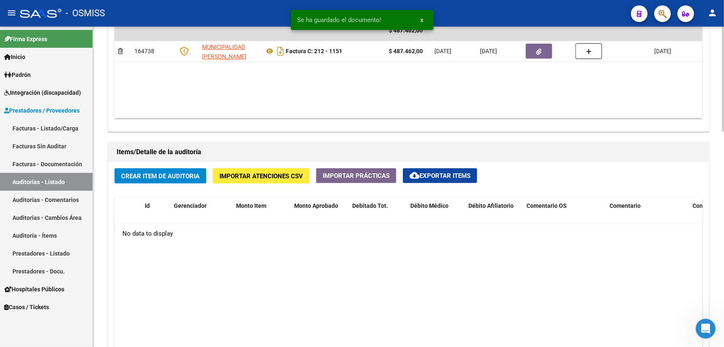
click at [163, 180] on button "Crear Item de Auditoria" at bounding box center [161, 175] width 92 height 15
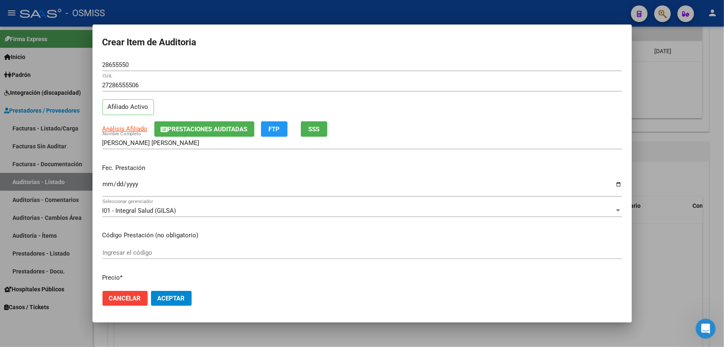
click at [104, 179] on div "Ingresar la fecha" at bounding box center [363, 187] width 520 height 18
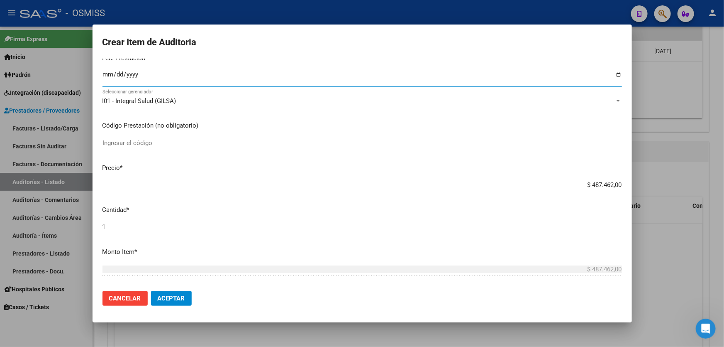
scroll to position [113, 0]
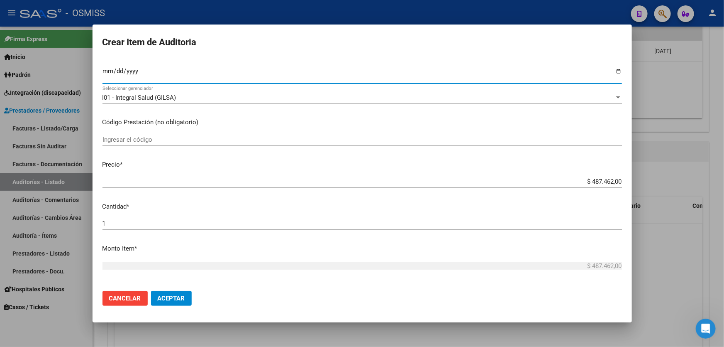
drag, startPoint x: 575, startPoint y: 181, endPoint x: 724, endPoint y: 159, distance: 150.6
click at [724, 159] on div "Crear Item de Auditoria 28655550 Nro Documento 27286555506 CUIL Afiliado Activo…" at bounding box center [362, 173] width 724 height 347
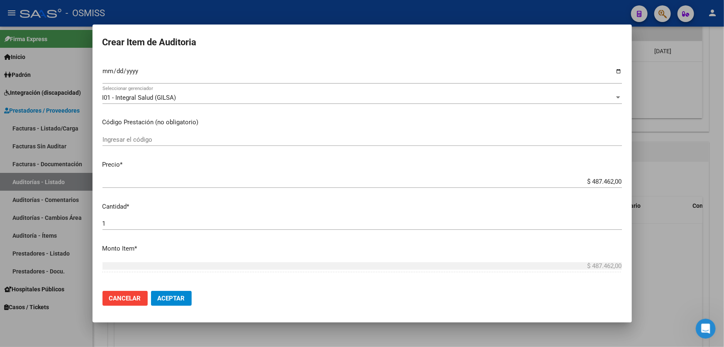
click at [677, 257] on div at bounding box center [362, 173] width 724 height 347
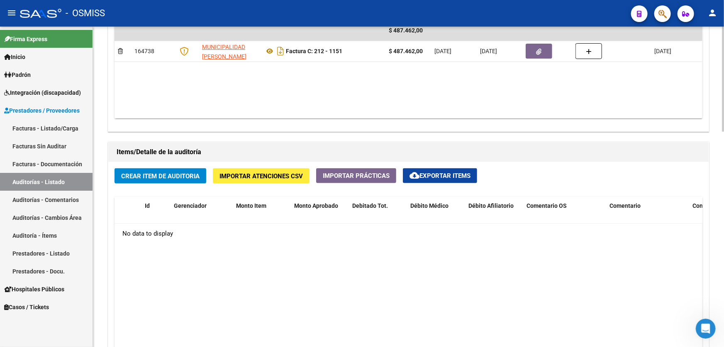
click at [149, 179] on button "Crear Item de Auditoria" at bounding box center [161, 175] width 92 height 15
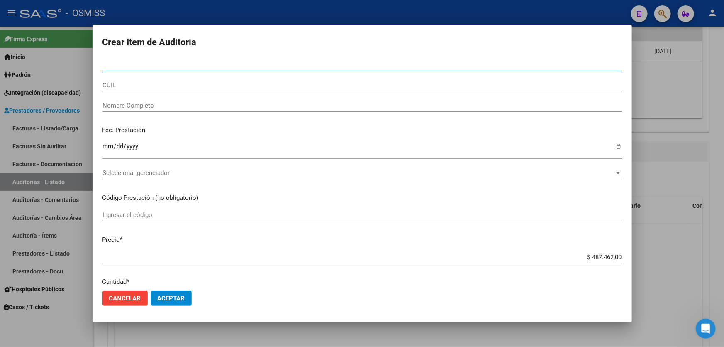
click at [176, 66] on input "Nro Documento" at bounding box center [363, 64] width 520 height 7
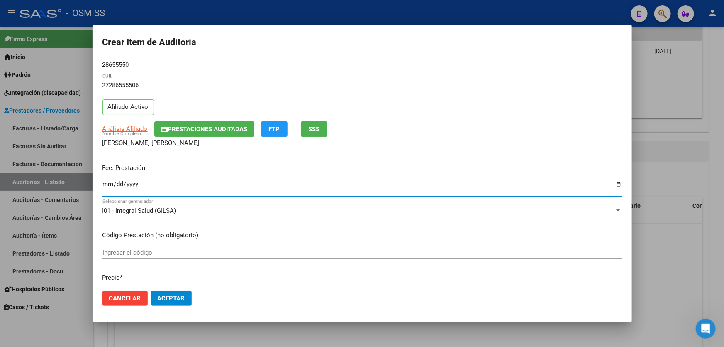
click at [107, 182] on input "Ingresar la fecha" at bounding box center [363, 187] width 520 height 13
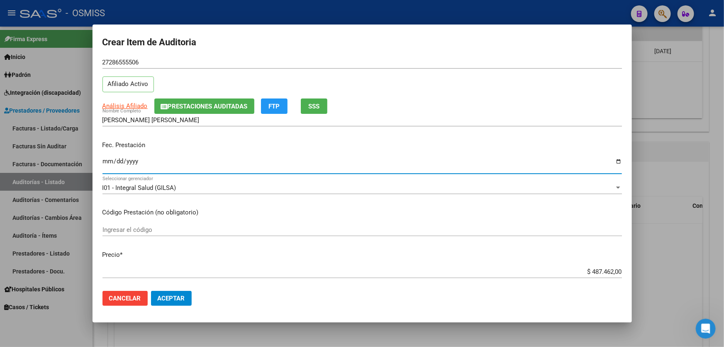
scroll to position [75, 0]
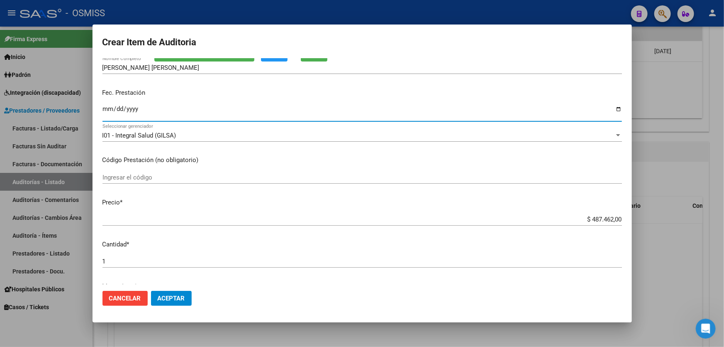
drag, startPoint x: 573, startPoint y: 218, endPoint x: 724, endPoint y: 182, distance: 155.2
click at [724, 193] on div "Crear Item de Auditoria 28655550 Nro Documento 27286555506 CUIL Afiliado Activo…" at bounding box center [362, 173] width 724 height 347
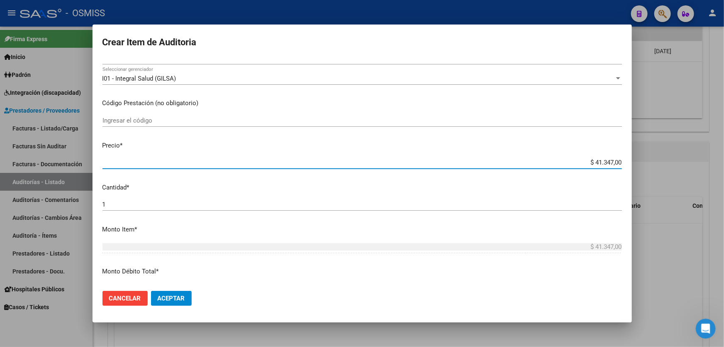
scroll to position [226, 0]
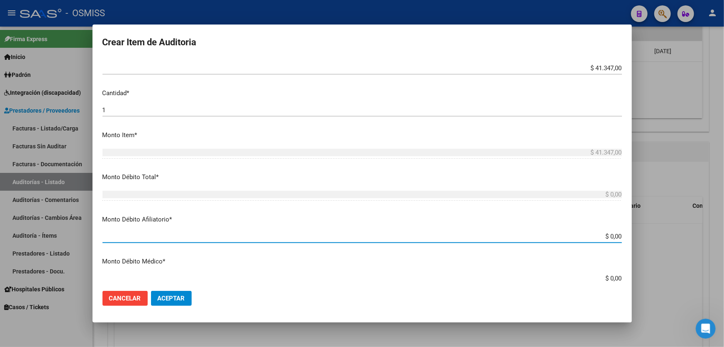
drag, startPoint x: 578, startPoint y: 232, endPoint x: 724, endPoint y: 198, distance: 150.1
click at [724, 206] on div "Crear Item de Auditoria 28655550 Nro Documento 27286555506 CUIL Afiliado Activo…" at bounding box center [362, 173] width 724 height 347
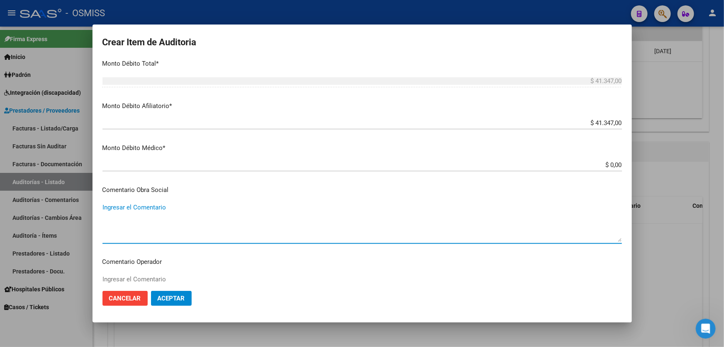
click at [166, 216] on textarea "Ingresar el Comentario" at bounding box center [363, 222] width 520 height 39
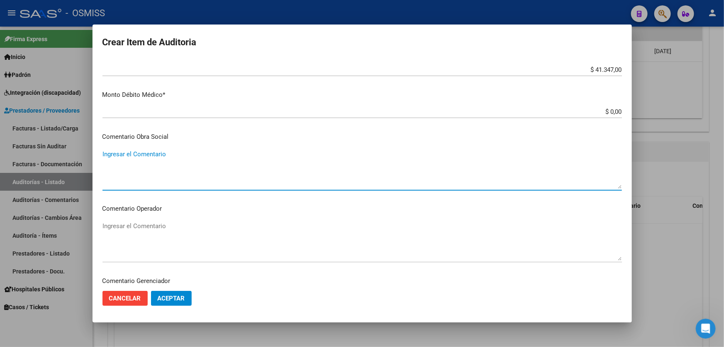
scroll to position [490, 0]
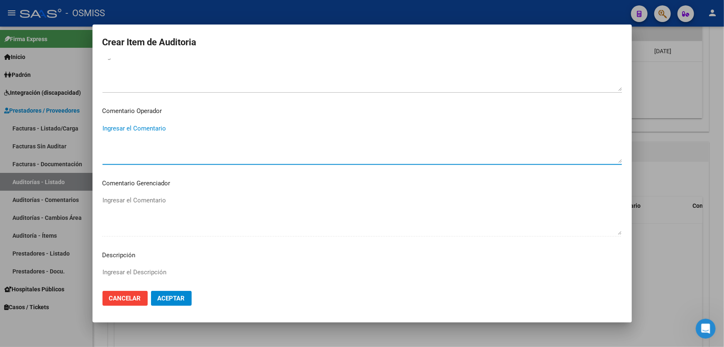
click at [164, 124] on textarea "Ingresar el Comentario" at bounding box center [363, 143] width 520 height 39
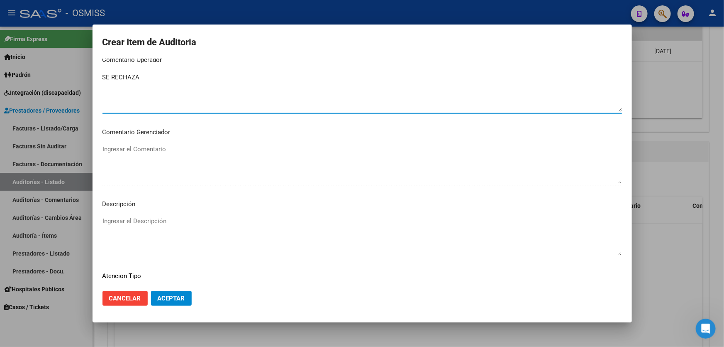
scroll to position [606, 0]
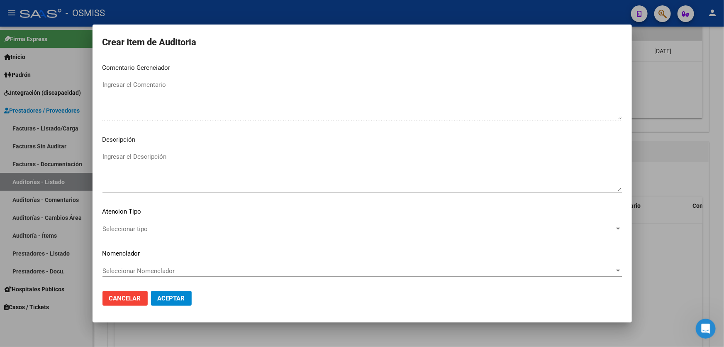
click at [154, 149] on mat-dialog-content "28655550 Nro Documento 27286555506 CUIL Afiliado Activo Análisis Afiliado Prest…" at bounding box center [363, 171] width 540 height 225
click at [151, 159] on textarea "Ingresar el Descripción" at bounding box center [363, 171] width 520 height 39
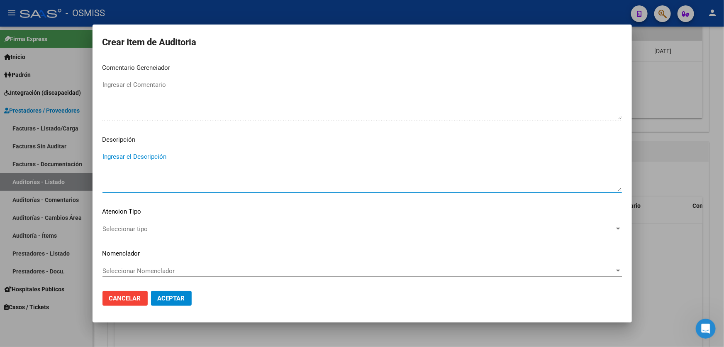
paste textarea "REMUNERACIÓN DECLARADA NO CUBRE EL MINIMO DE APORTES - Grupo familiar sin cober…"
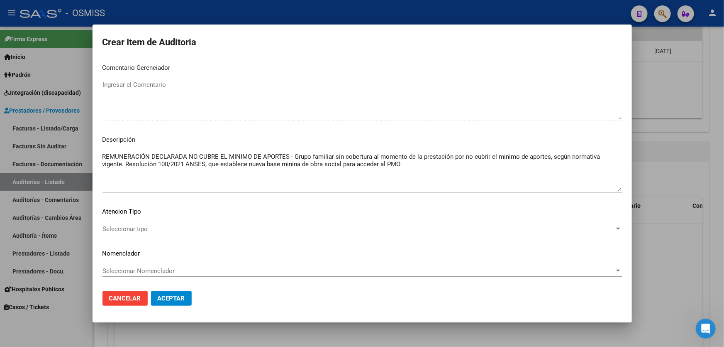
click at [233, 169] on textarea "REMUNERACIÓN DECLARADA NO CUBRE EL MINIMO DE APORTES - Grupo familiar sin cober…" at bounding box center [363, 171] width 520 height 39
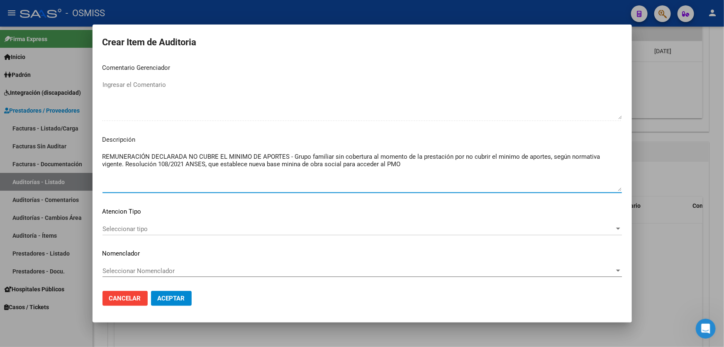
drag, startPoint x: 184, startPoint y: 163, endPoint x: 159, endPoint y: 166, distance: 25.5
click at [159, 166] on textarea "REMUNERACIÓN DECLARADA NO CUBRE EL MINIMO DE APORTES - Grupo familiar sin cober…" at bounding box center [363, 171] width 520 height 39
paste textarea "251/2025"
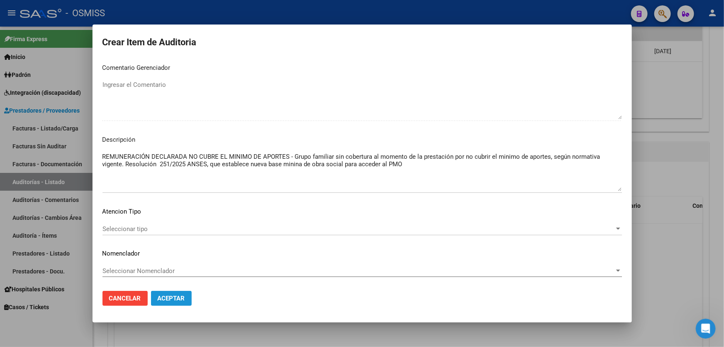
click at [179, 301] on span "Aceptar" at bounding box center [171, 297] width 27 height 7
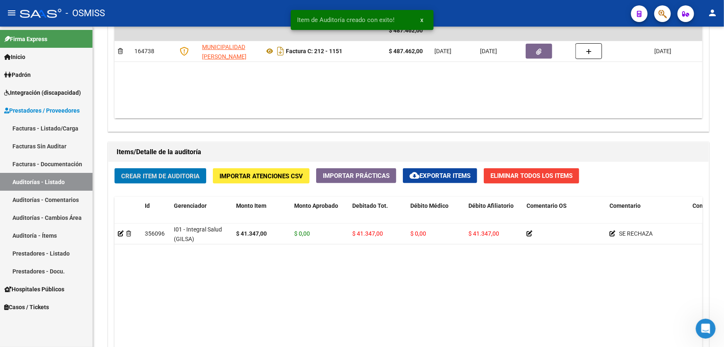
scroll to position [491, 0]
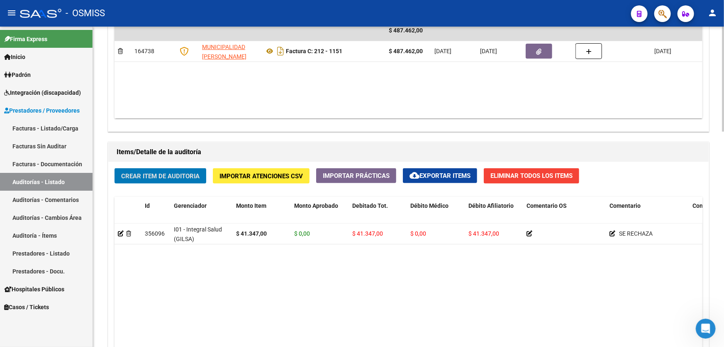
click at [183, 174] on span "Crear Item de Auditoria" at bounding box center [160, 175] width 78 height 7
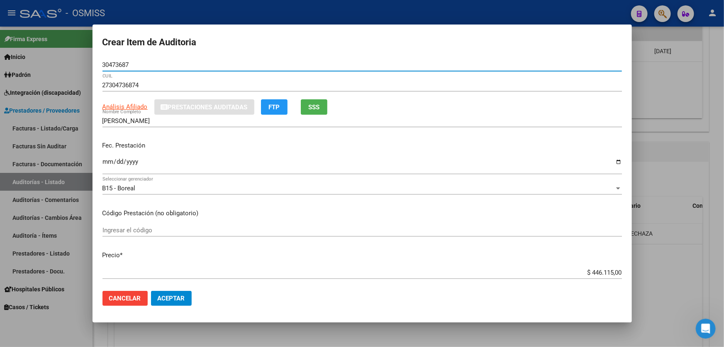
click at [109, 166] on input "Ingresar la fecha" at bounding box center [363, 164] width 520 height 13
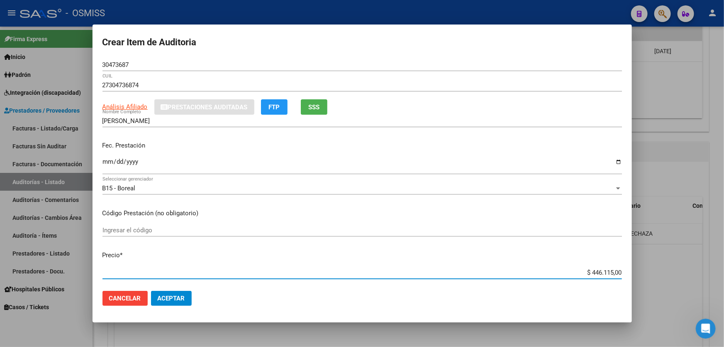
drag, startPoint x: 577, startPoint y: 272, endPoint x: 724, endPoint y: 241, distance: 150.5
click at [703, 250] on div "Crear Item de Auditoria 30473687 Nro Documento 27304736874 CUIL Análisis Afilia…" at bounding box center [362, 173] width 724 height 347
click at [166, 295] on span "Aceptar" at bounding box center [171, 297] width 27 height 7
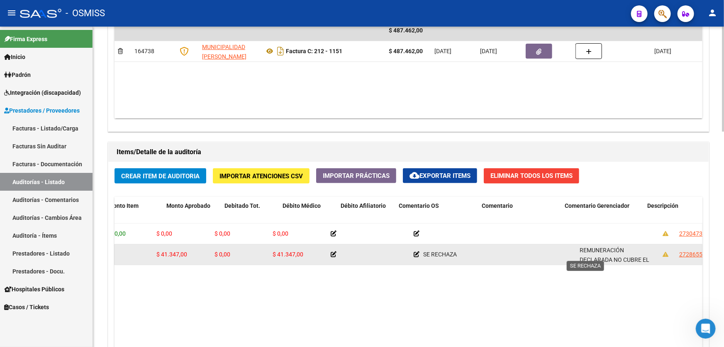
drag, startPoint x: 506, startPoint y: 257, endPoint x: 549, endPoint y: 255, distance: 42.8
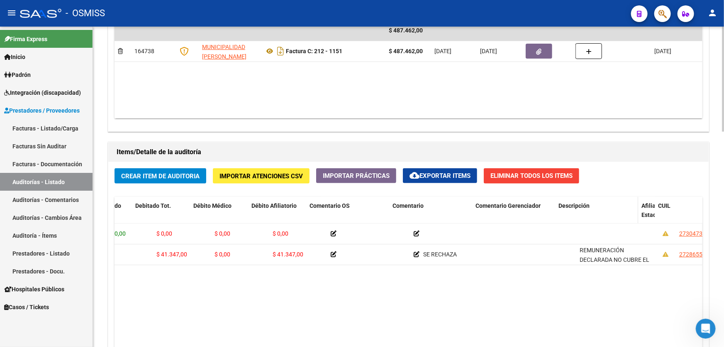
scroll to position [0, 217]
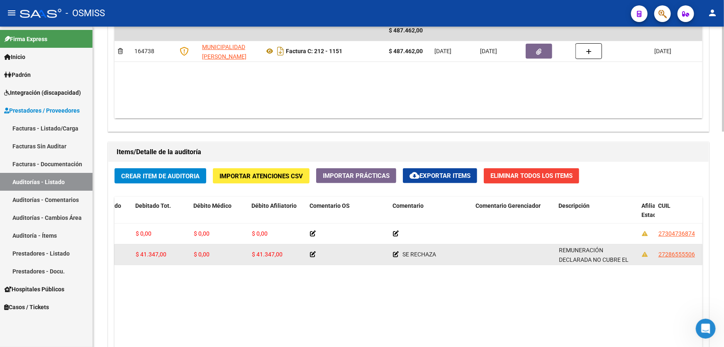
drag, startPoint x: 613, startPoint y: 243, endPoint x: 623, endPoint y: 243, distance: 9.1
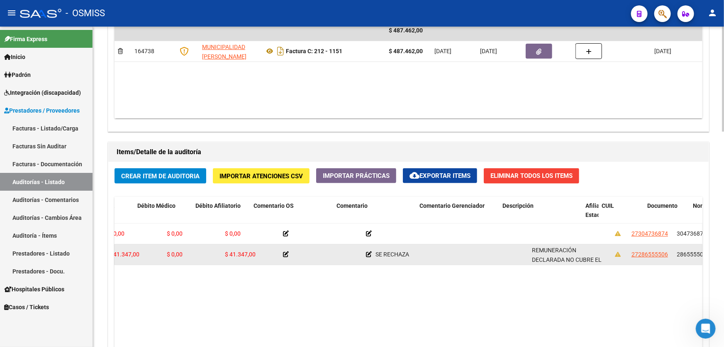
scroll to position [0, 309]
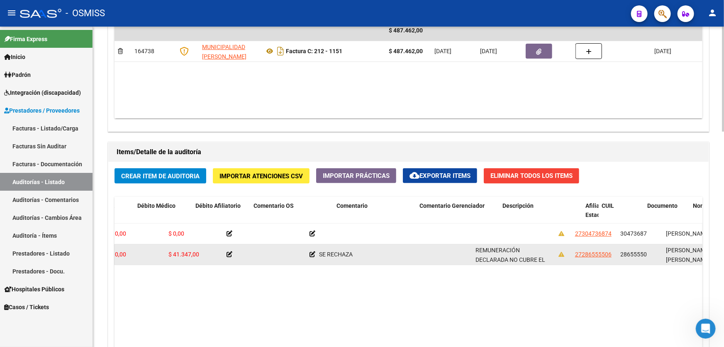
drag, startPoint x: 611, startPoint y: 251, endPoint x: 651, endPoint y: 247, distance: 40.8
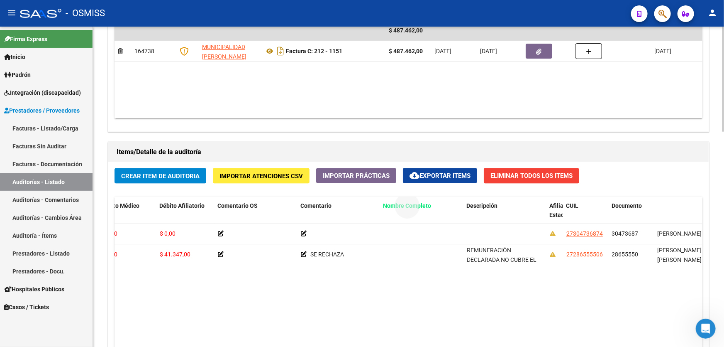
drag, startPoint x: 667, startPoint y: 204, endPoint x: 393, endPoint y: 200, distance: 274.4
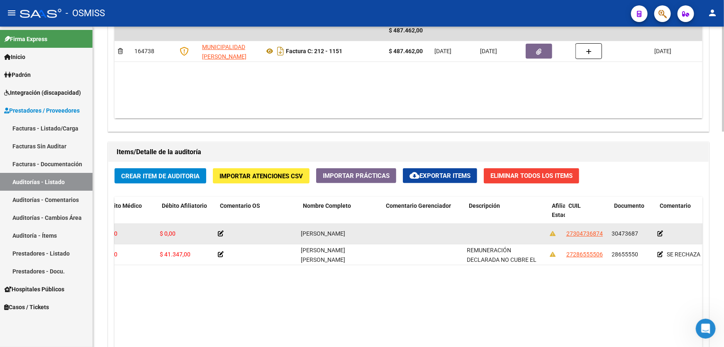
scroll to position [0, 0]
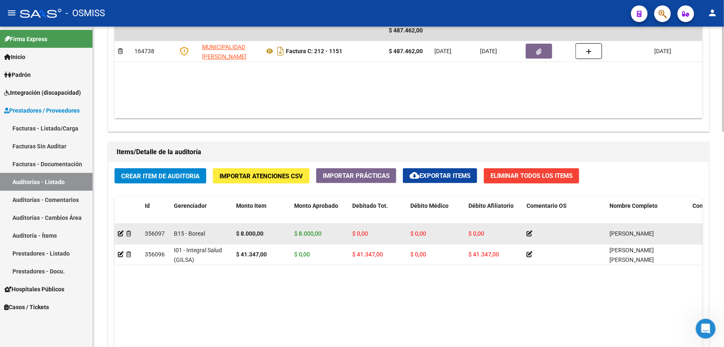
drag, startPoint x: 391, startPoint y: 245, endPoint x: 200, endPoint y: 240, distance: 191.8
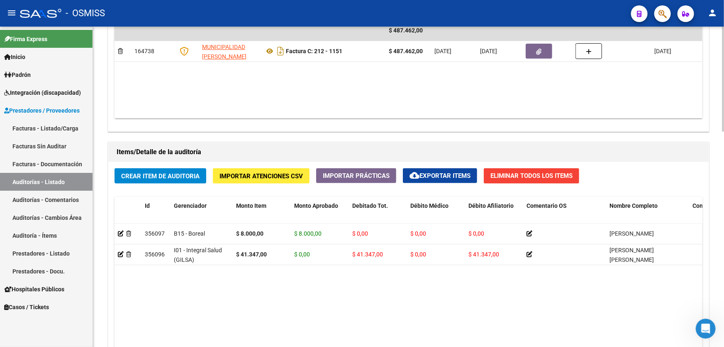
click at [175, 175] on span "Crear Item de Auditoria" at bounding box center [160, 175] width 78 height 7
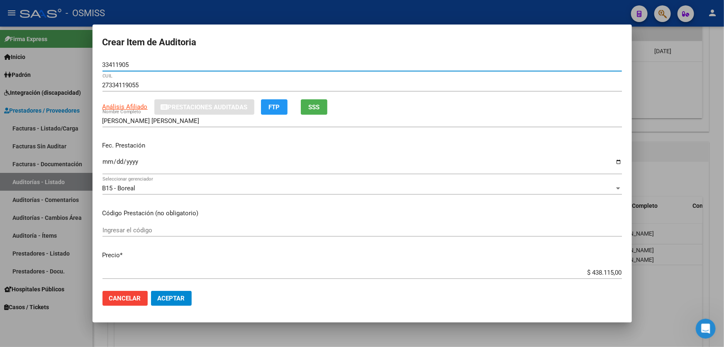
click at [115, 169] on input "Ingresar la fecha" at bounding box center [363, 164] width 520 height 13
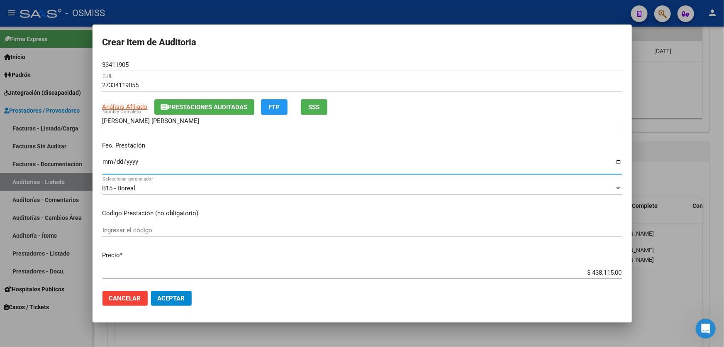
drag, startPoint x: 567, startPoint y: 275, endPoint x: 724, endPoint y: 266, distance: 156.7
click at [724, 259] on div "Crear Item de Auditoria 33411905 Nro Documento 27334119055 CUIL Análisis Afilia…" at bounding box center [362, 173] width 724 height 347
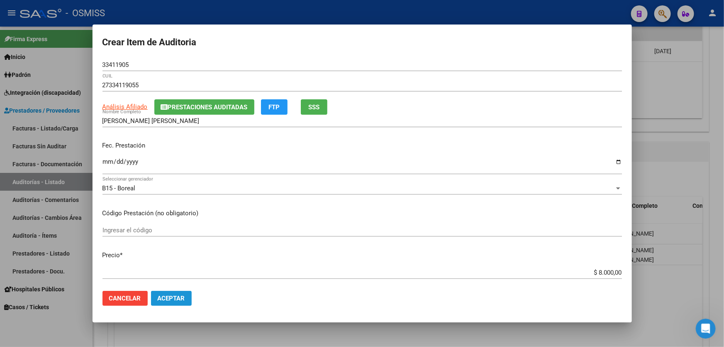
click at [179, 294] on span "Aceptar" at bounding box center [171, 297] width 27 height 7
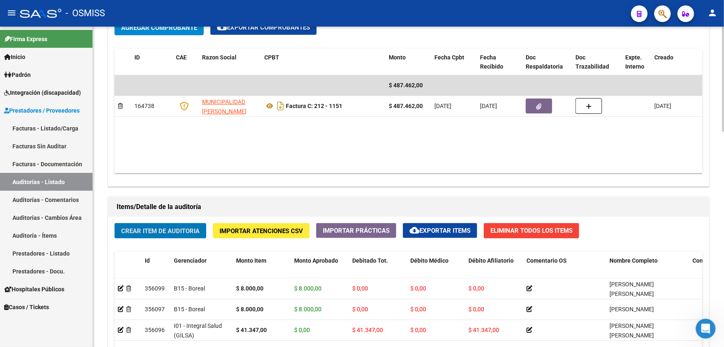
scroll to position [453, 0]
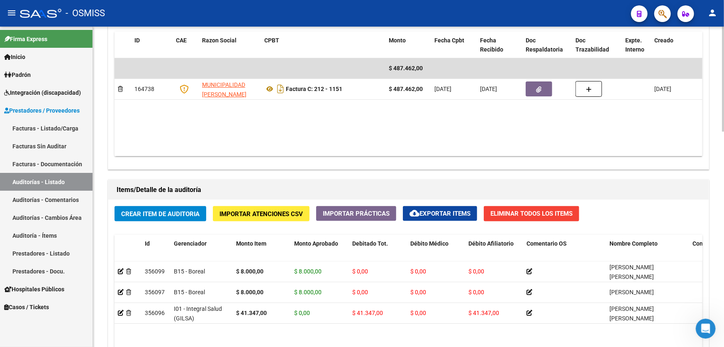
click at [279, 187] on h1 "Items/Detalle de la auditoría" at bounding box center [409, 189] width 584 height 13
click at [145, 210] on span "Crear Item de Auditoria" at bounding box center [160, 213] width 78 height 7
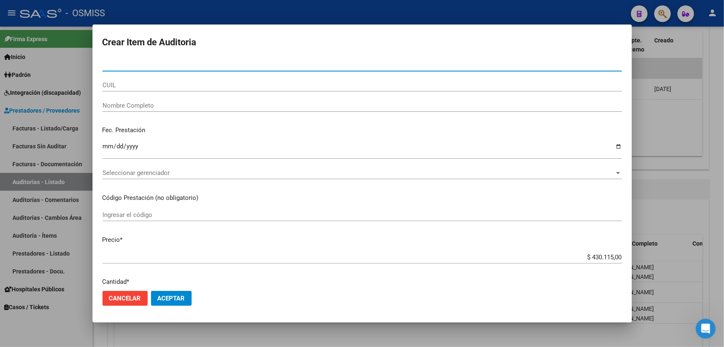
paste input "46846041"
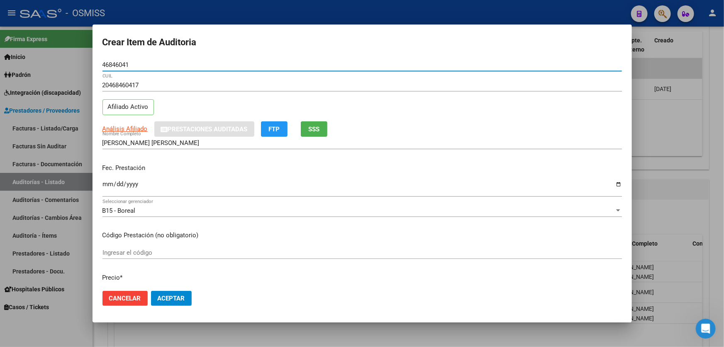
drag, startPoint x: 105, startPoint y: 169, endPoint x: 105, endPoint y: 176, distance: 7.1
click at [105, 173] on div "Fec. Prestación Ingresar la fecha" at bounding box center [363, 180] width 520 height 47
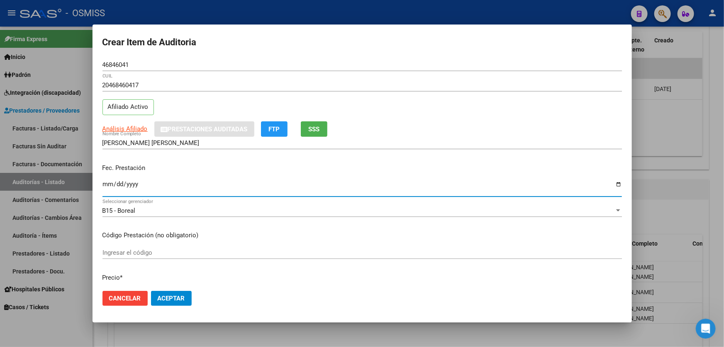
click at [106, 189] on input "Ingresar la fecha" at bounding box center [363, 187] width 520 height 13
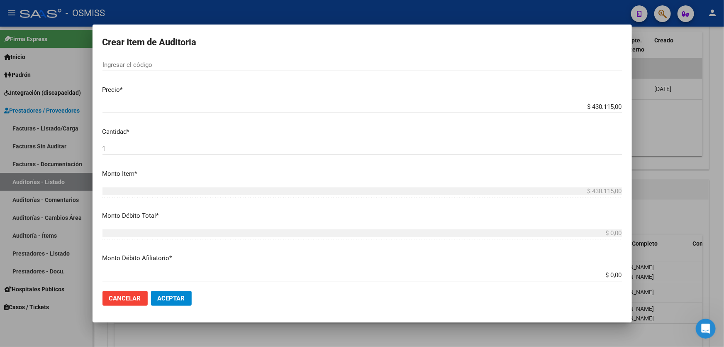
scroll to position [188, 0]
drag, startPoint x: 574, startPoint y: 107, endPoint x: 724, endPoint y: 74, distance: 153.9
click at [724, 74] on div "Crear Item de Auditoria 46846041 Nro Documento 20468460417 CUIL Afiliado Activo…" at bounding box center [362, 173] width 724 height 347
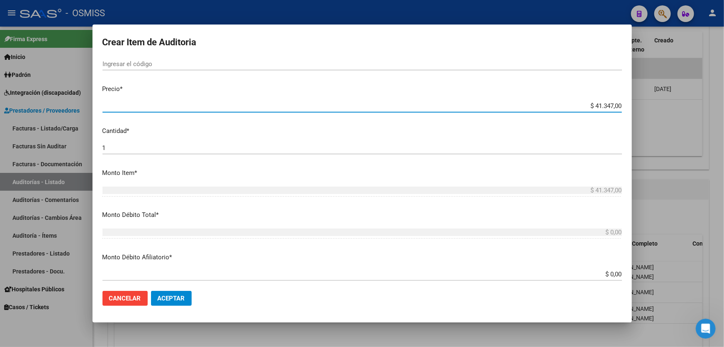
click at [181, 293] on button "Aceptar" at bounding box center [171, 298] width 41 height 15
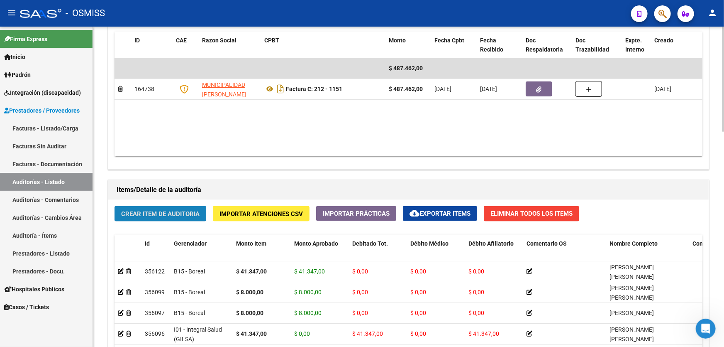
click at [189, 210] on span "Crear Item de Auditoria" at bounding box center [160, 213] width 78 height 7
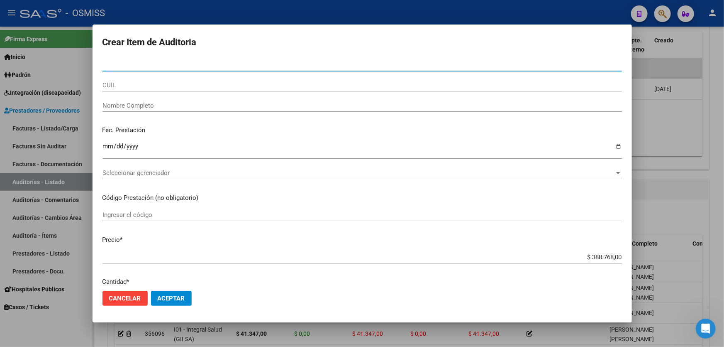
click at [643, 151] on div at bounding box center [362, 173] width 724 height 347
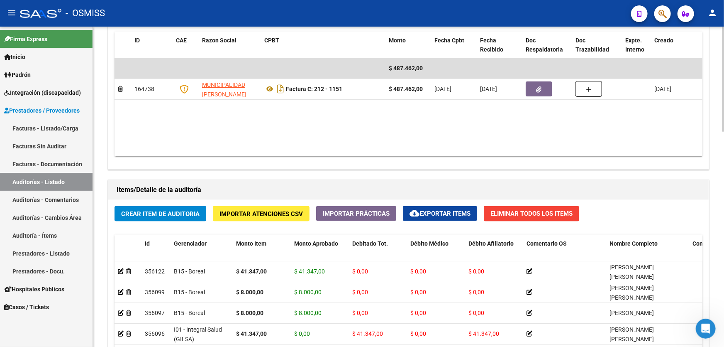
click at [227, 167] on div "Comprobantes Asociados a la Auditoría Agregar Comprobante cloud_download Export…" at bounding box center [408, 72] width 601 height 193
